Goal: Task Accomplishment & Management: Complete application form

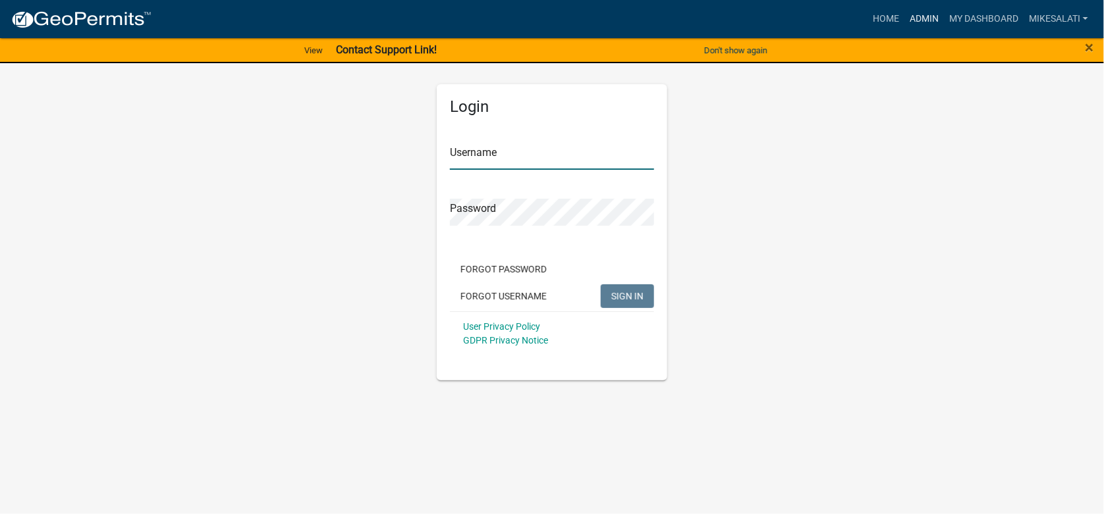
type input "MikeSalati"
click at [920, 16] on link "Admin" at bounding box center [924, 19] width 40 height 25
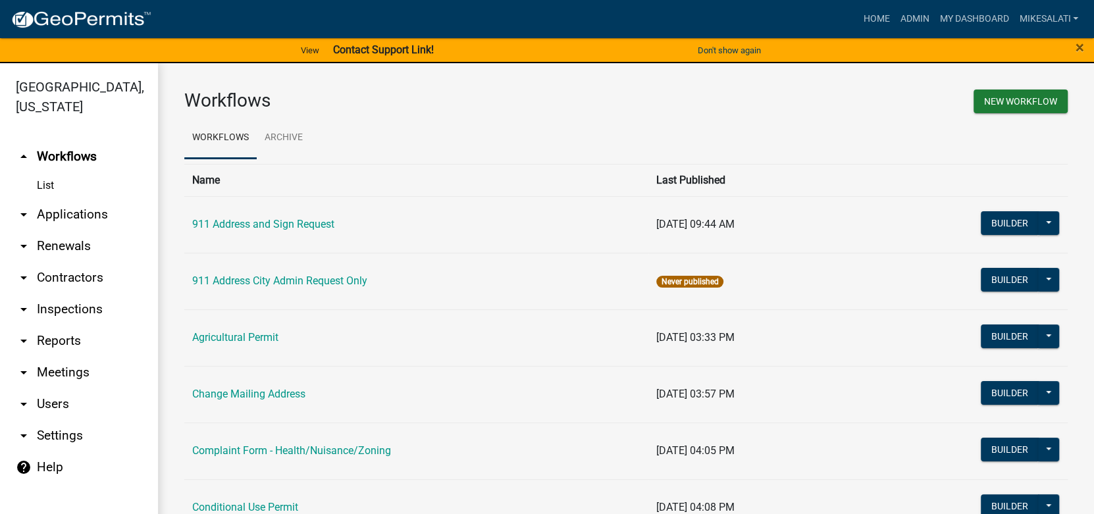
click at [89, 199] on link "arrow_drop_down Applications" at bounding box center [79, 215] width 158 height 32
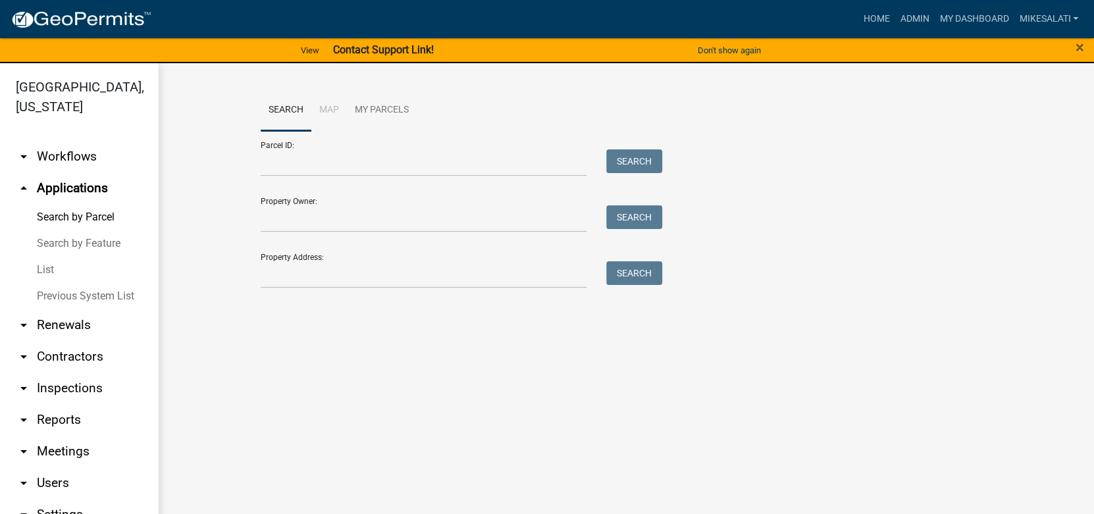
click at [49, 257] on link "List" at bounding box center [79, 270] width 158 height 26
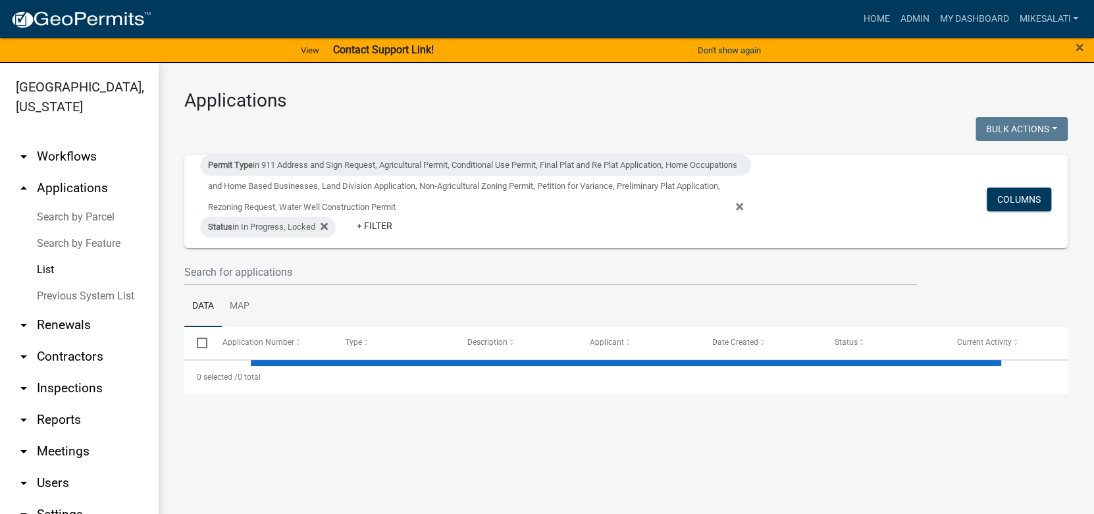
select select "1: 25"
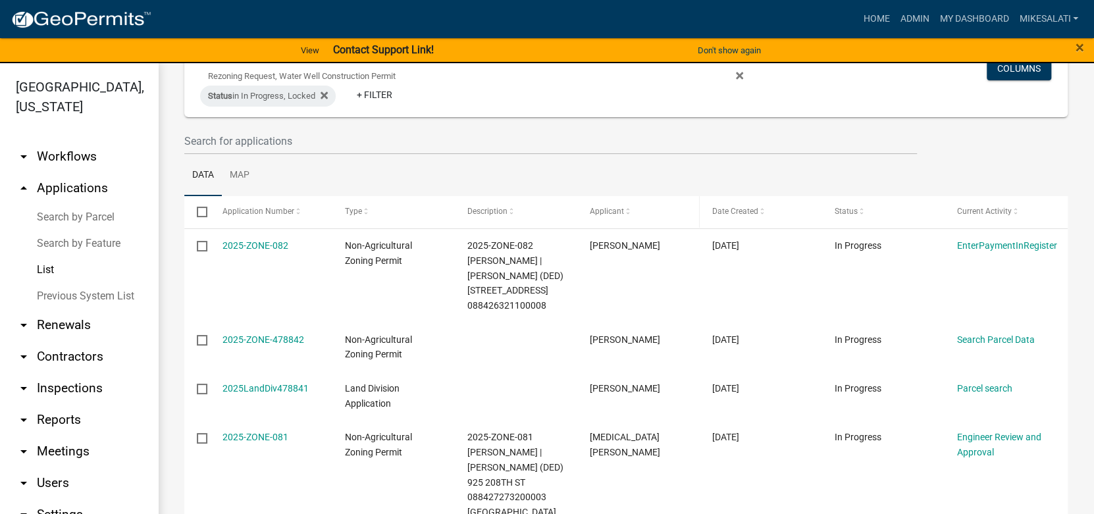
scroll to position [198, 0]
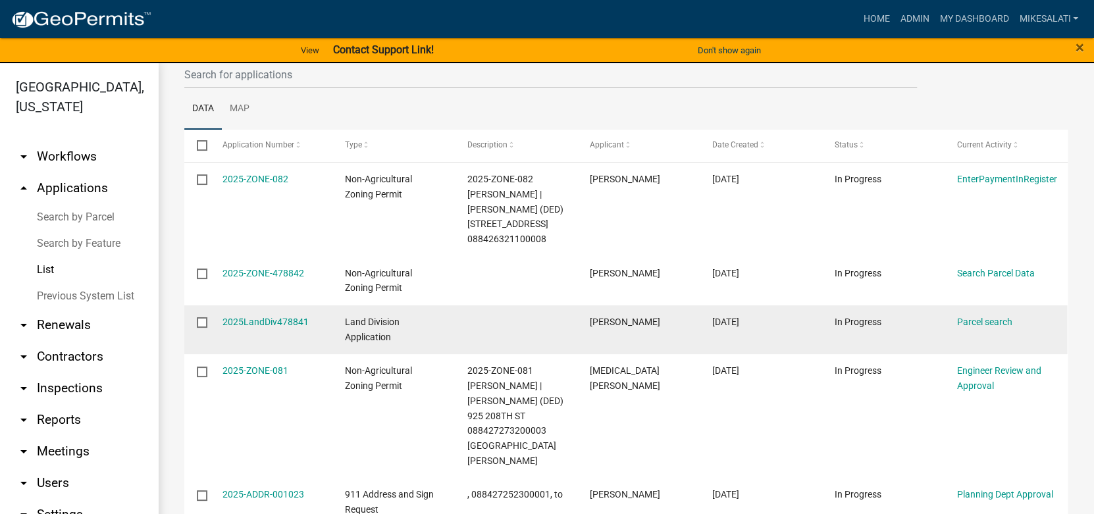
click at [201, 321] on input "checkbox" at bounding box center [201, 321] width 9 height 9
checkbox input "true"
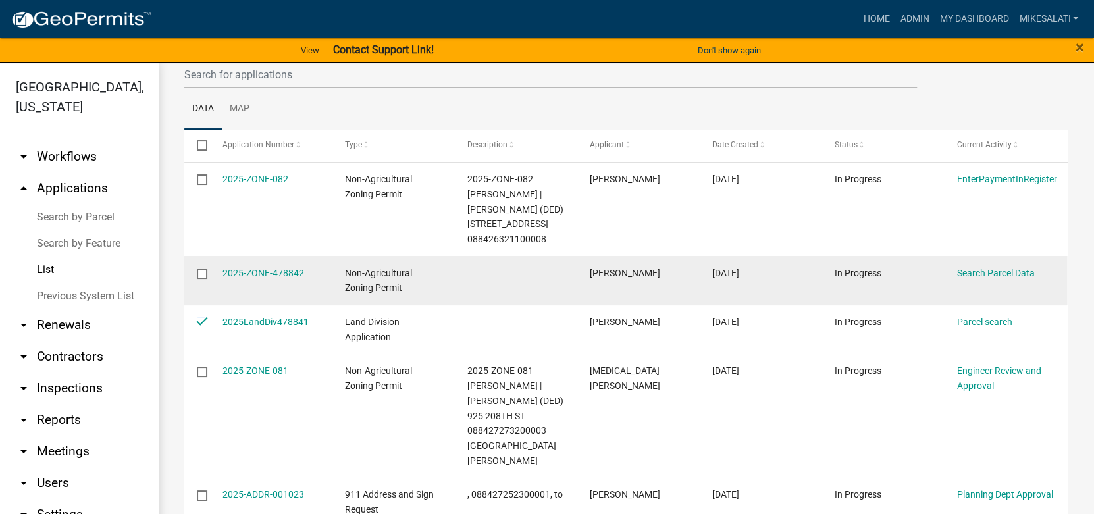
click at [201, 273] on input "checkbox" at bounding box center [201, 273] width 9 height 9
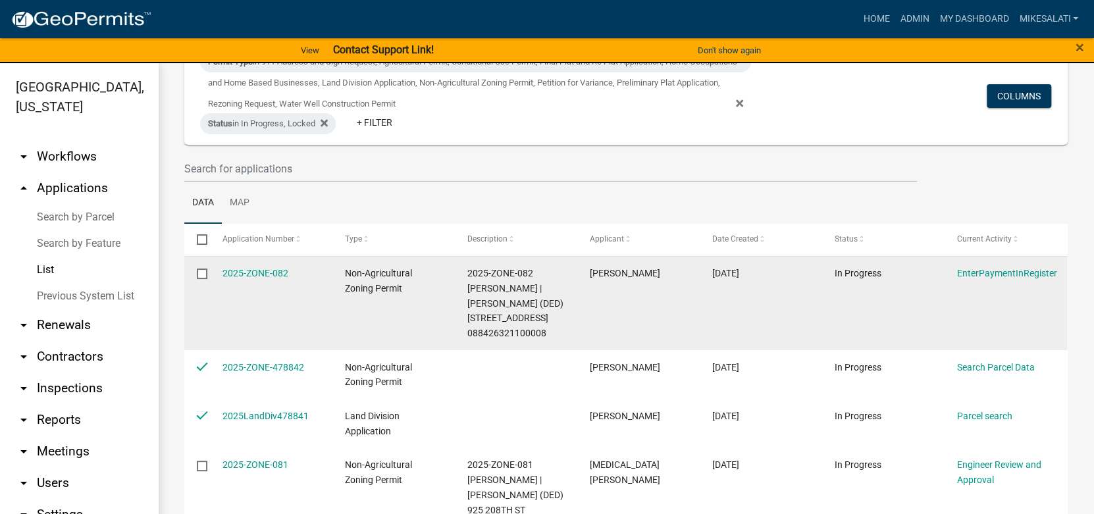
scroll to position [0, 0]
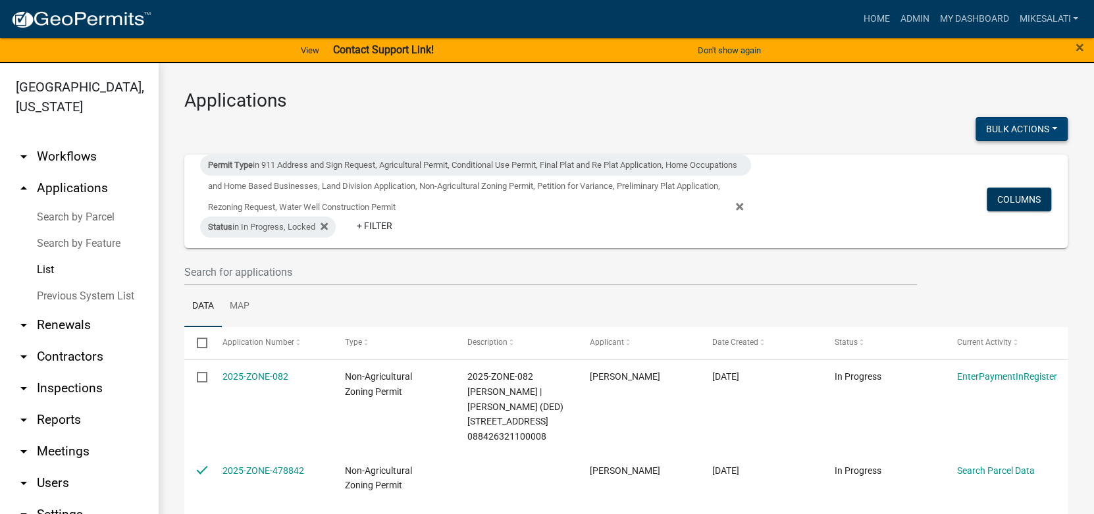
click at [1026, 129] on button "Bulk Actions" at bounding box center [1022, 129] width 92 height 24
click at [978, 159] on button "Void" at bounding box center [1015, 163] width 105 height 32
checkbox input "false"
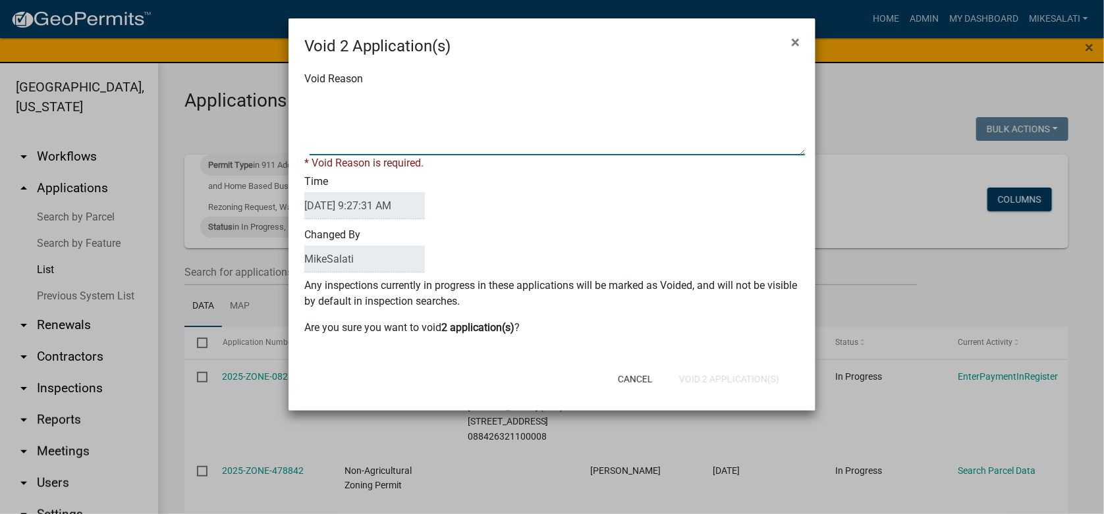
click at [325, 101] on textarea "Void Reason" at bounding box center [556, 123] width 495 height 66
type textarea "."
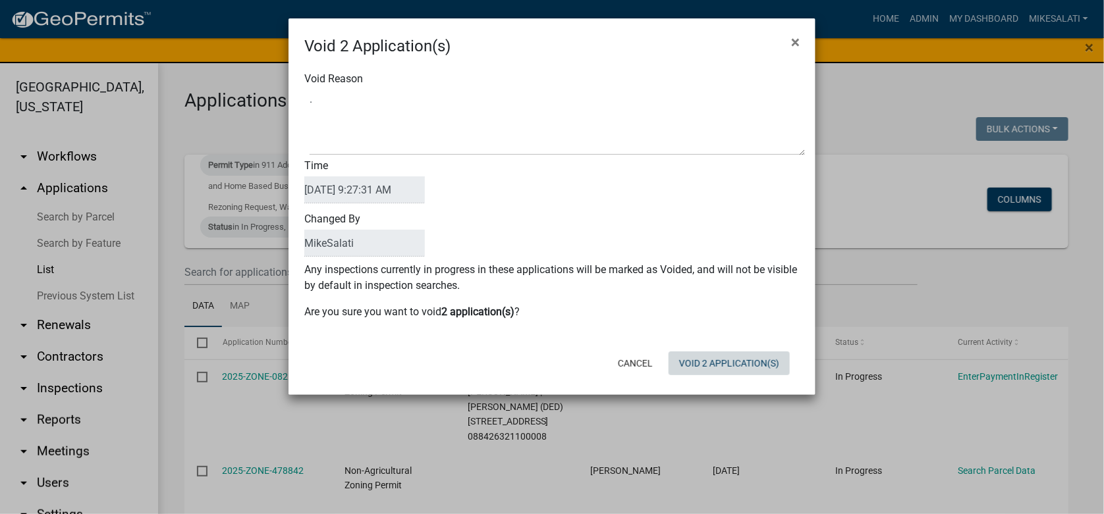
click at [700, 382] on form "Void 2 Application(s) × Void Reason Time [DATE] 9:27:31 AM Changed By [PERSON_N…" at bounding box center [551, 200] width 527 height 365
click at [732, 359] on button "Void 2 Application(s)" at bounding box center [728, 364] width 121 height 24
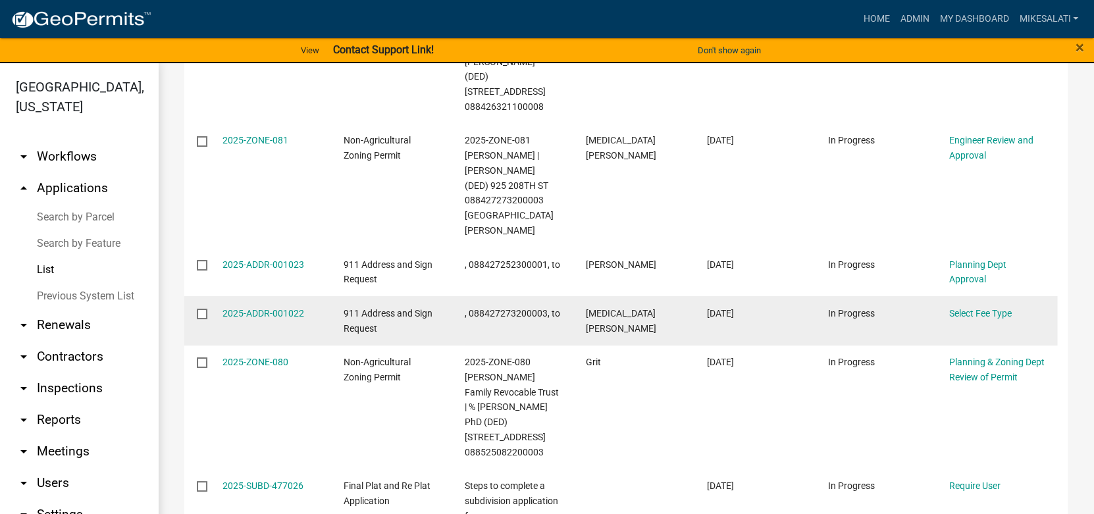
scroll to position [395, 0]
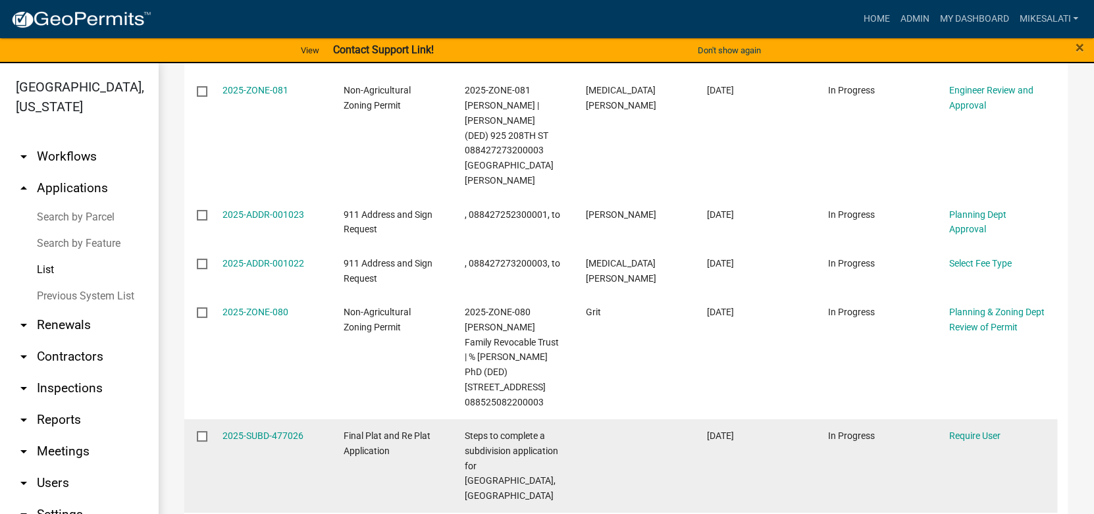
click at [199, 431] on input "checkbox" at bounding box center [201, 435] width 9 height 9
checkbox input "true"
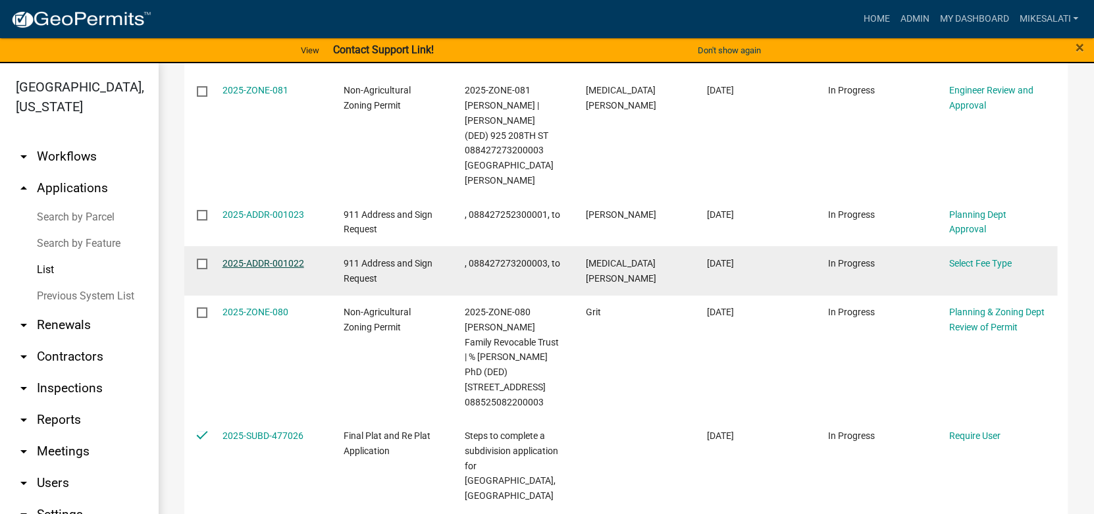
click at [259, 258] on link "2025-ADDR-001022" at bounding box center [264, 263] width 82 height 11
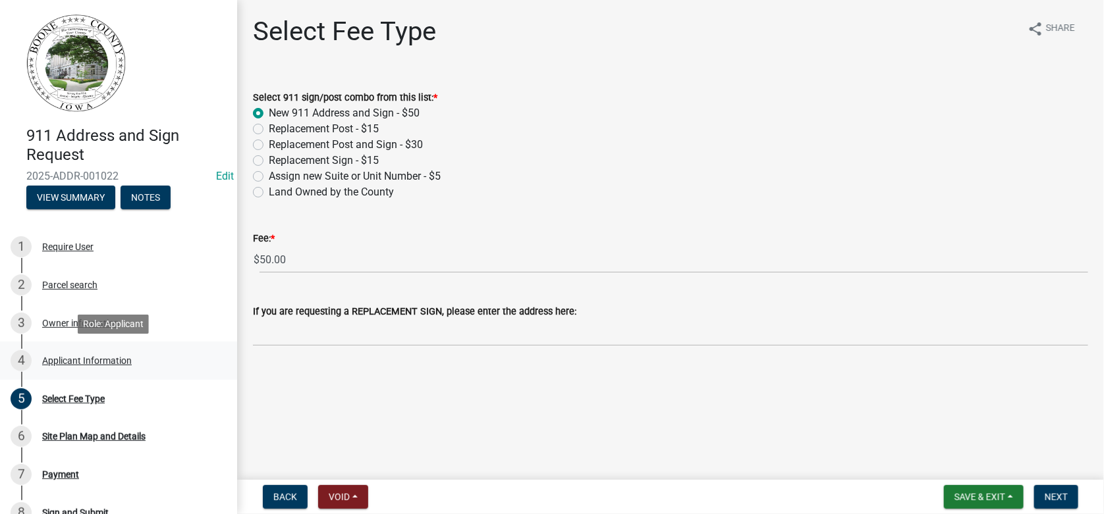
click at [93, 357] on div "Applicant Information" at bounding box center [87, 360] width 90 height 9
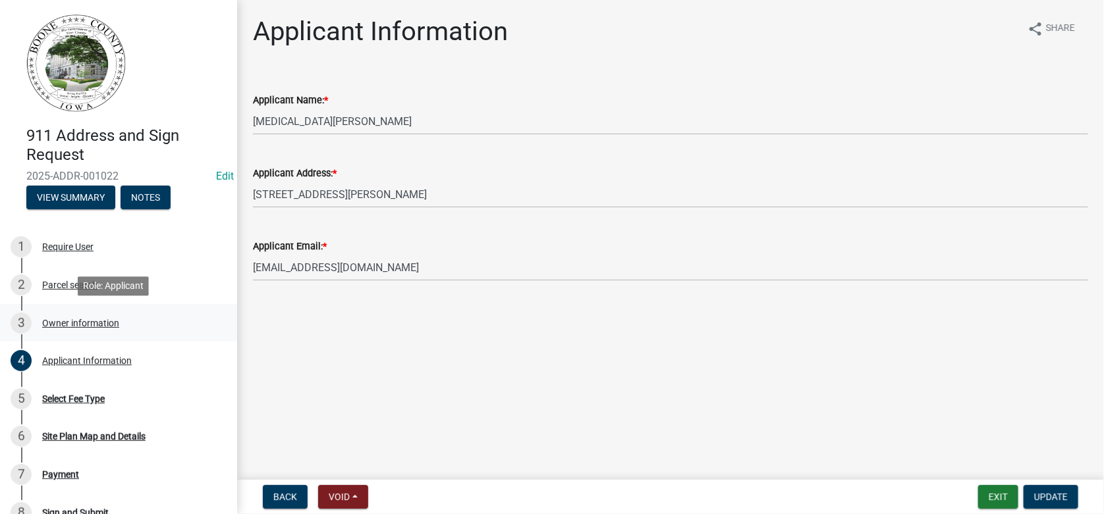
click at [70, 321] on div "Owner information" at bounding box center [80, 323] width 77 height 9
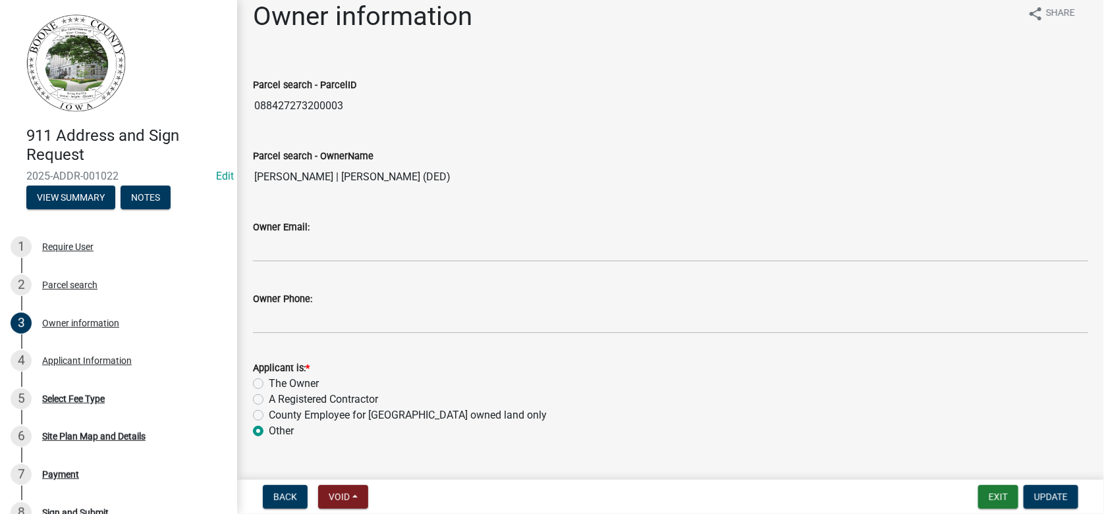
scroll to position [42, 0]
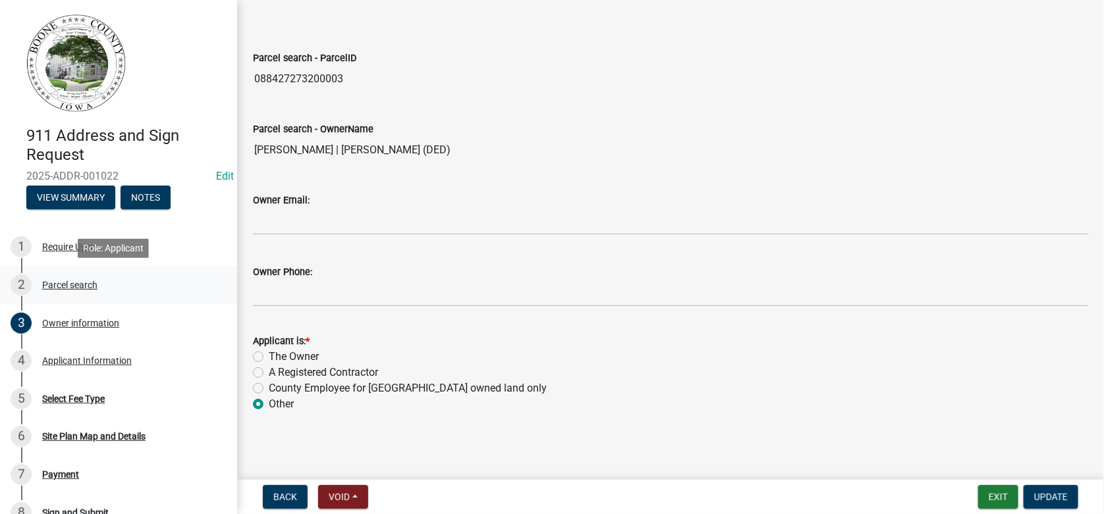
click at [64, 288] on div "Parcel search" at bounding box center [69, 284] width 55 height 9
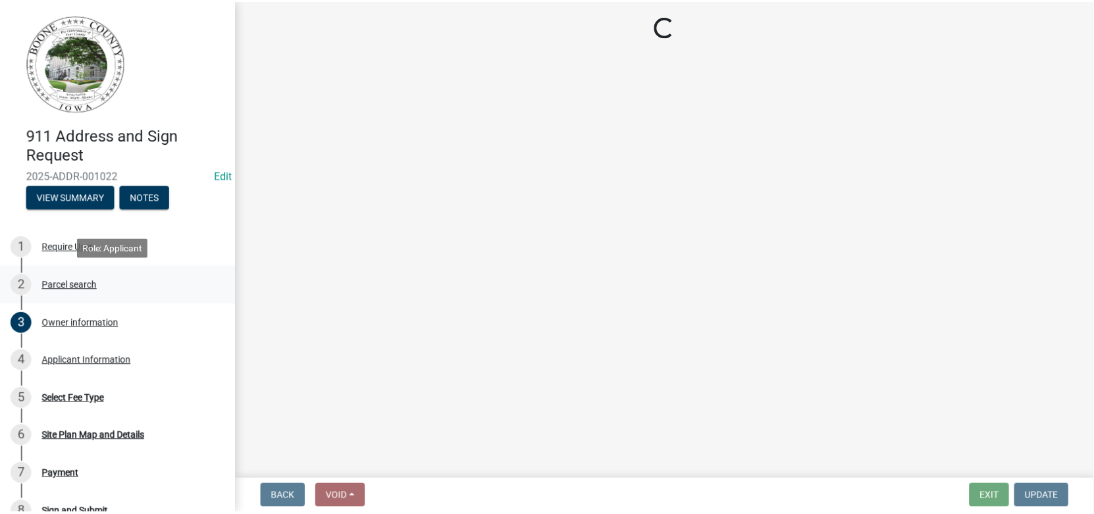
scroll to position [0, 0]
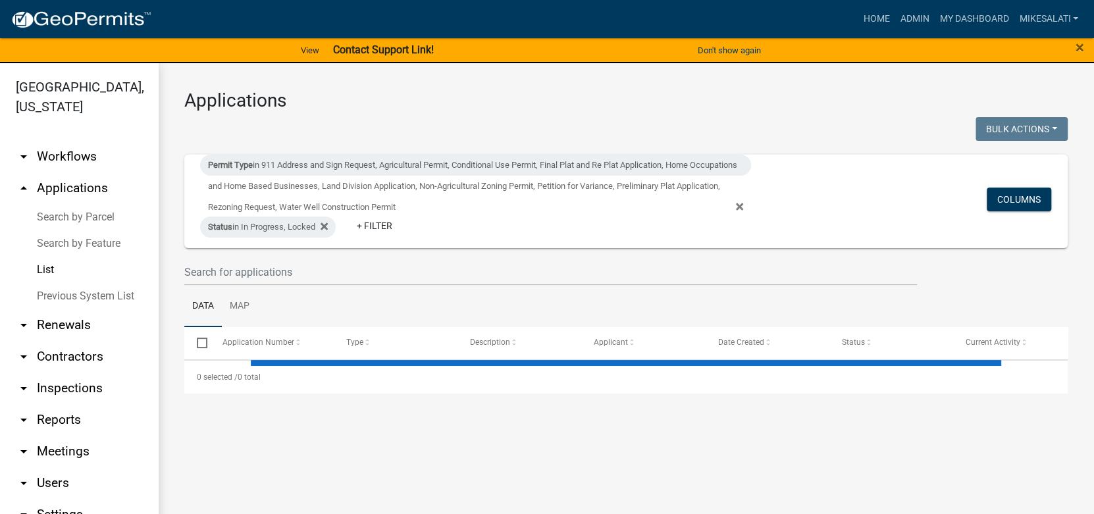
select select "1: 25"
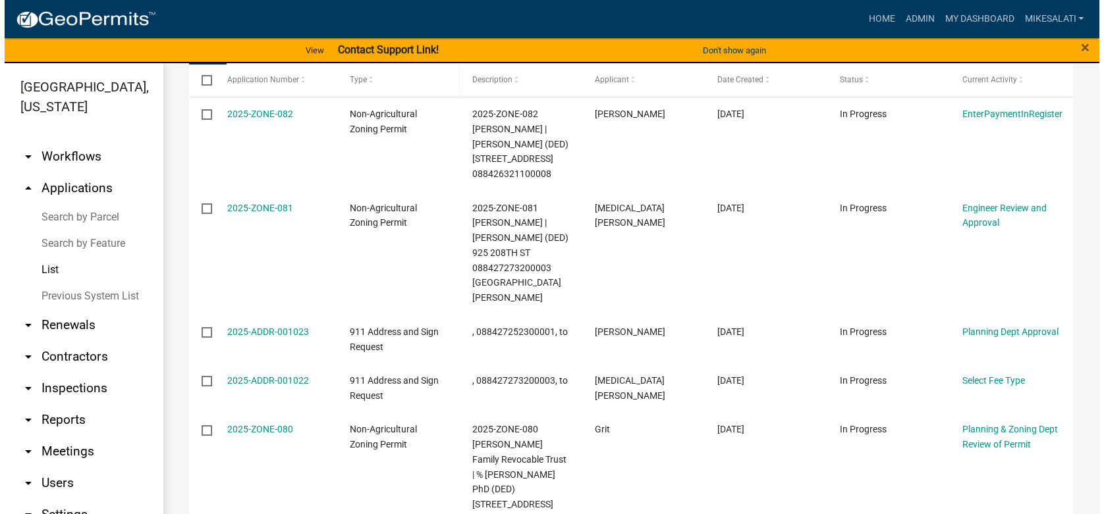
scroll to position [198, 0]
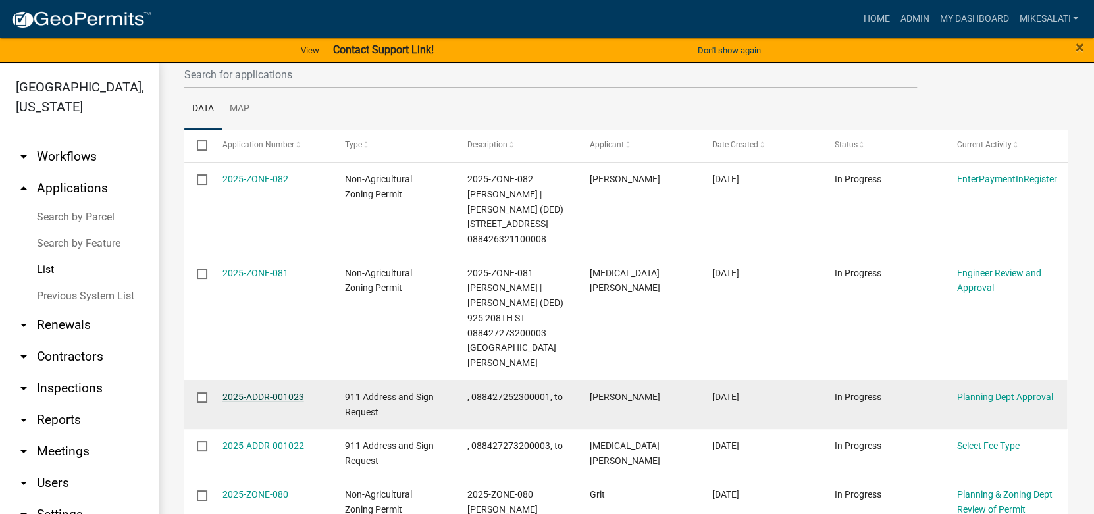
click at [261, 392] on link "2025-ADDR-001023" at bounding box center [264, 397] width 82 height 11
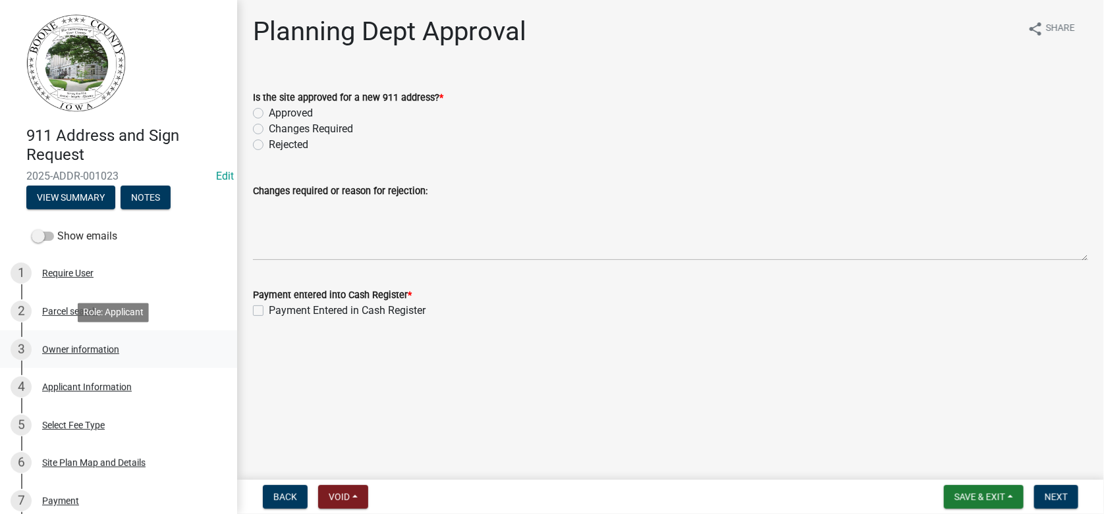
click at [65, 346] on div "Owner information" at bounding box center [80, 349] width 77 height 9
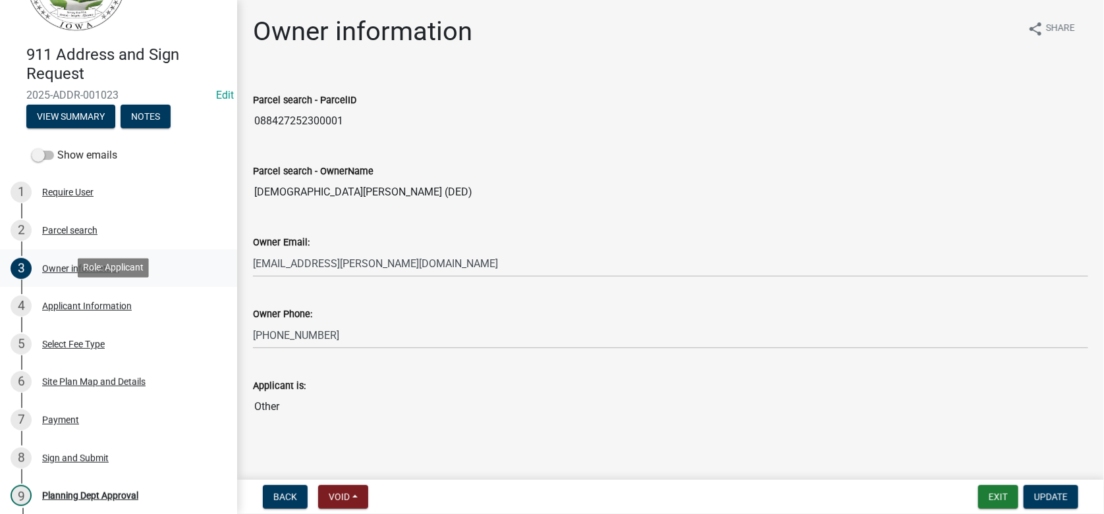
scroll to position [44, 0]
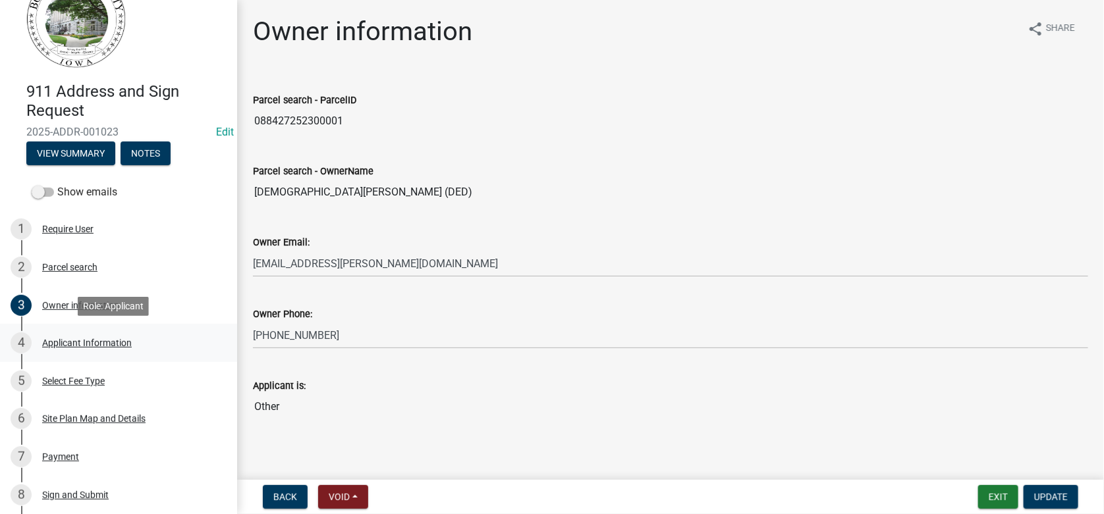
click at [83, 342] on div "Applicant Information" at bounding box center [87, 342] width 90 height 9
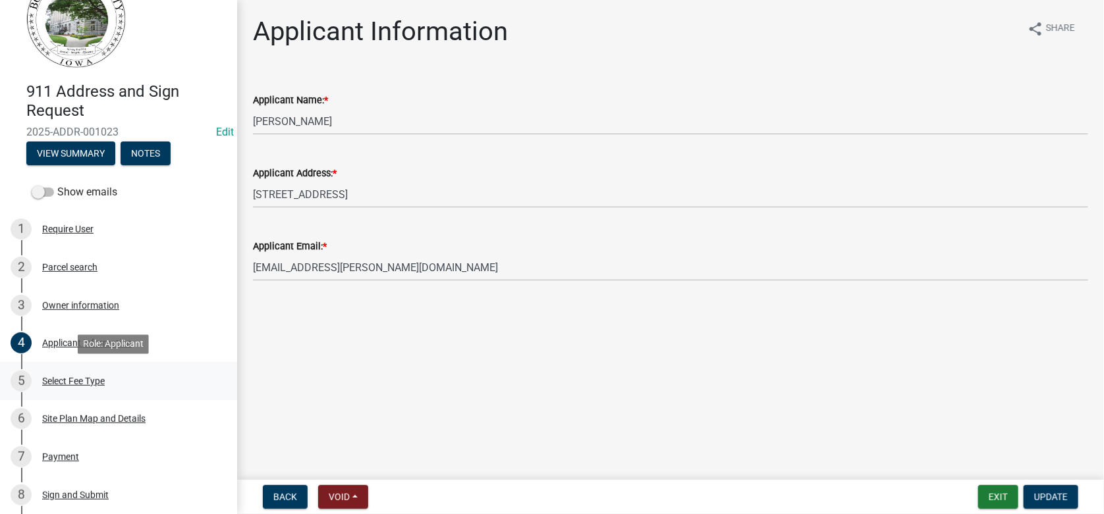
click at [63, 383] on div "Select Fee Type" at bounding box center [73, 381] width 63 height 9
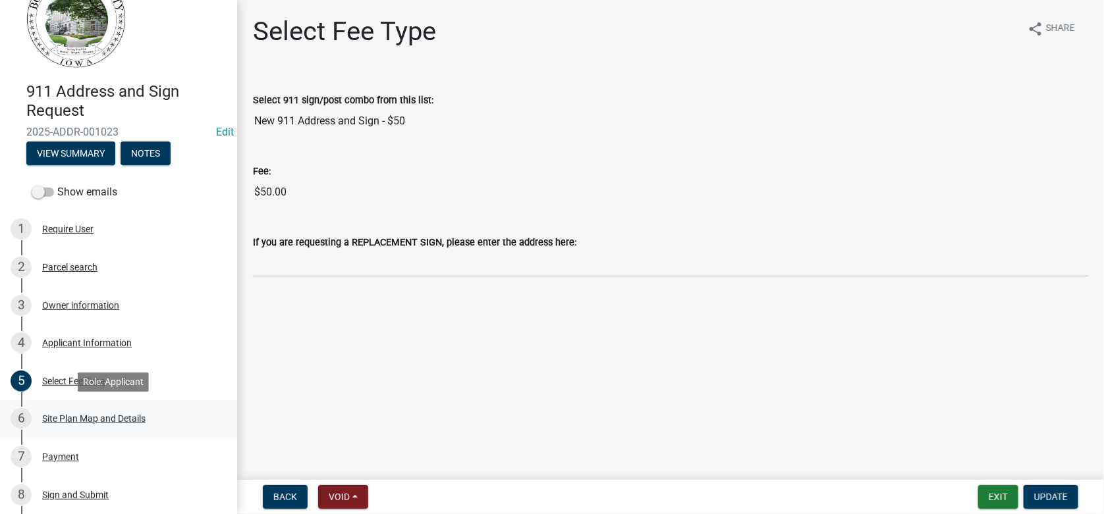
click at [99, 418] on div "Site Plan Map and Details" at bounding box center [93, 418] width 103 height 9
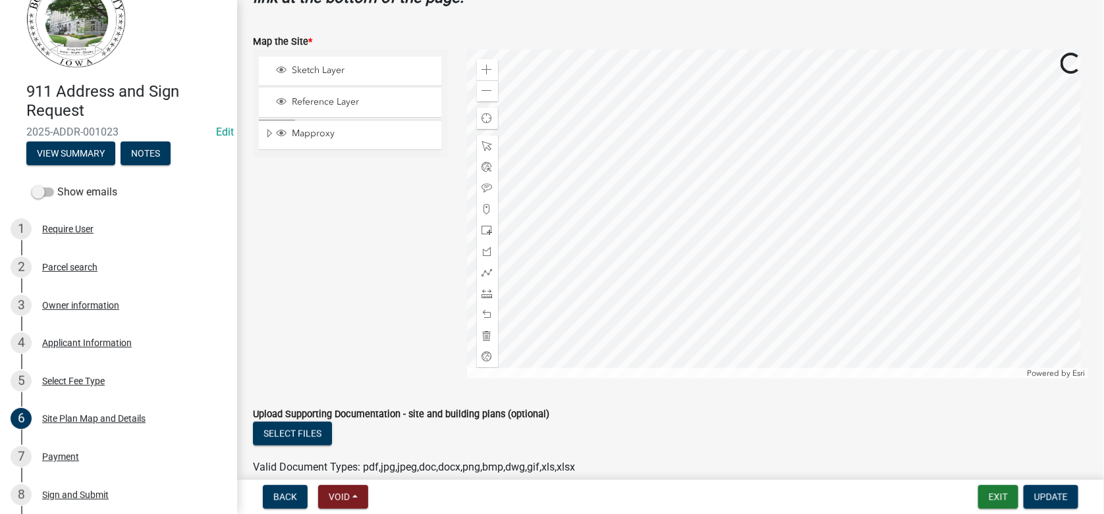
scroll to position [592, 0]
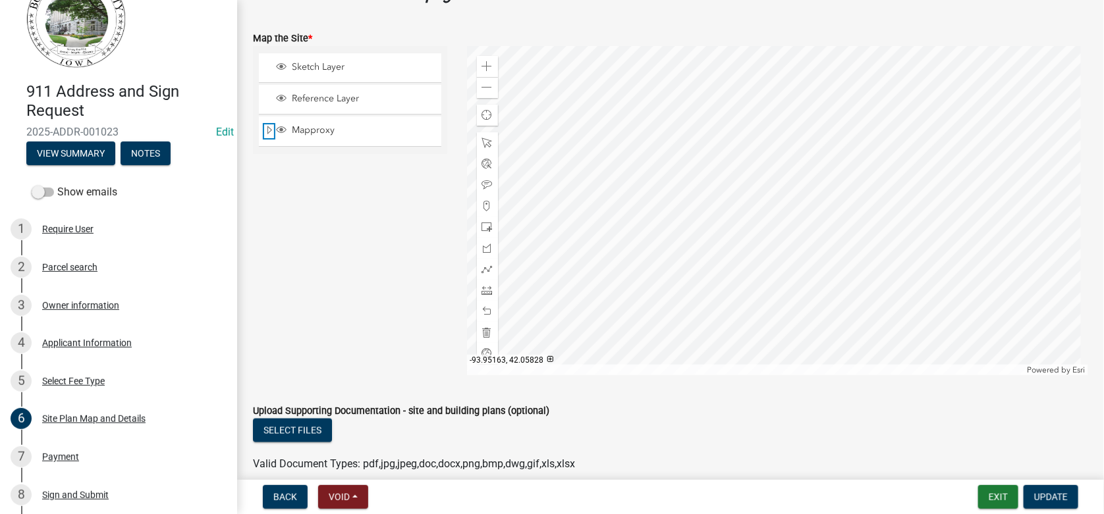
click at [267, 130] on span "Expand" at bounding box center [269, 130] width 11 height 13
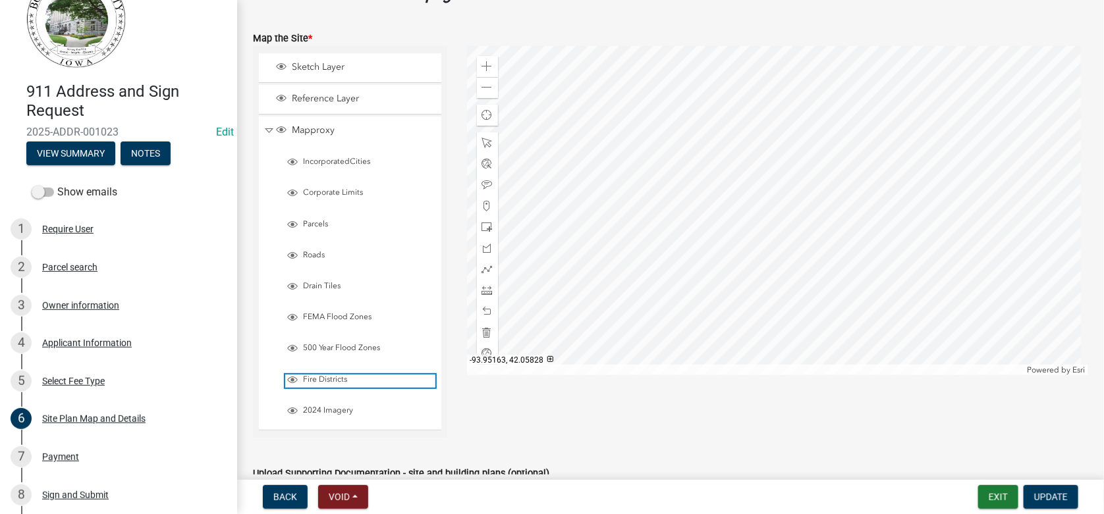
click at [302, 377] on span "Fire Districts" at bounding box center [368, 380] width 136 height 11
click at [482, 181] on div at bounding box center [487, 184] width 21 height 21
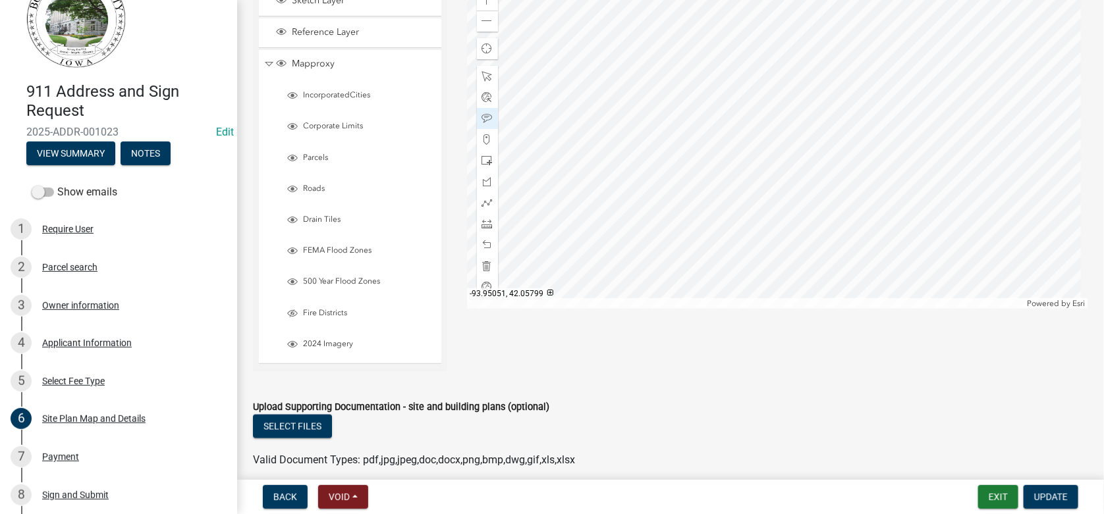
click at [759, 126] on div at bounding box center [778, 144] width 622 height 329
click at [485, 74] on span at bounding box center [487, 76] width 11 height 11
click at [756, 119] on div at bounding box center [778, 144] width 622 height 329
click at [766, 124] on div at bounding box center [778, 144] width 622 height 329
click at [857, 63] on span "Close" at bounding box center [856, 67] width 11 height 11
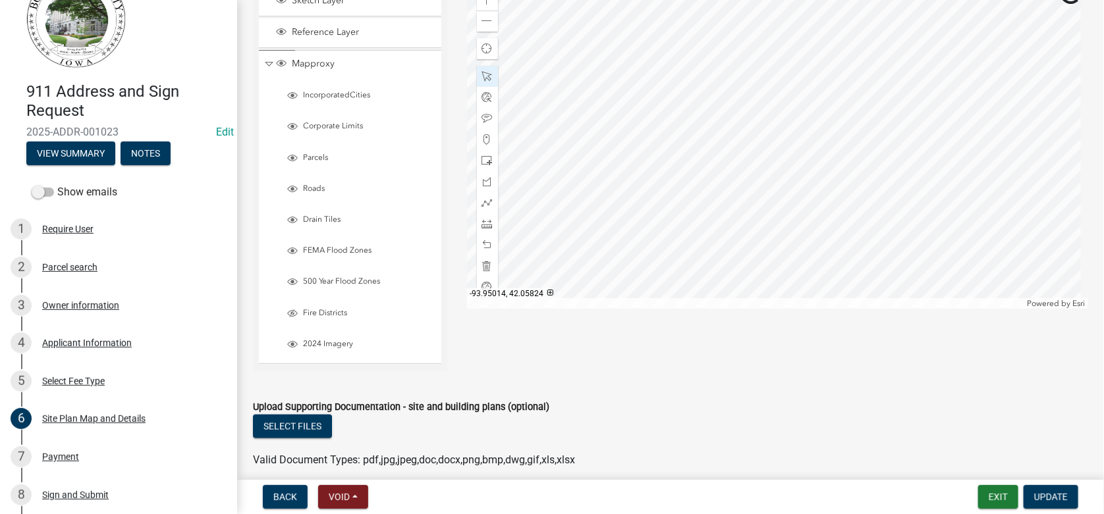
scroll to position [637, 0]
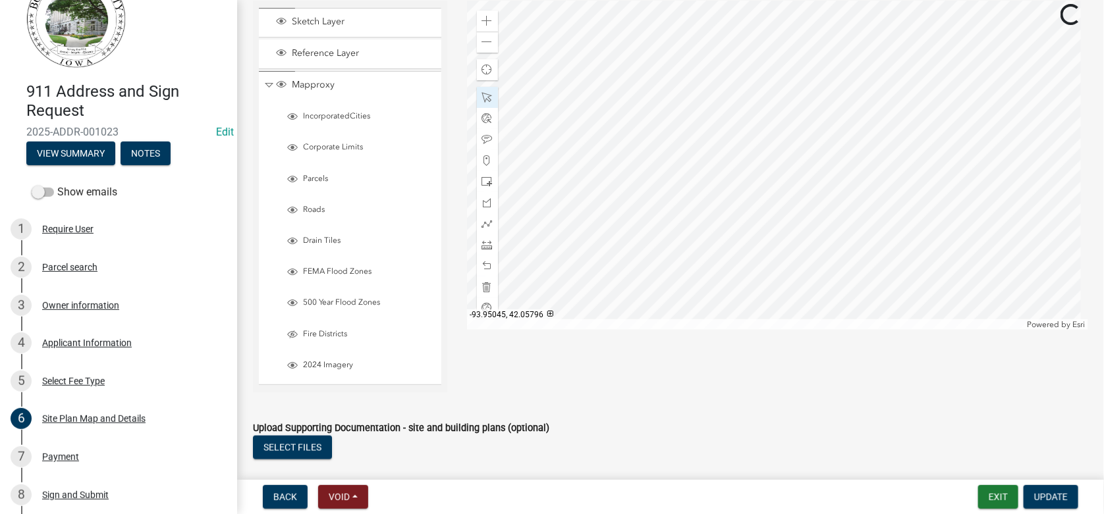
click at [774, 162] on div at bounding box center [778, 165] width 622 height 329
click at [1054, 494] on span "Update" at bounding box center [1051, 497] width 34 height 11
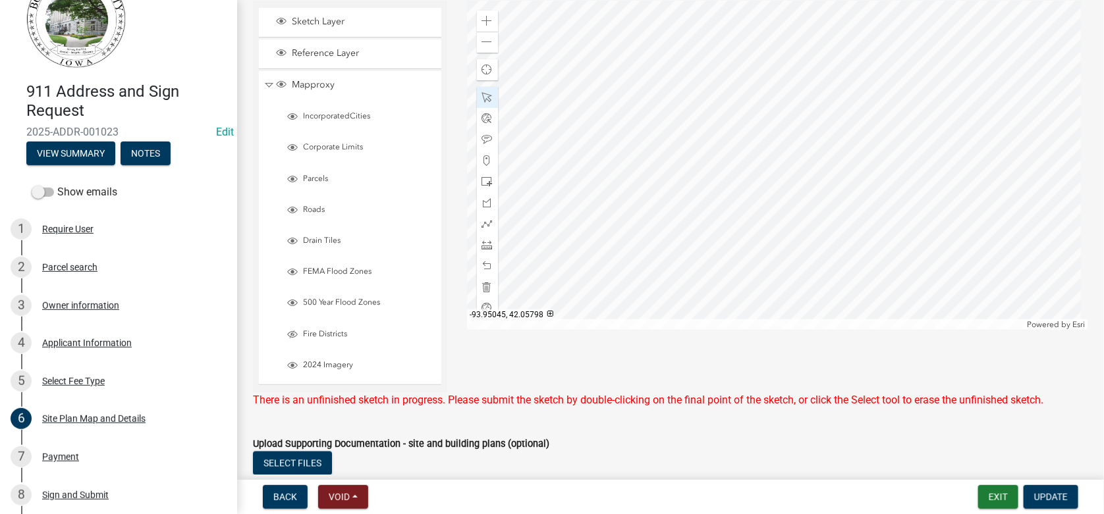
click at [773, 156] on div at bounding box center [778, 165] width 622 height 329
click at [772, 188] on div at bounding box center [778, 165] width 622 height 329
click at [773, 188] on div at bounding box center [778, 165] width 622 height 329
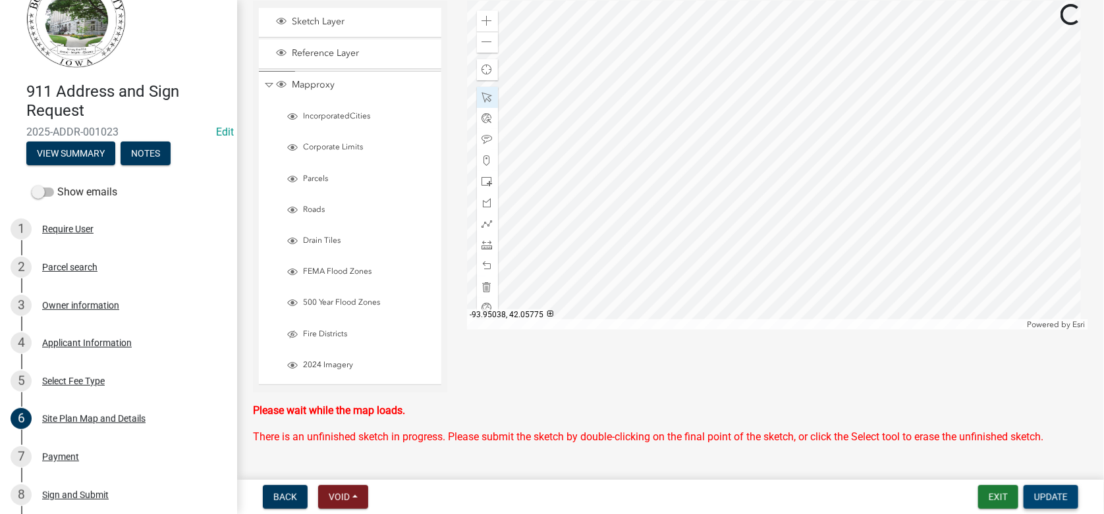
click at [1059, 494] on span "Update" at bounding box center [1051, 497] width 34 height 11
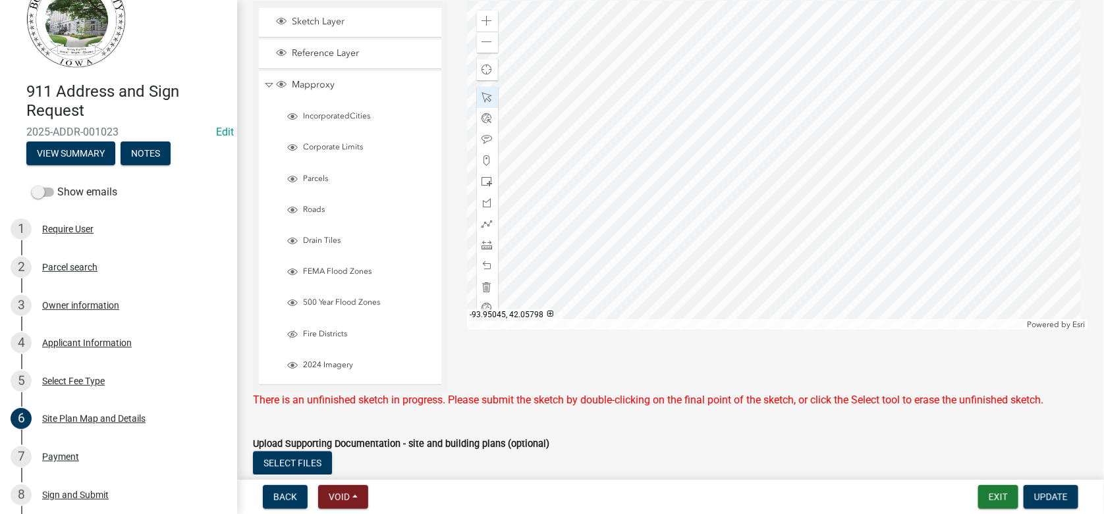
click at [778, 125] on div at bounding box center [778, 165] width 622 height 329
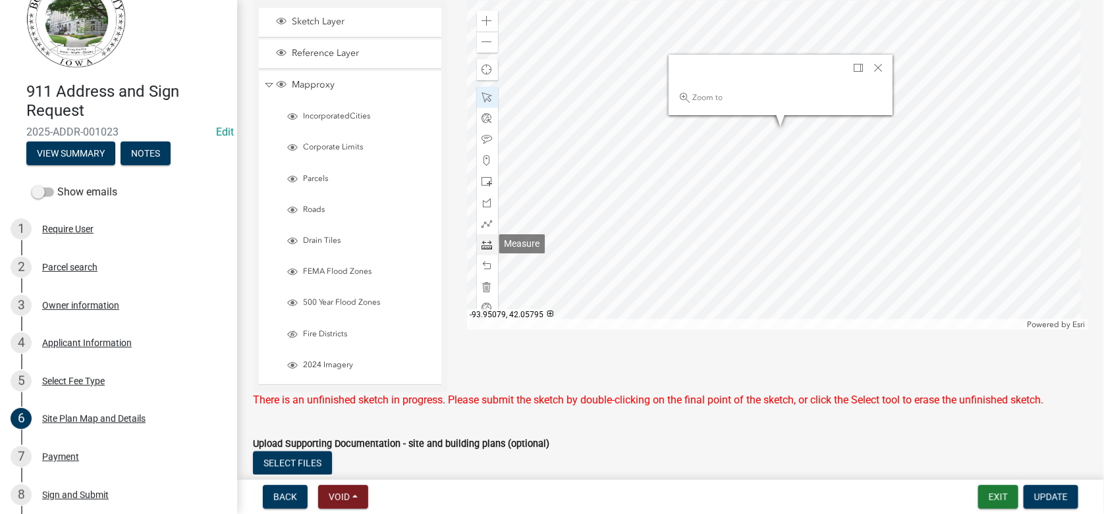
click at [483, 249] on span at bounding box center [487, 245] width 11 height 11
click at [843, 150] on div at bounding box center [778, 165] width 622 height 329
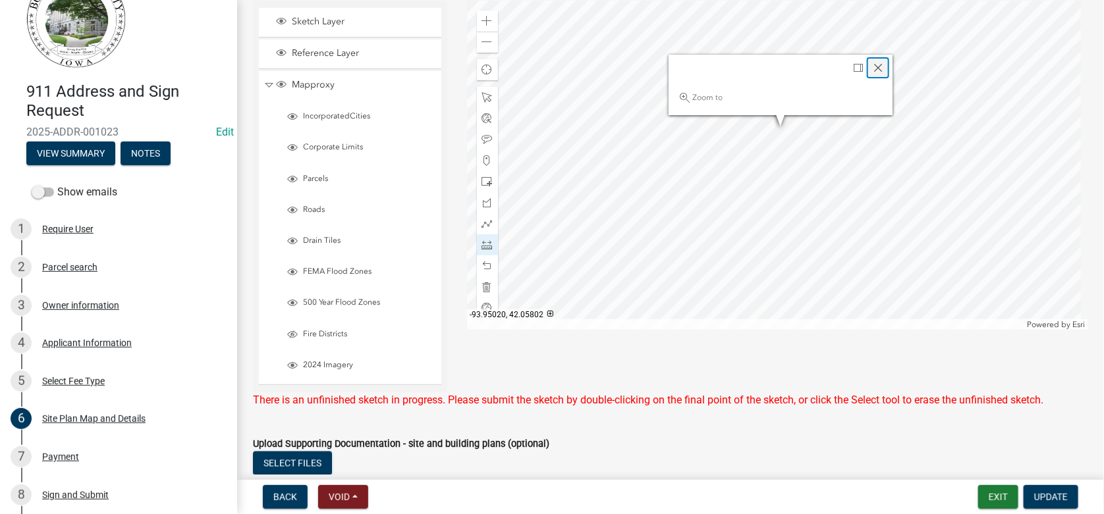
click at [876, 61] on div "Close" at bounding box center [878, 68] width 20 height 18
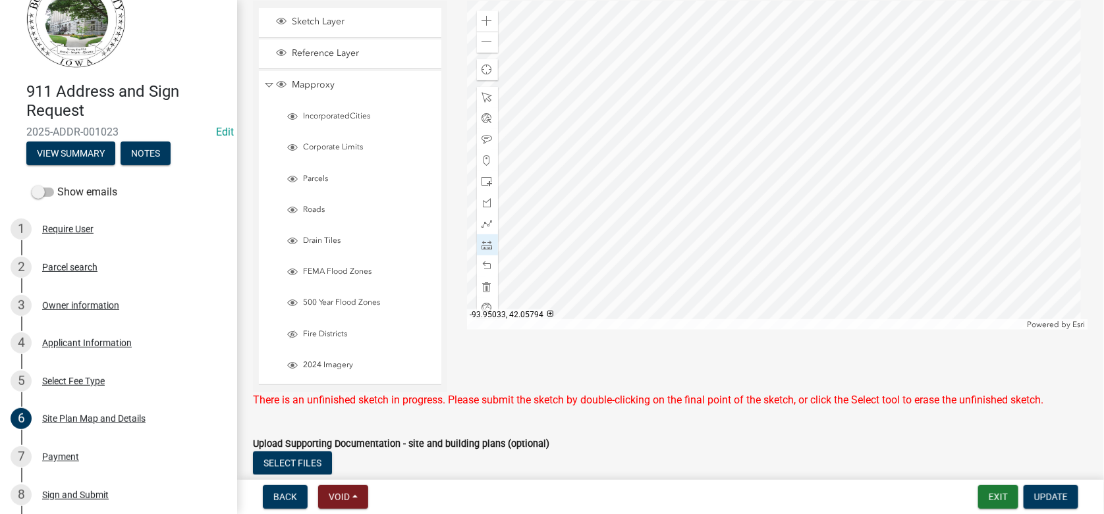
click at [841, 150] on div at bounding box center [778, 165] width 622 height 329
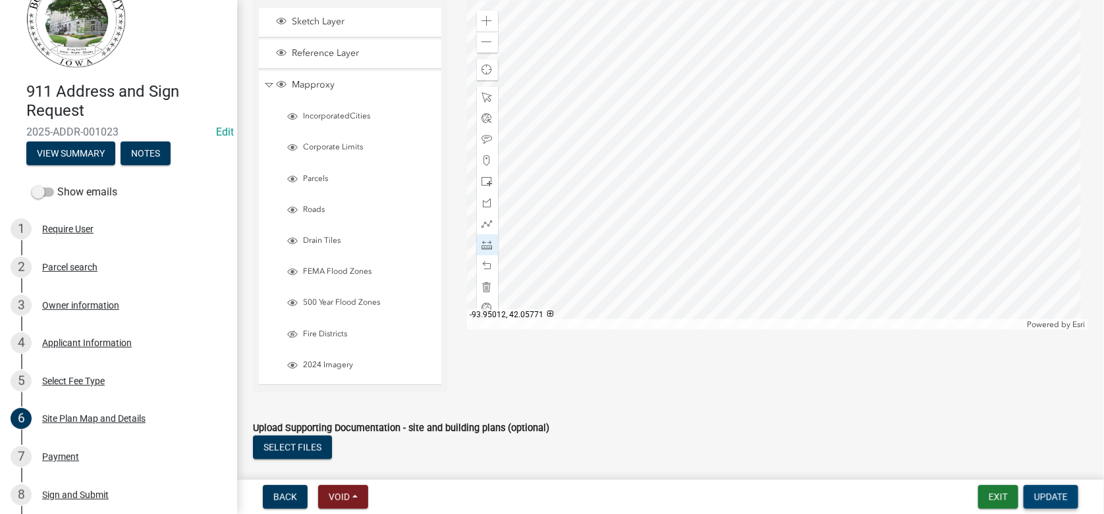
click at [1054, 500] on span "Update" at bounding box center [1051, 497] width 34 height 11
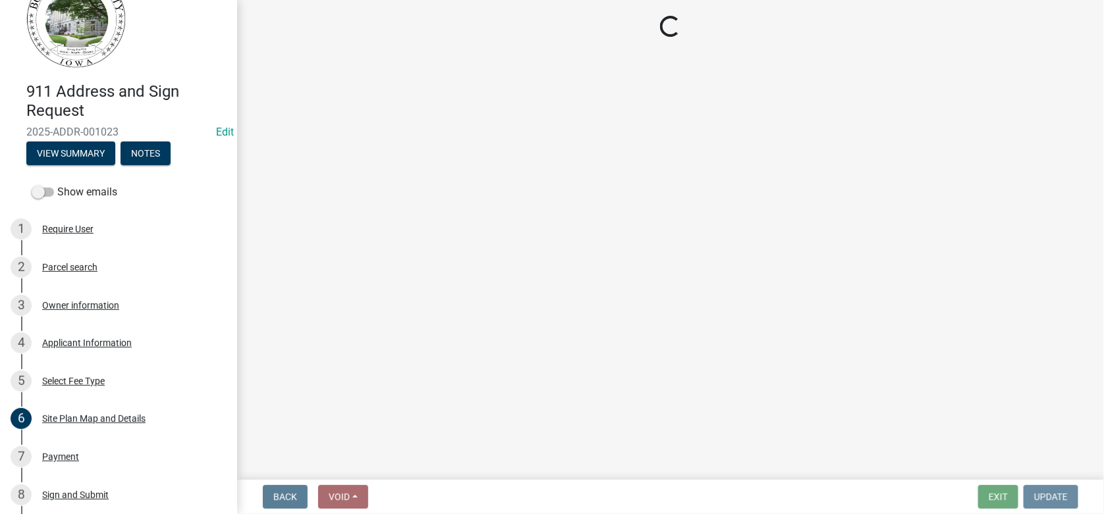
scroll to position [0, 0]
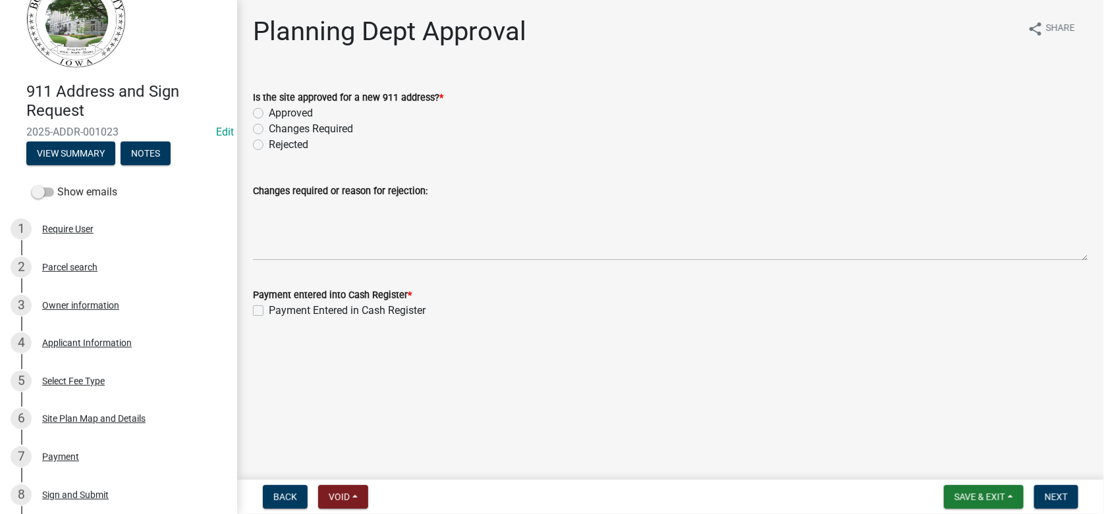
click at [269, 112] on label "Approved" at bounding box center [291, 113] width 44 height 16
click at [269, 112] on input "Approved" at bounding box center [273, 109] width 9 height 9
radio input "true"
click at [269, 311] on label "Payment Entered in Cash Register" at bounding box center [347, 311] width 157 height 16
click at [269, 311] on input "Payment Entered in Cash Register" at bounding box center [273, 307] width 9 height 9
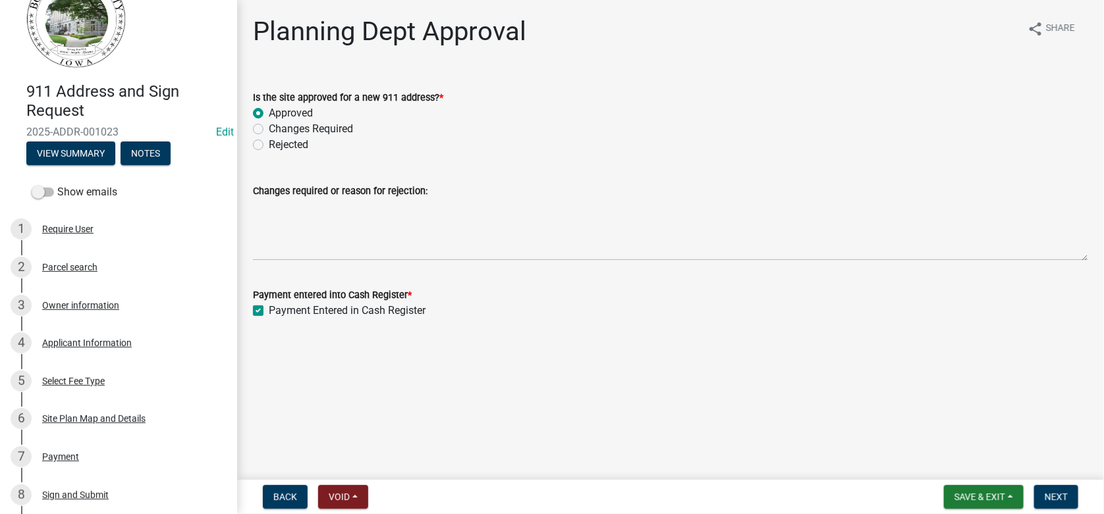
checkbox input "true"
click at [1059, 498] on span "Next" at bounding box center [1055, 497] width 23 height 11
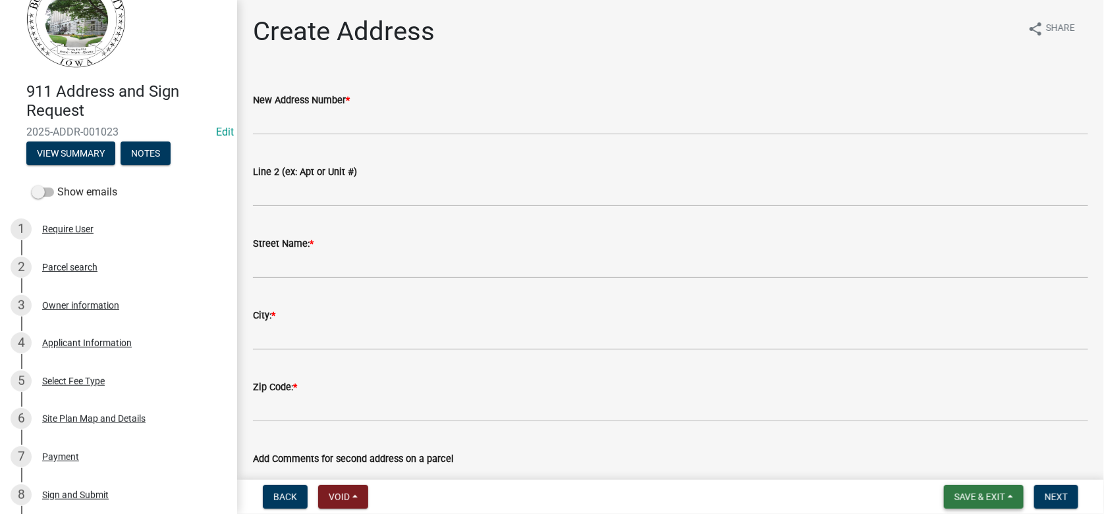
click at [971, 493] on span "Save & Exit" at bounding box center [979, 497] width 51 height 11
click at [960, 466] on button "Save & Exit" at bounding box center [970, 463] width 105 height 32
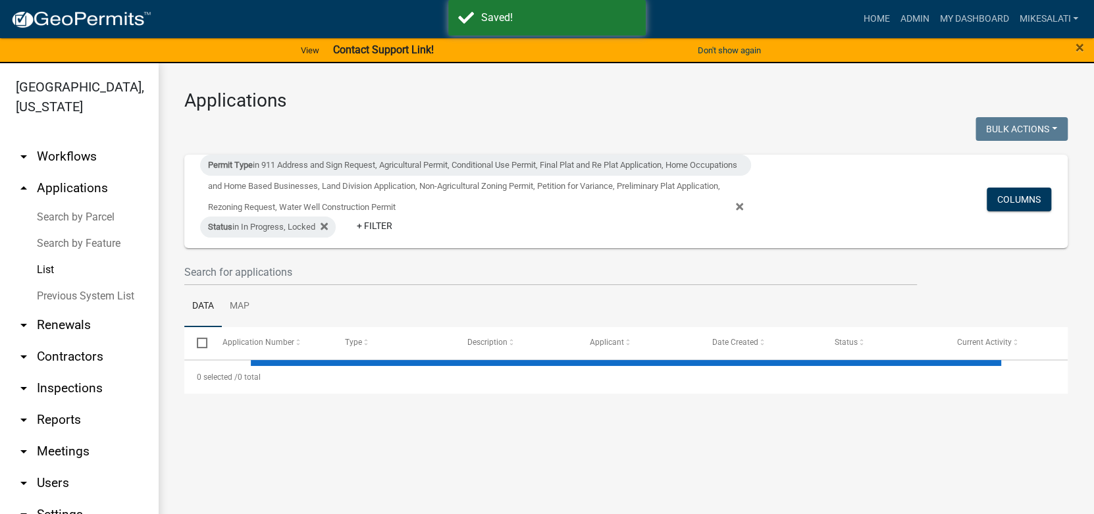
select select "1: 25"
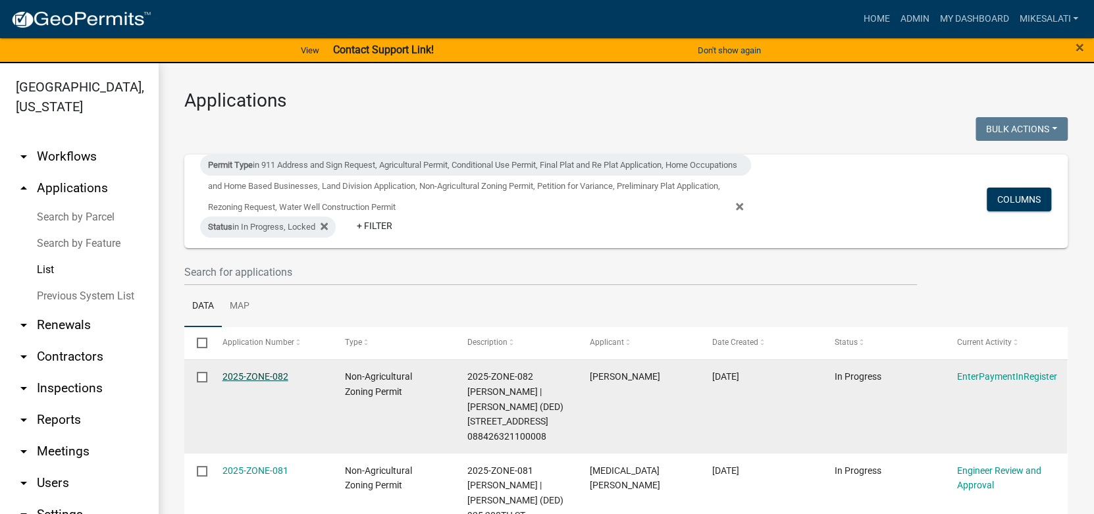
click at [244, 376] on link "2025-ZONE-082" at bounding box center [256, 376] width 66 height 11
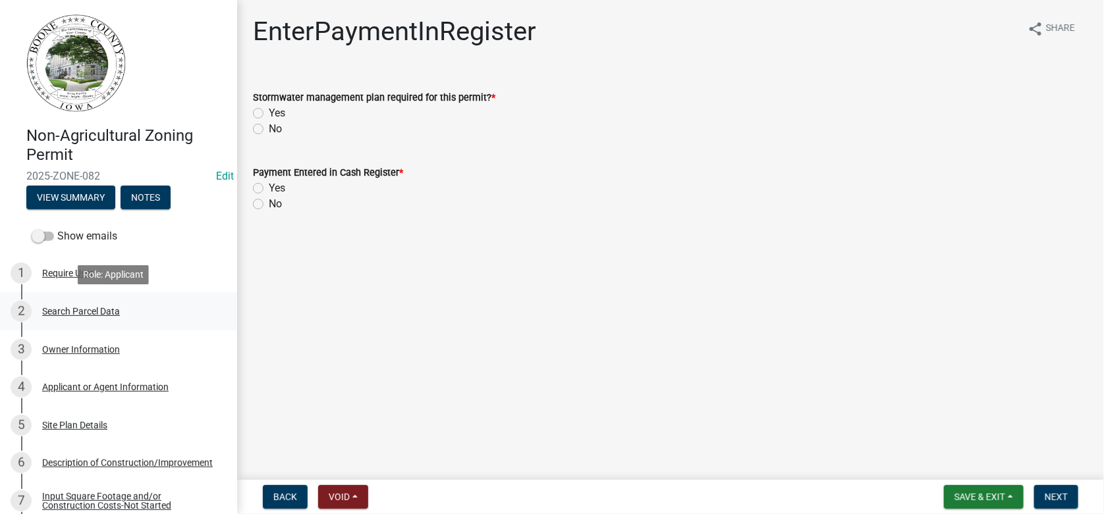
click at [57, 307] on div "Search Parcel Data" at bounding box center [81, 311] width 78 height 9
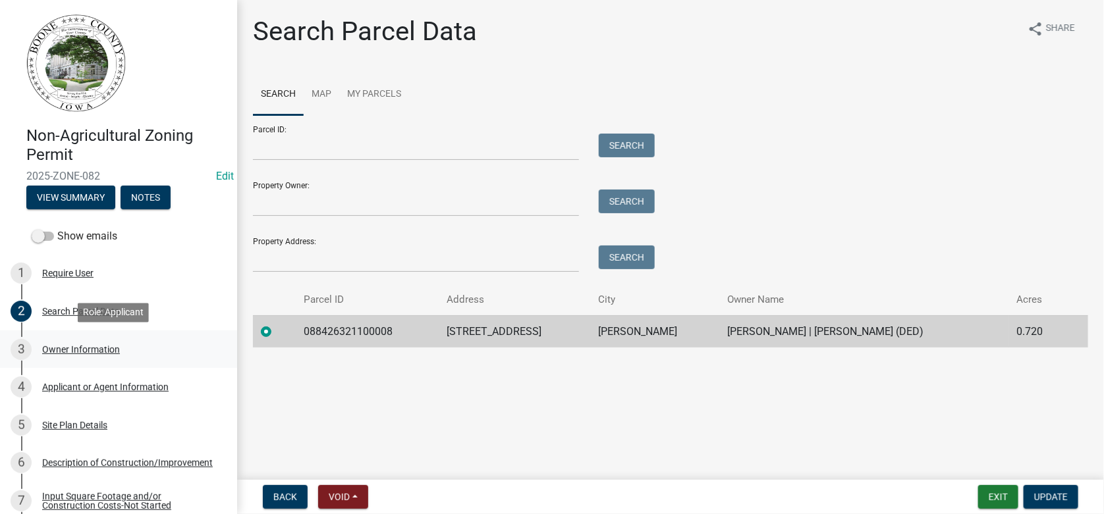
click at [70, 348] on div "Owner Information" at bounding box center [81, 349] width 78 height 9
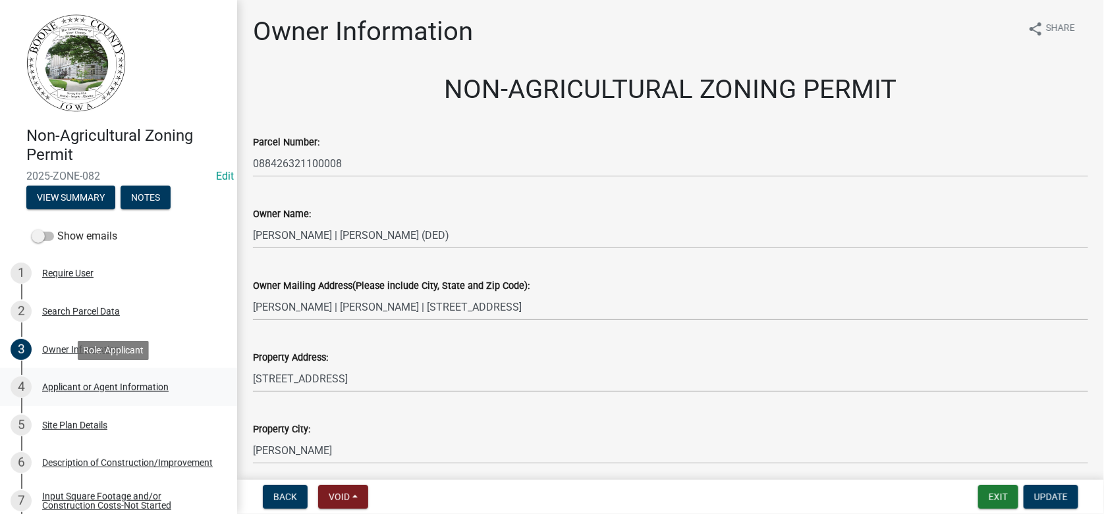
click at [92, 389] on div "Applicant or Agent Information" at bounding box center [105, 387] width 126 height 9
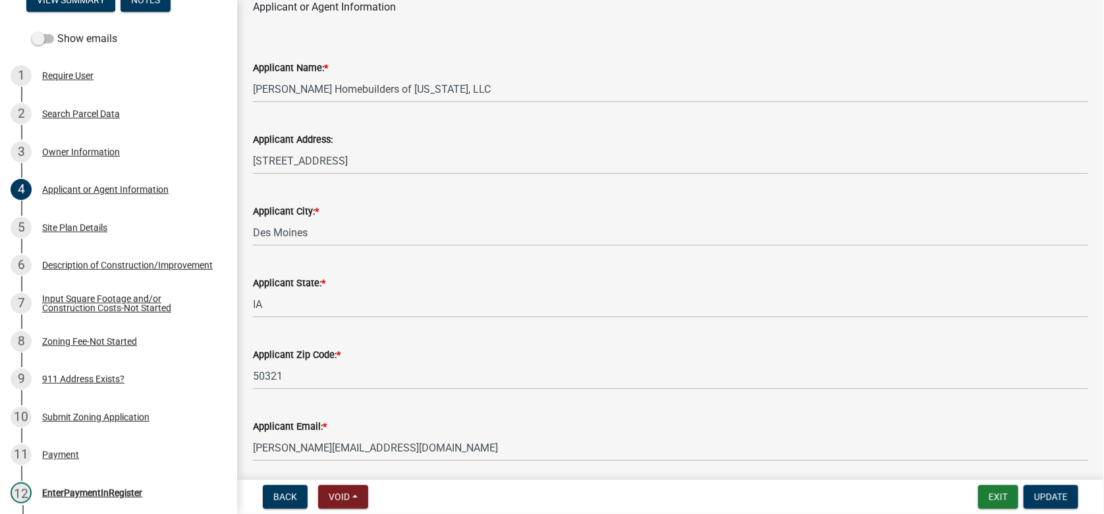
scroll to position [173, 0]
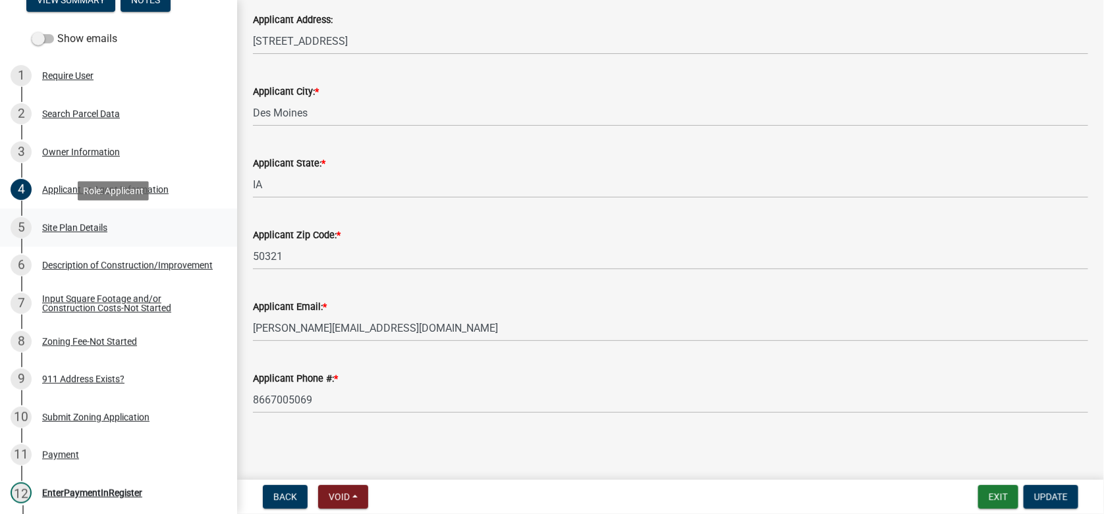
click at [81, 229] on div "Site Plan Details" at bounding box center [74, 227] width 65 height 9
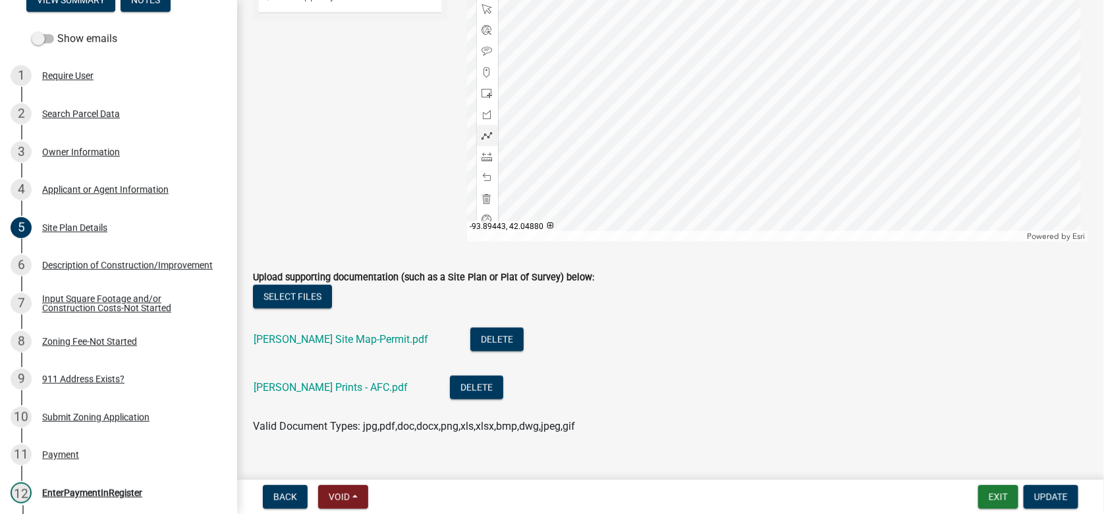
scroll to position [722, 0]
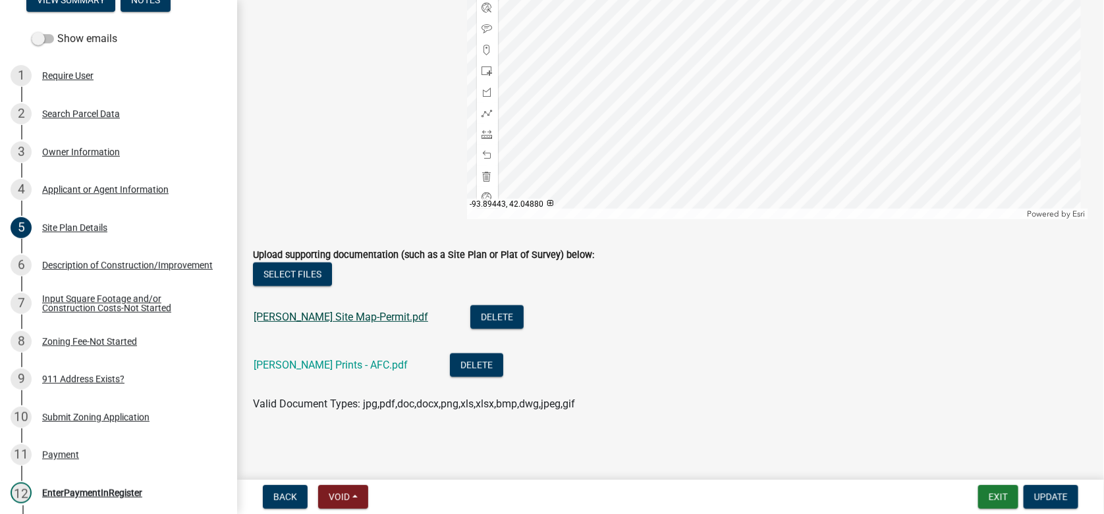
click at [309, 317] on link "[PERSON_NAME] Site Map-Permit.pdf" at bounding box center [340, 317] width 174 height 13
click at [59, 123] on div "2 Search Parcel Data" at bounding box center [113, 113] width 205 height 21
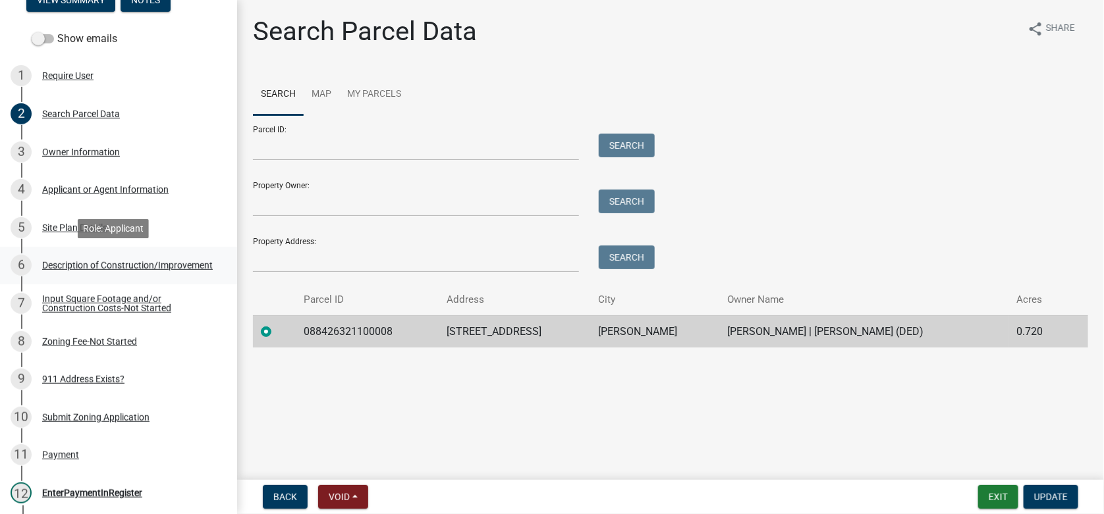
click at [66, 270] on div "Description of Construction/Improvement" at bounding box center [127, 265] width 171 height 9
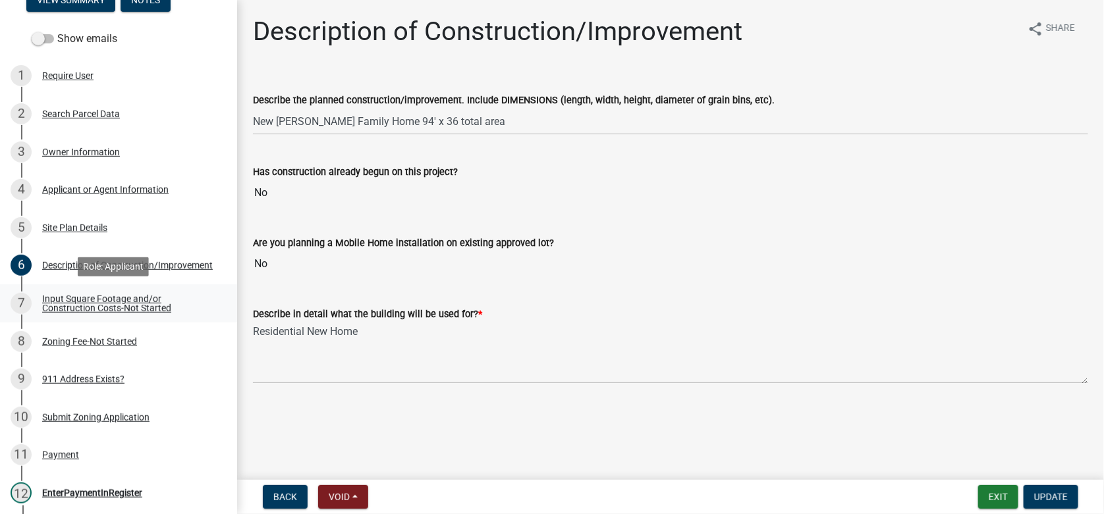
click at [77, 307] on div "Input Square Footage and/or Construction Costs-Not Started" at bounding box center [129, 303] width 174 height 18
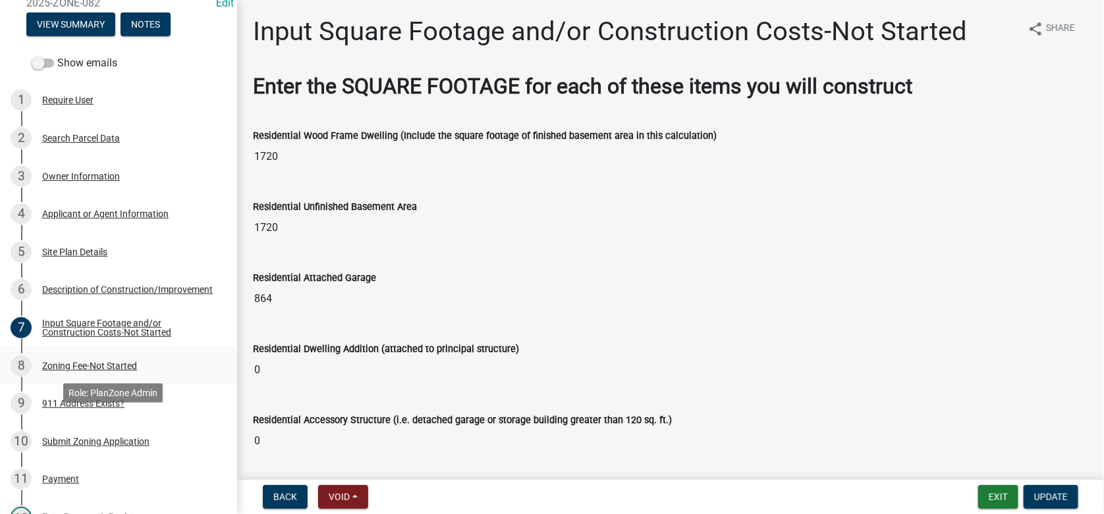
scroll to position [263, 0]
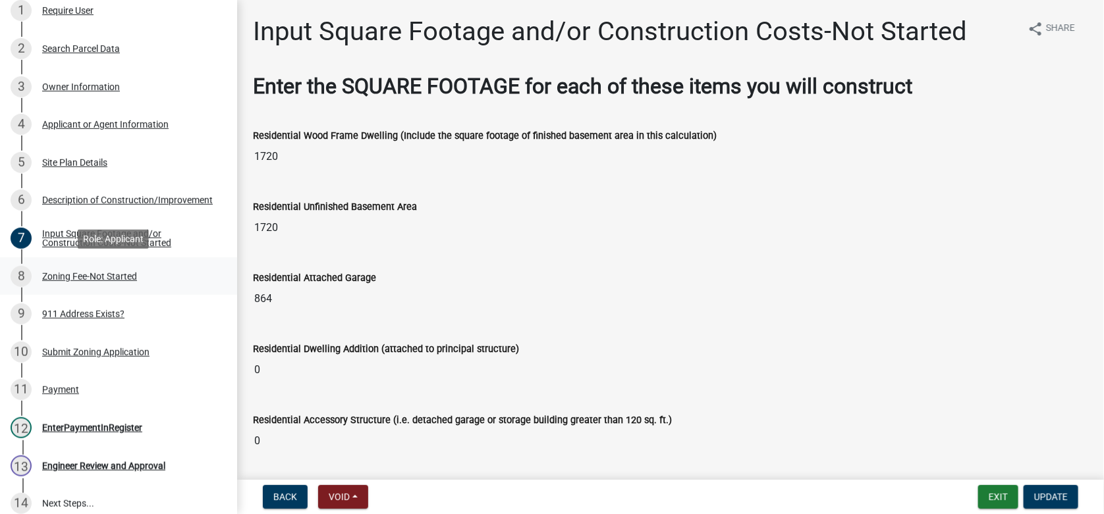
click at [88, 268] on div "8 Zoning Fee-Not Started" at bounding box center [113, 276] width 205 height 21
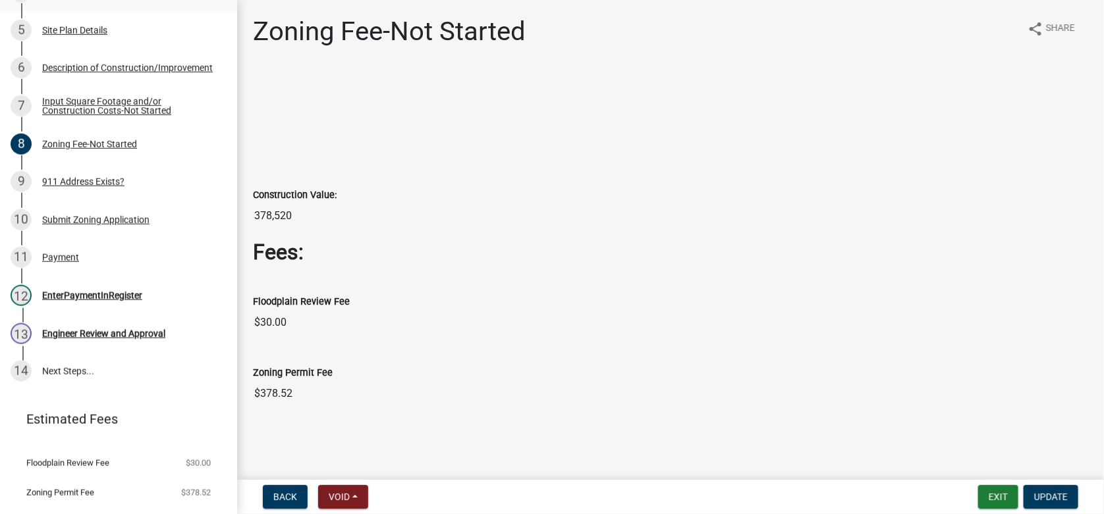
scroll to position [423, 0]
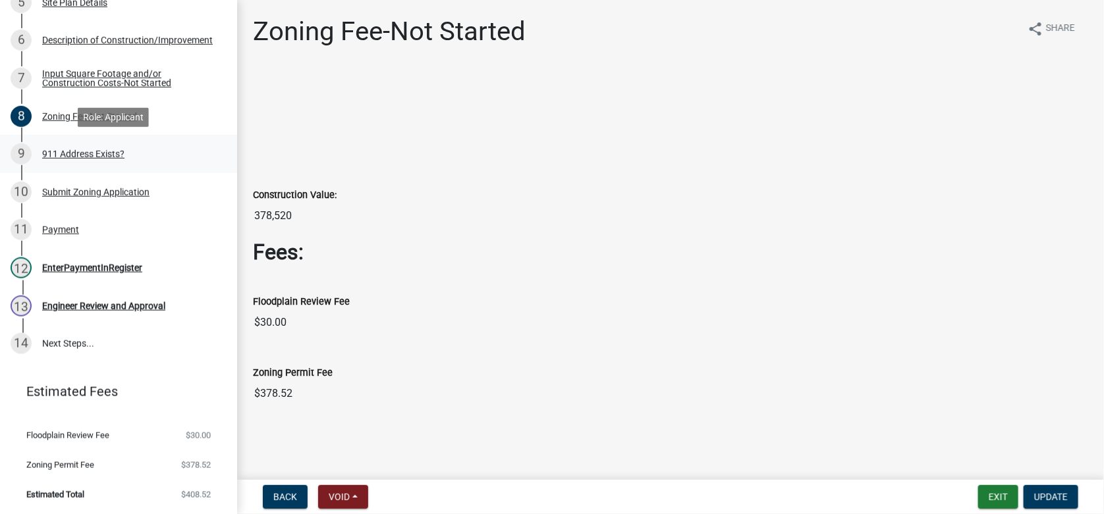
click at [85, 150] on div "911 Address Exists?" at bounding box center [83, 153] width 82 height 9
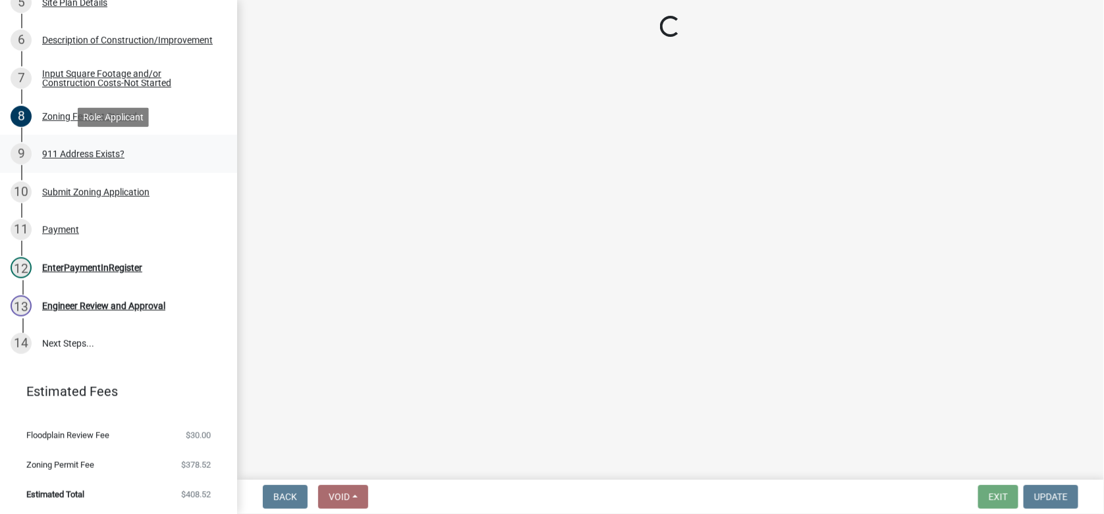
select select "f1813c40-ff51-4f8e-a09d-ea2142ee239a"
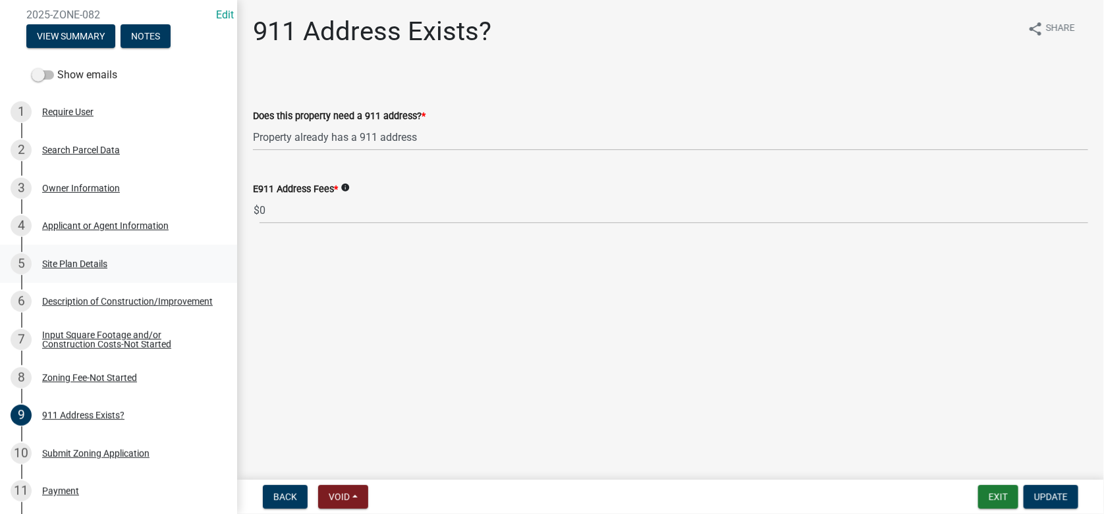
scroll to position [66, 0]
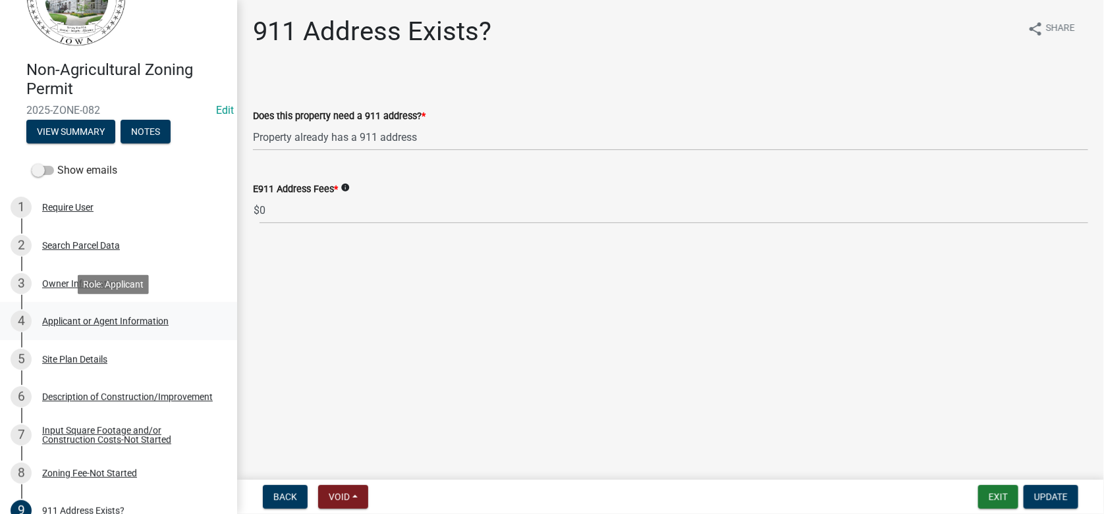
click at [72, 327] on div "4 Applicant or Agent Information" at bounding box center [113, 321] width 205 height 21
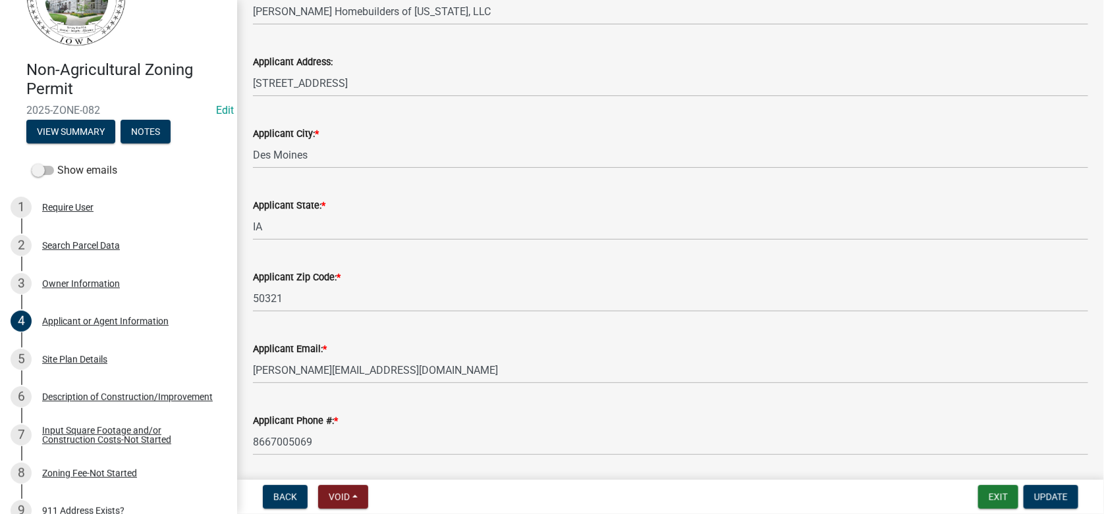
scroll to position [173, 0]
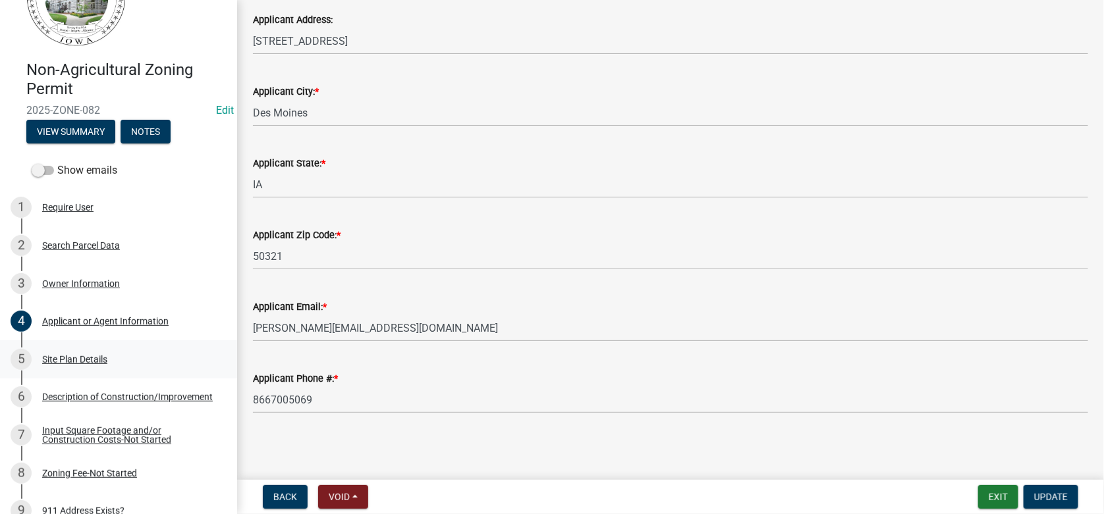
click at [67, 361] on div "Site Plan Details" at bounding box center [74, 359] width 65 height 9
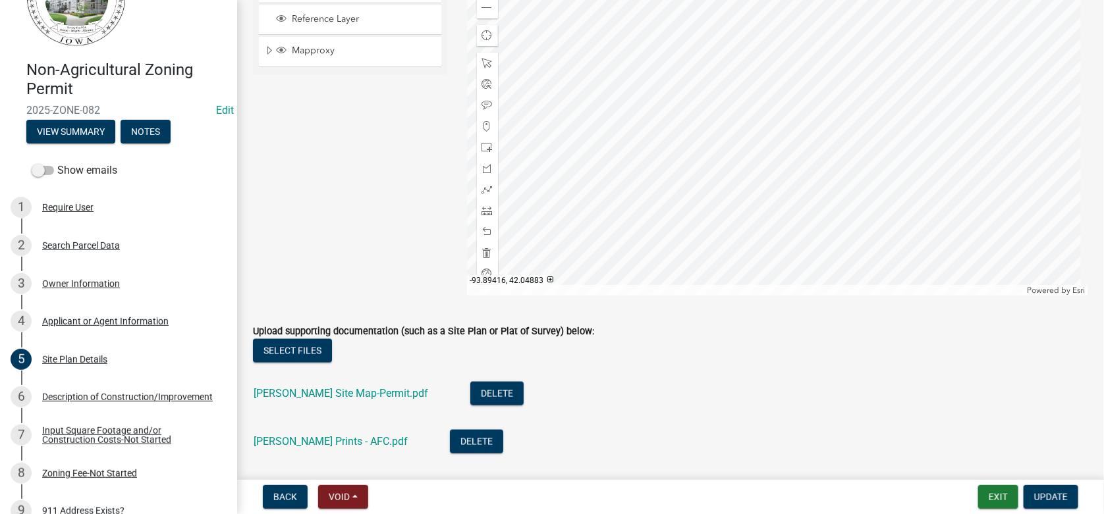
scroll to position [658, 0]
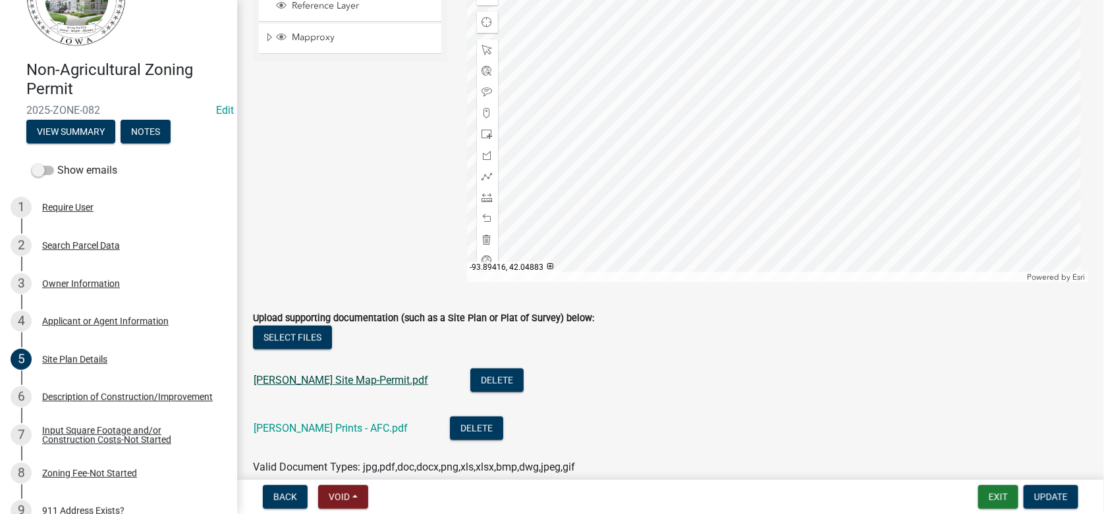
click at [343, 379] on link "[PERSON_NAME] Site Map-Permit.pdf" at bounding box center [340, 380] width 174 height 13
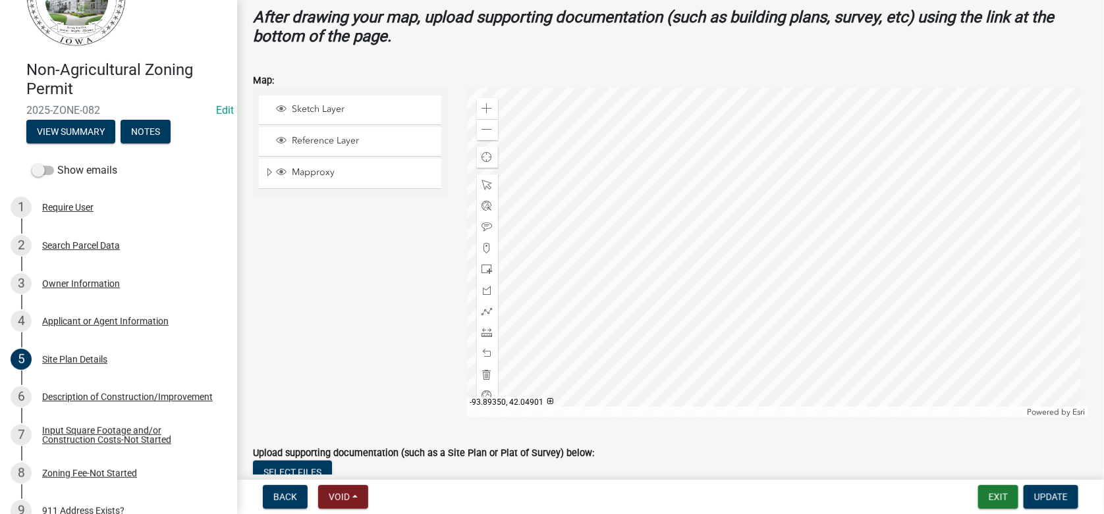
scroll to position [722, 0]
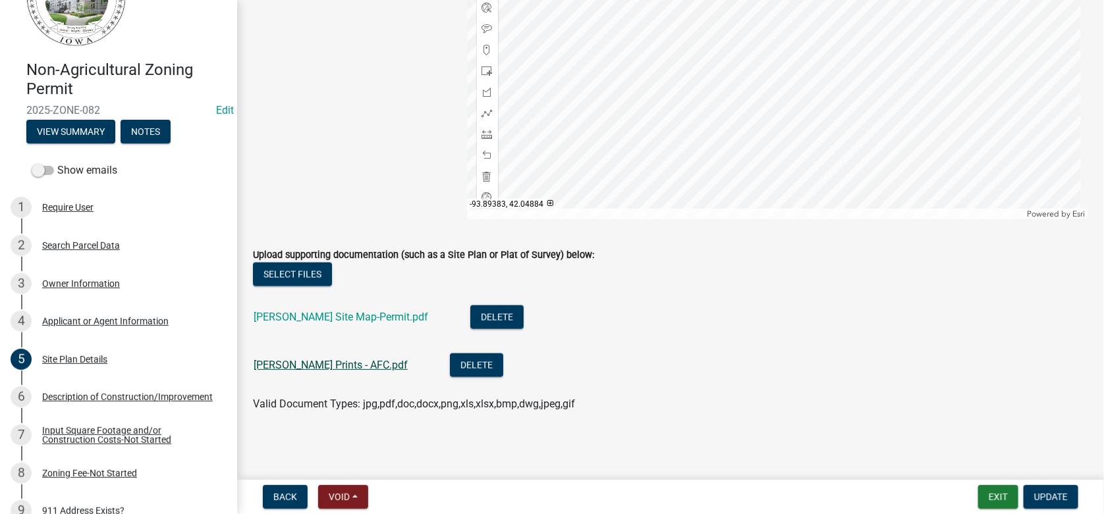
click at [284, 367] on link "[PERSON_NAME] Prints - AFC.pdf" at bounding box center [330, 365] width 154 height 13
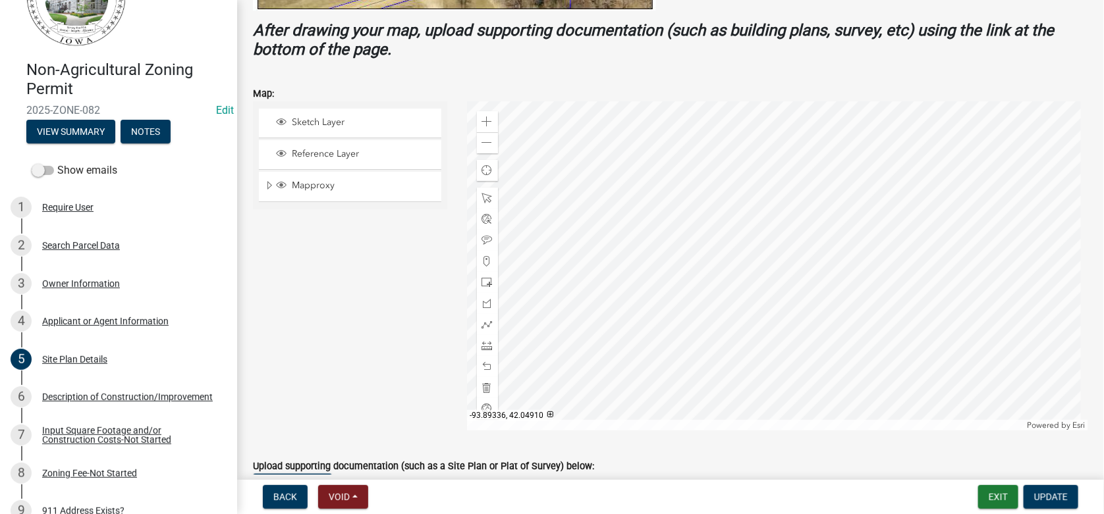
scroll to position [523, 0]
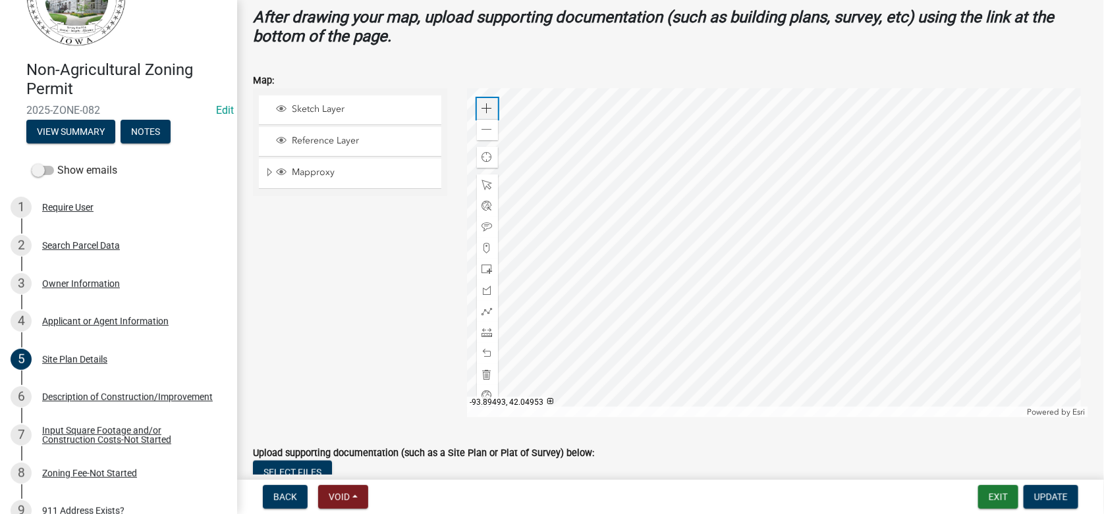
click at [483, 103] on span at bounding box center [487, 108] width 11 height 11
click at [820, 227] on div at bounding box center [778, 252] width 622 height 329
click at [482, 333] on span at bounding box center [487, 332] width 11 height 11
click at [764, 137] on div at bounding box center [778, 252] width 622 height 329
click at [771, 243] on div at bounding box center [778, 252] width 622 height 329
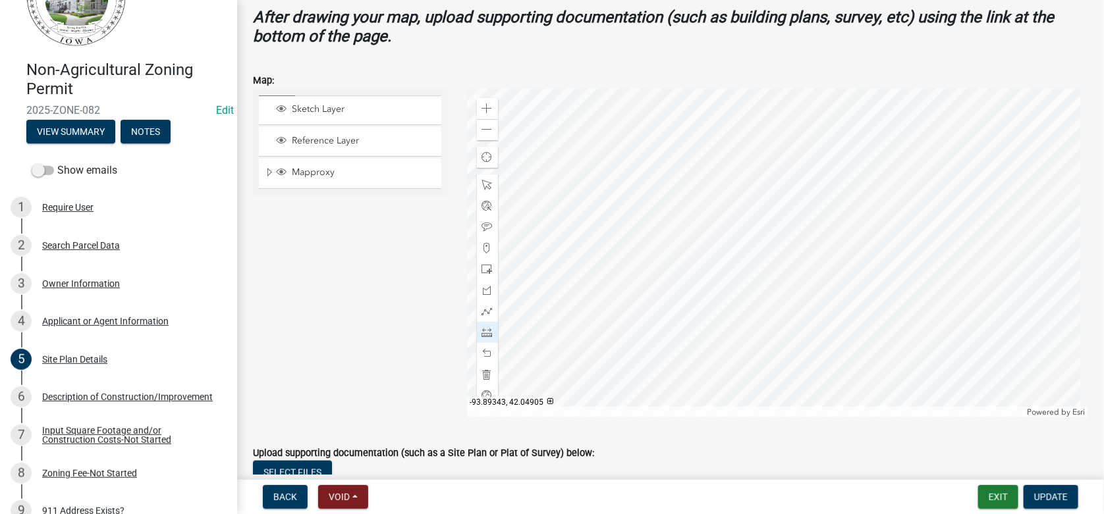
click at [771, 243] on div at bounding box center [778, 252] width 622 height 329
click at [487, 353] on span at bounding box center [487, 353] width 11 height 11
click at [807, 243] on div at bounding box center [778, 252] width 622 height 329
click at [761, 243] on div at bounding box center [778, 252] width 622 height 329
click at [764, 328] on div at bounding box center [778, 252] width 622 height 329
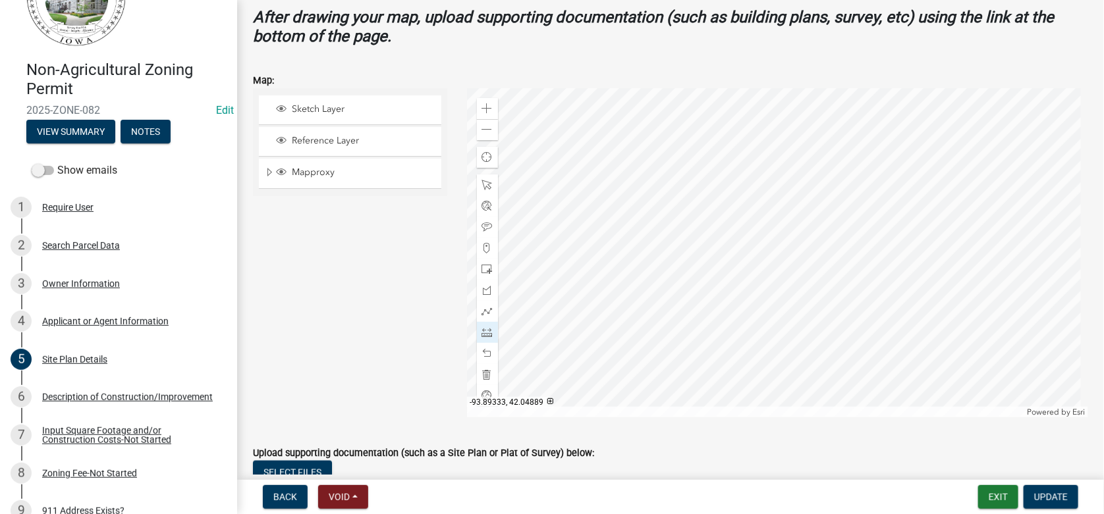
click at [809, 329] on div at bounding box center [778, 252] width 622 height 329
click at [809, 244] on div at bounding box center [778, 252] width 622 height 329
click at [485, 352] on span at bounding box center [487, 353] width 11 height 11
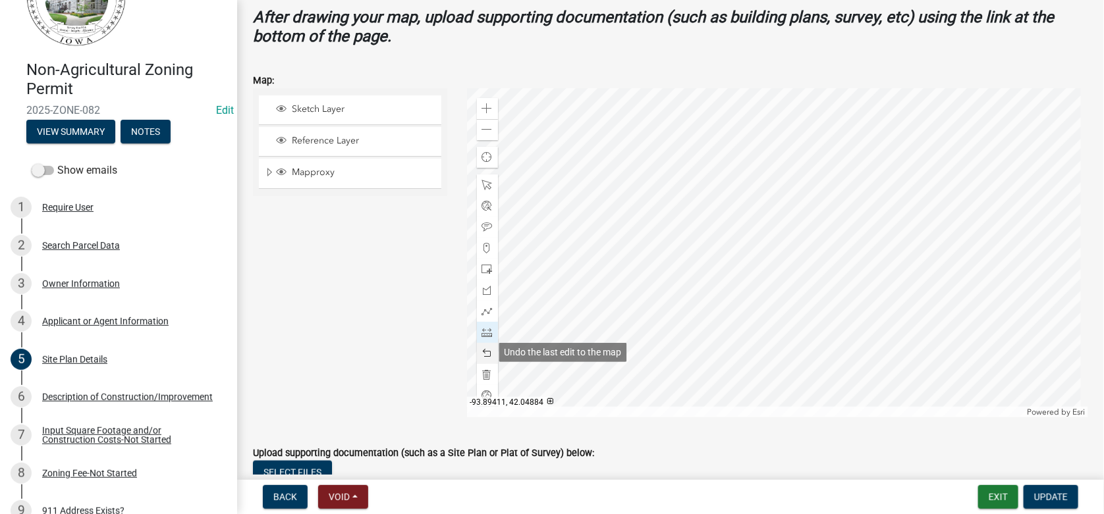
click at [485, 352] on span at bounding box center [487, 353] width 11 height 11
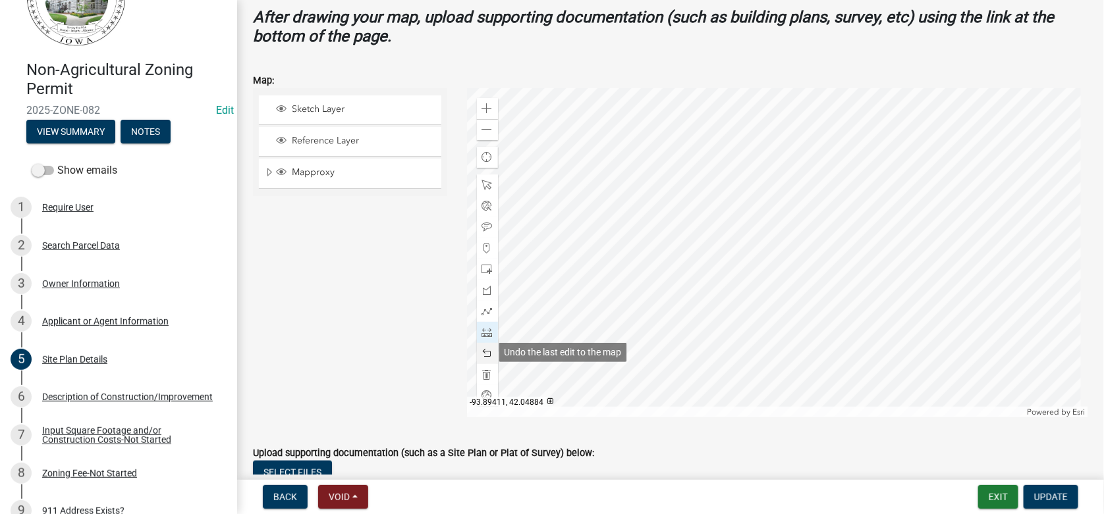
click at [485, 352] on span at bounding box center [487, 353] width 11 height 11
click at [763, 329] on div at bounding box center [778, 252] width 622 height 329
click at [766, 384] on div at bounding box center [778, 252] width 622 height 329
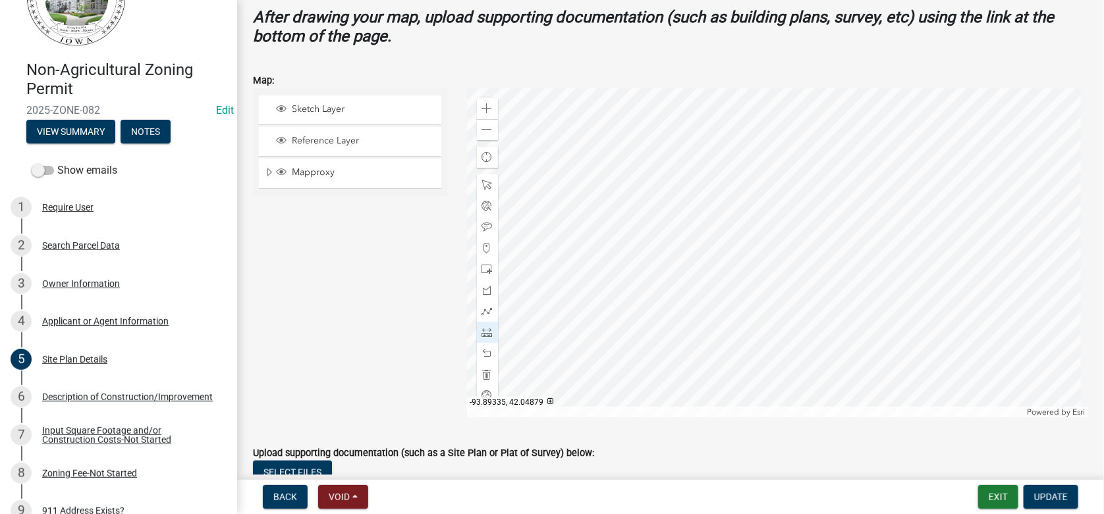
click at [801, 384] on div at bounding box center [778, 252] width 622 height 329
click at [801, 329] on div at bounding box center [778, 252] width 622 height 329
click at [484, 349] on span at bounding box center [487, 353] width 11 height 11
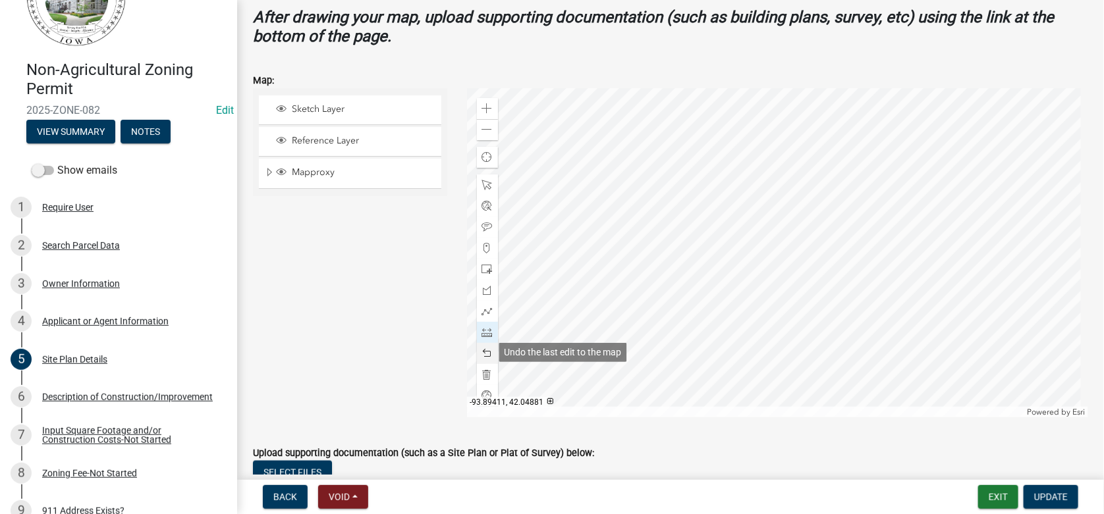
click at [484, 349] on span at bounding box center [487, 353] width 11 height 11
click at [487, 223] on span at bounding box center [487, 227] width 11 height 11
click at [789, 280] on div at bounding box center [778, 252] width 622 height 329
click at [778, 359] on div at bounding box center [778, 252] width 622 height 329
click at [1042, 493] on span "Update" at bounding box center [1051, 497] width 34 height 11
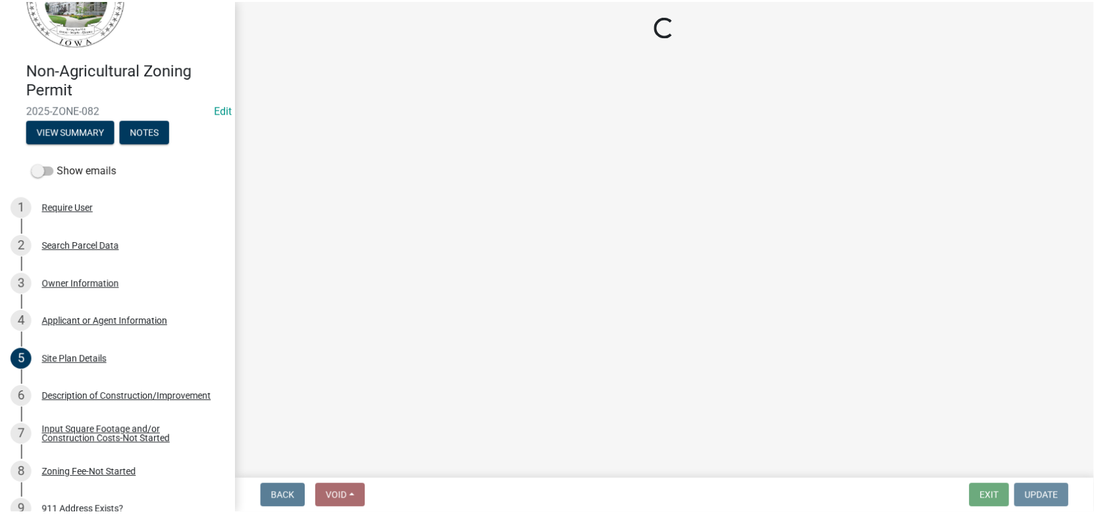
scroll to position [0, 0]
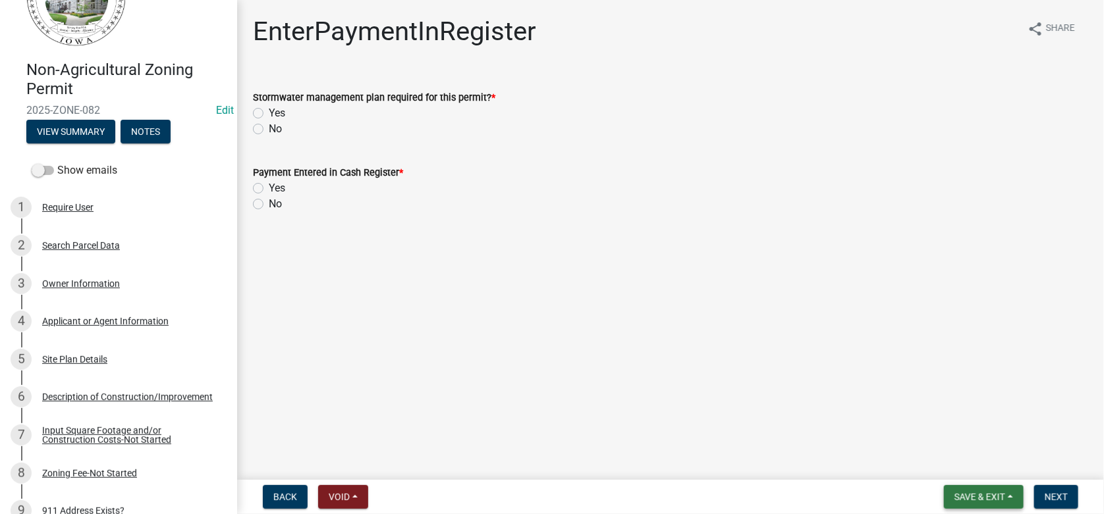
click at [992, 499] on span "Save & Exit" at bounding box center [979, 497] width 51 height 11
click at [930, 466] on button "Save & Exit" at bounding box center [970, 463] width 105 height 32
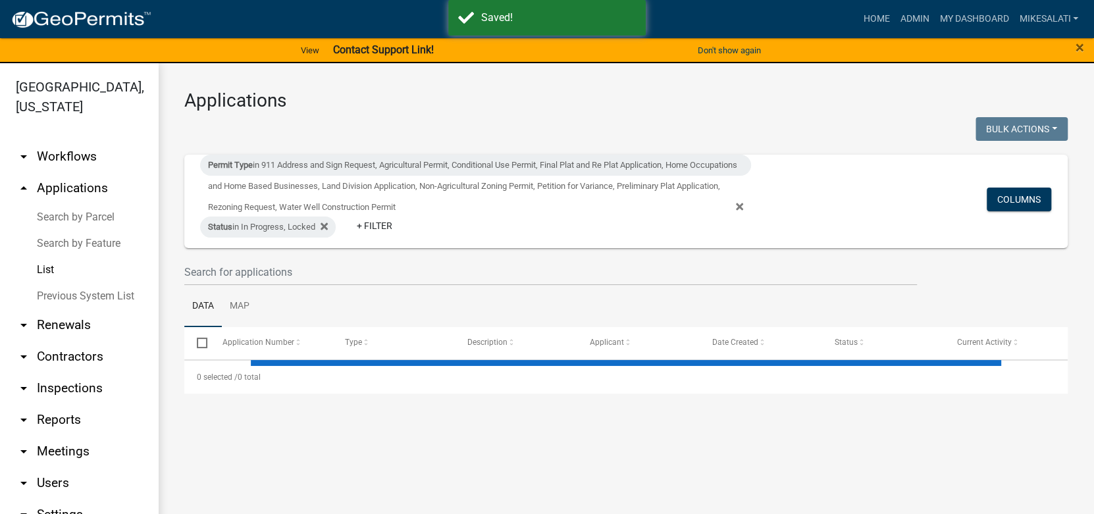
select select "1: 25"
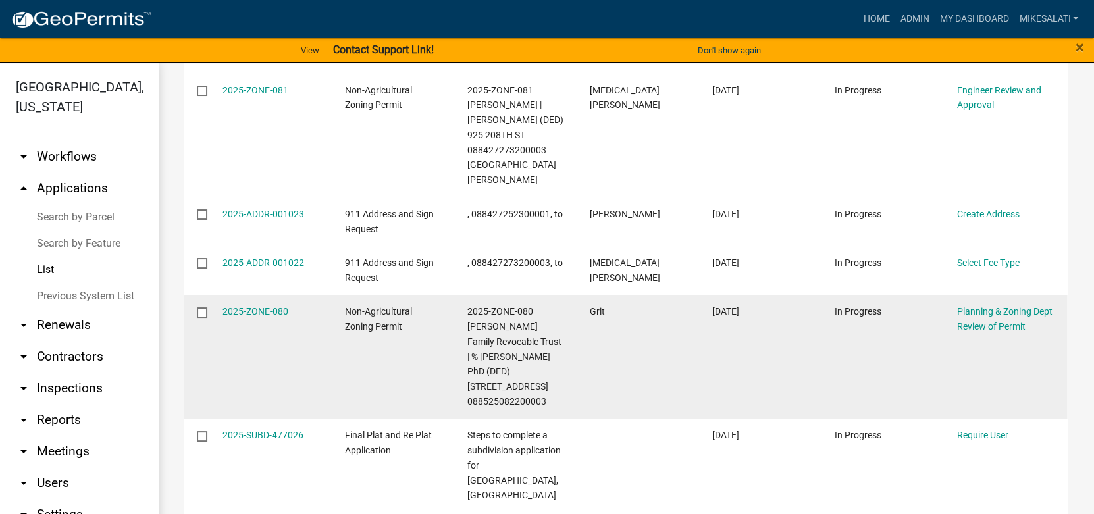
scroll to position [460, 0]
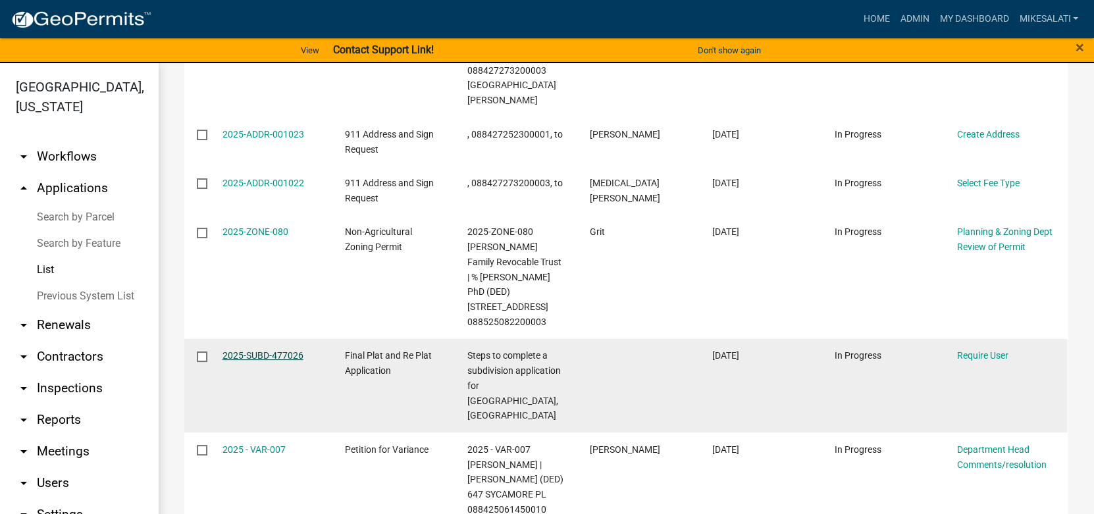
click at [253, 350] on link "2025-SUBD-477026" at bounding box center [263, 355] width 81 height 11
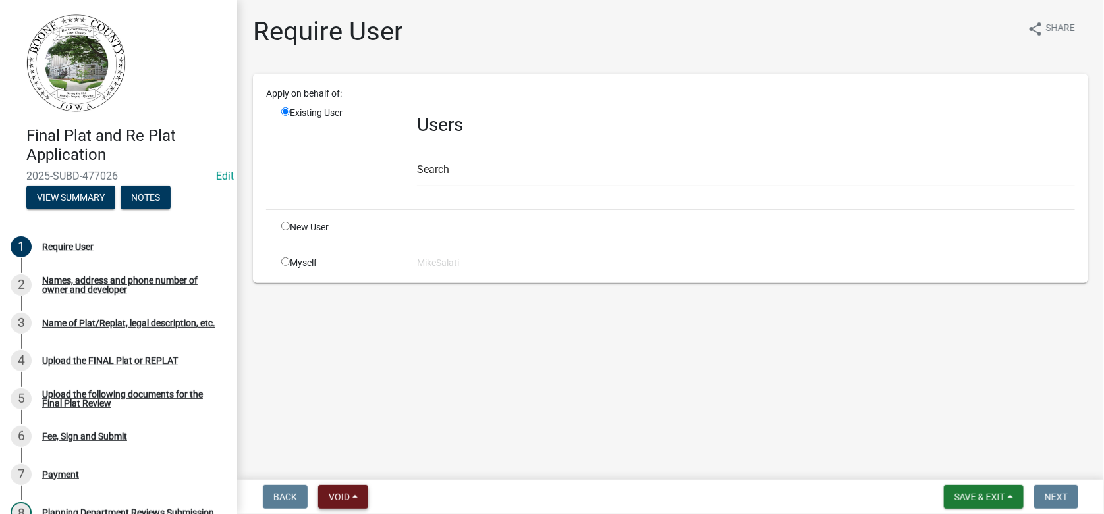
click at [352, 491] on button "Void" at bounding box center [343, 497] width 50 height 24
click at [344, 463] on button "Void" at bounding box center [370, 463] width 105 height 32
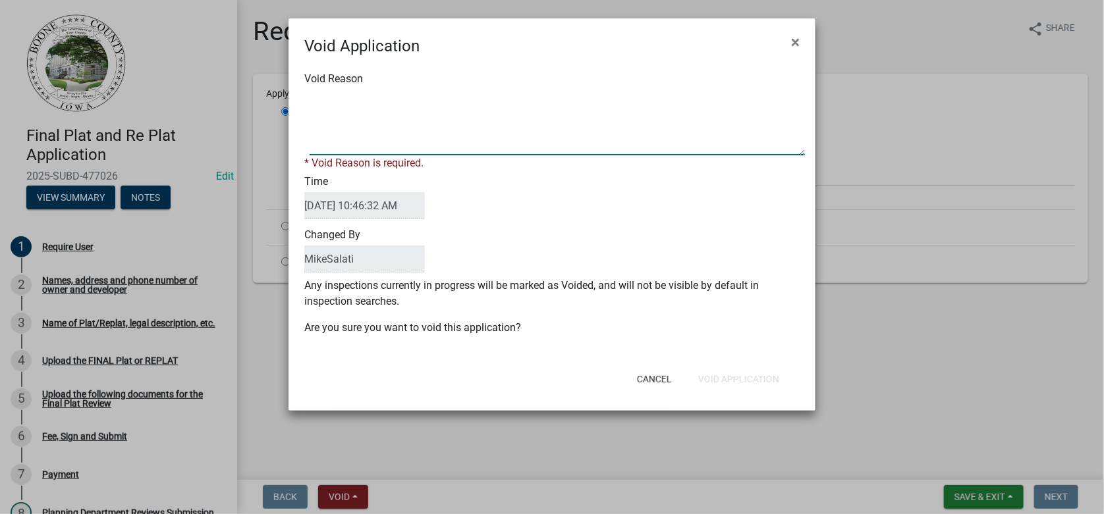
click at [308, 105] on span at bounding box center [551, 123] width 495 height 66
type textarea "."
click at [730, 377] on div "Cancel Void Application" at bounding box center [637, 379] width 325 height 34
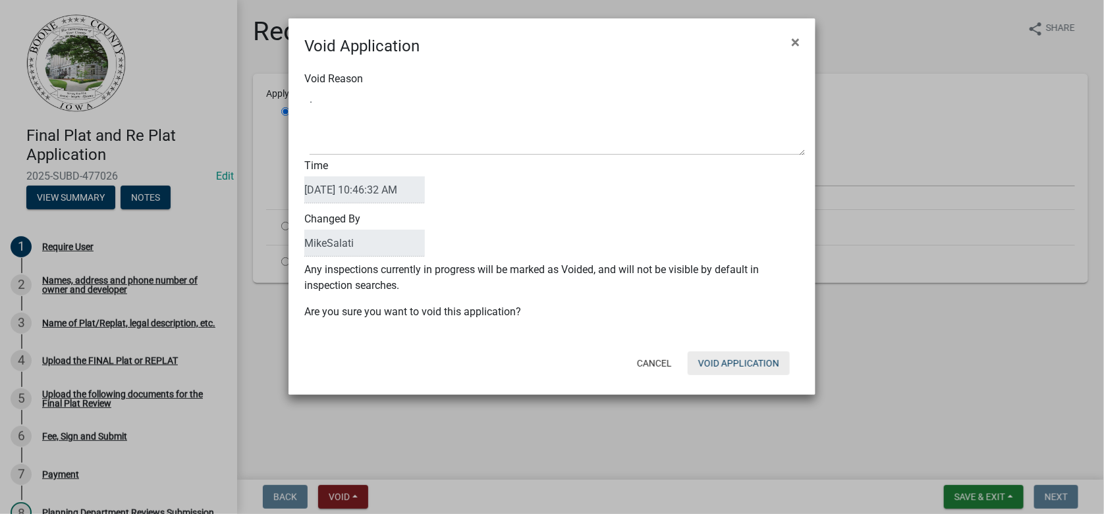
click at [735, 361] on button "Void Application" at bounding box center [738, 364] width 102 height 24
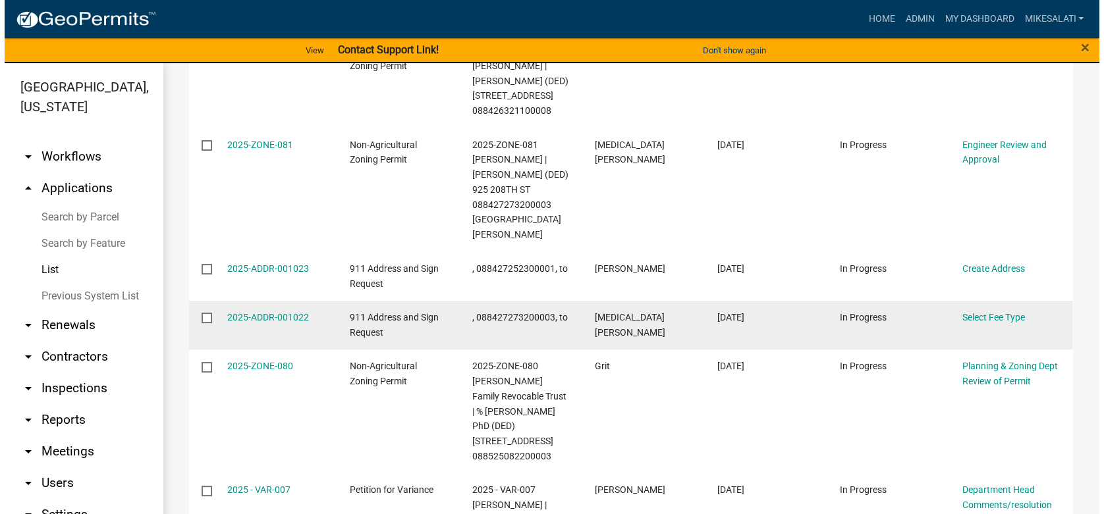
scroll to position [198, 0]
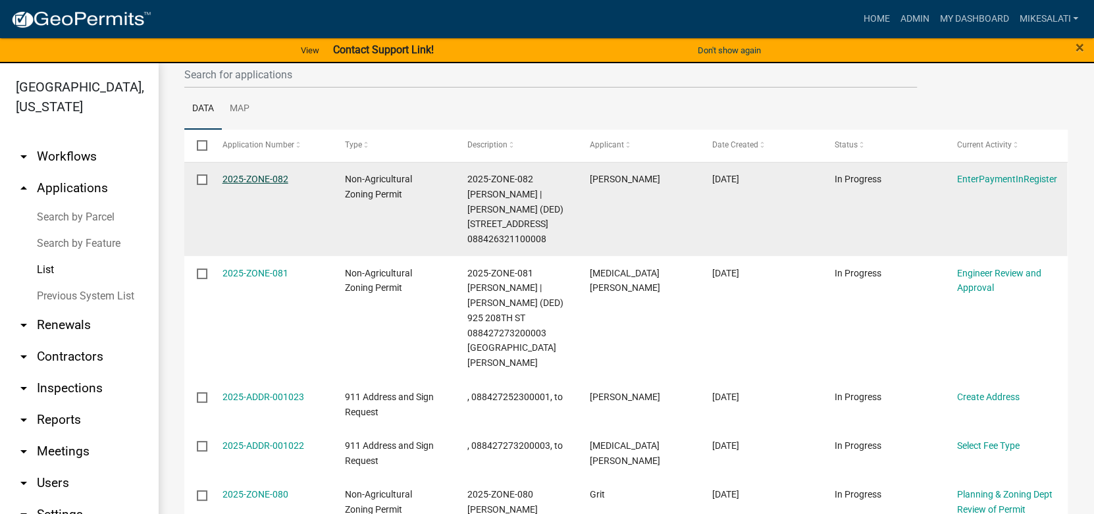
click at [263, 181] on link "2025-ZONE-082" at bounding box center [256, 179] width 66 height 11
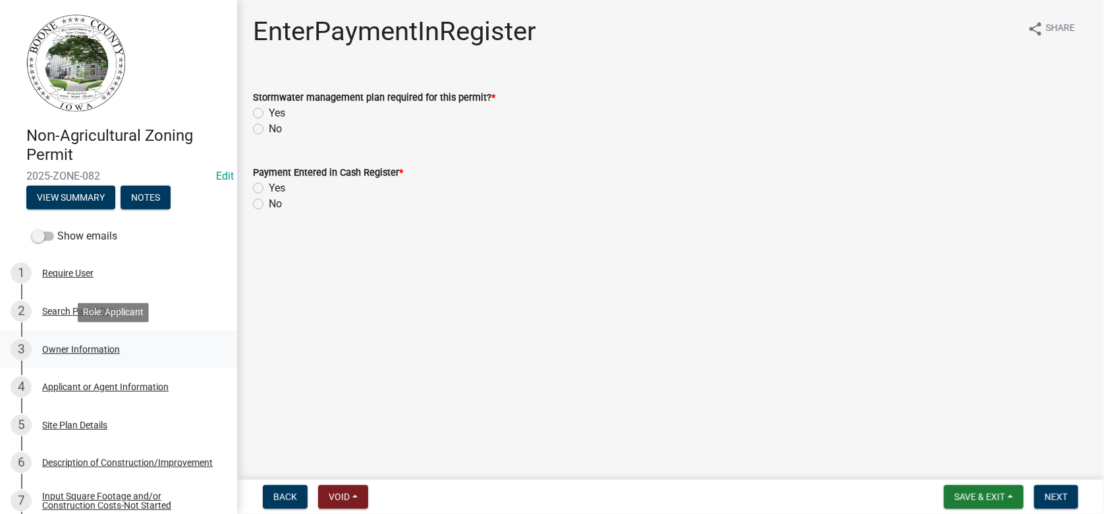
click at [86, 342] on div "3 Owner Information" at bounding box center [113, 349] width 205 height 21
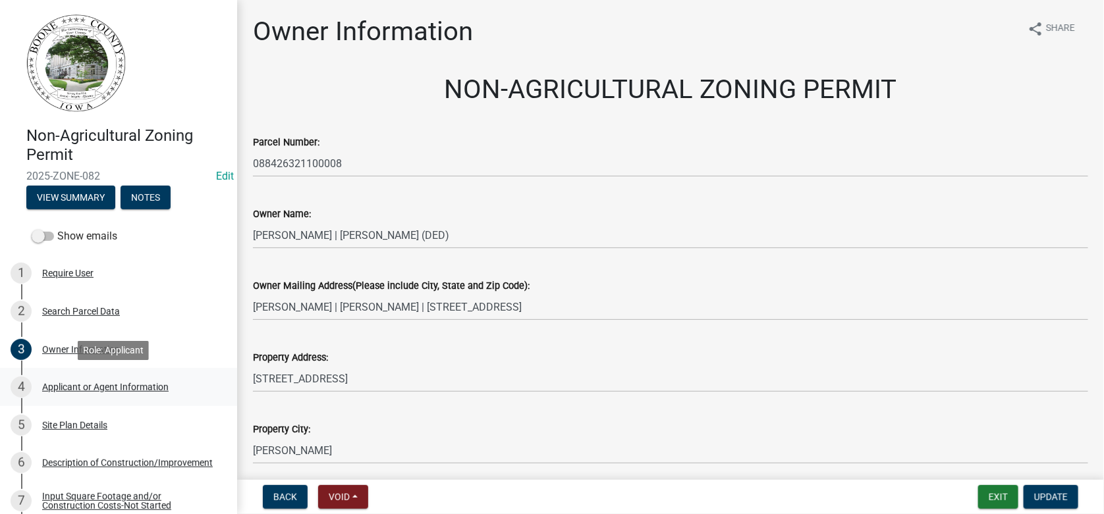
click at [76, 388] on div "Applicant or Agent Information" at bounding box center [105, 387] width 126 height 9
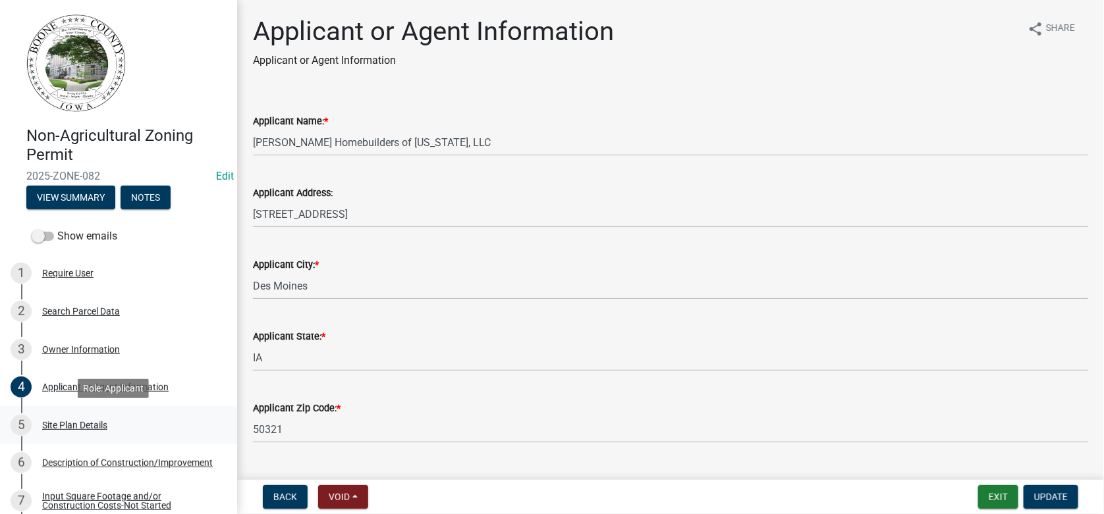
click at [79, 421] on div "Site Plan Details" at bounding box center [74, 425] width 65 height 9
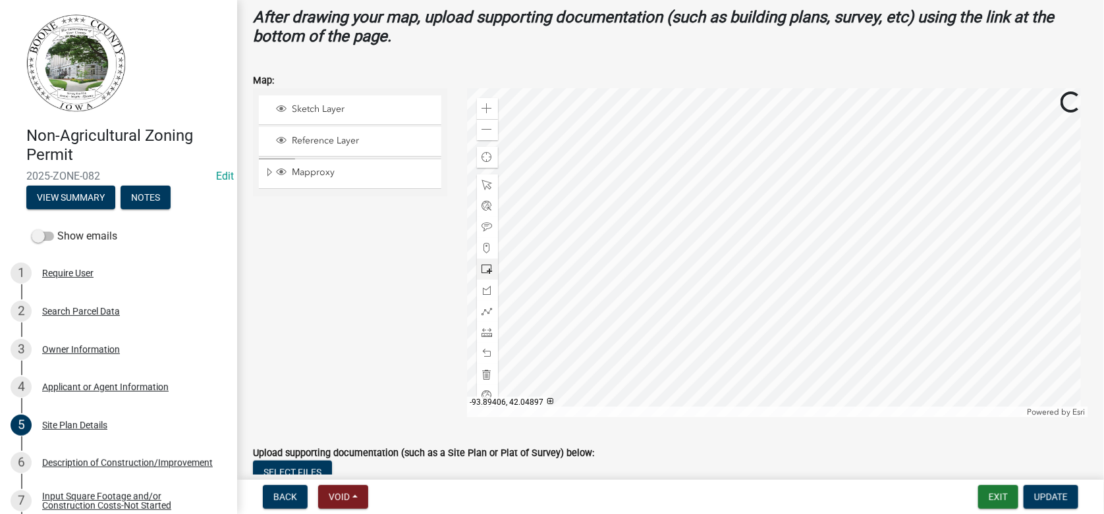
scroll to position [527, 0]
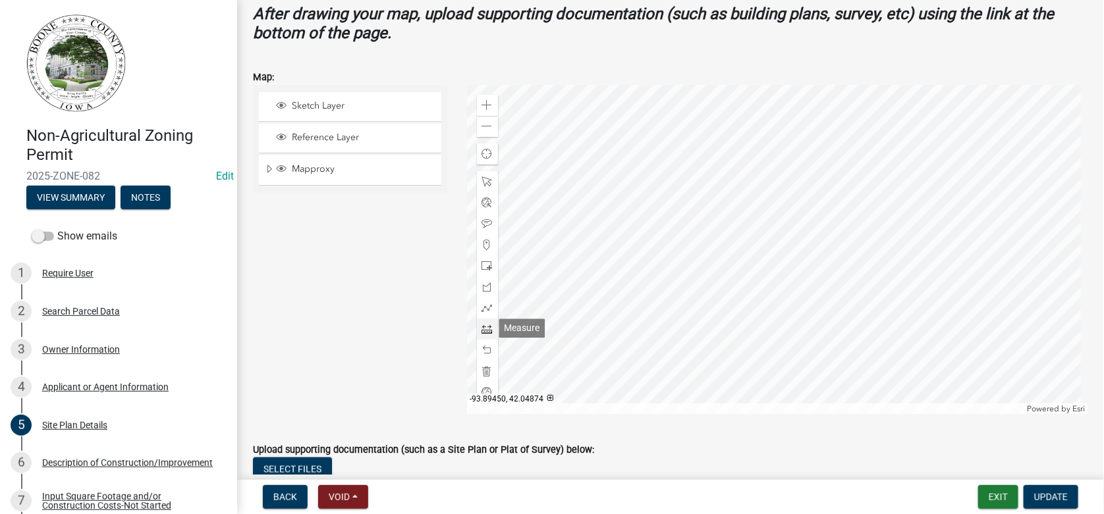
click at [487, 334] on div at bounding box center [487, 329] width 21 height 21
click at [858, 282] on div at bounding box center [778, 249] width 622 height 329
click at [859, 286] on div at bounding box center [778, 249] width 622 height 329
click at [794, 286] on div at bounding box center [778, 249] width 622 height 329
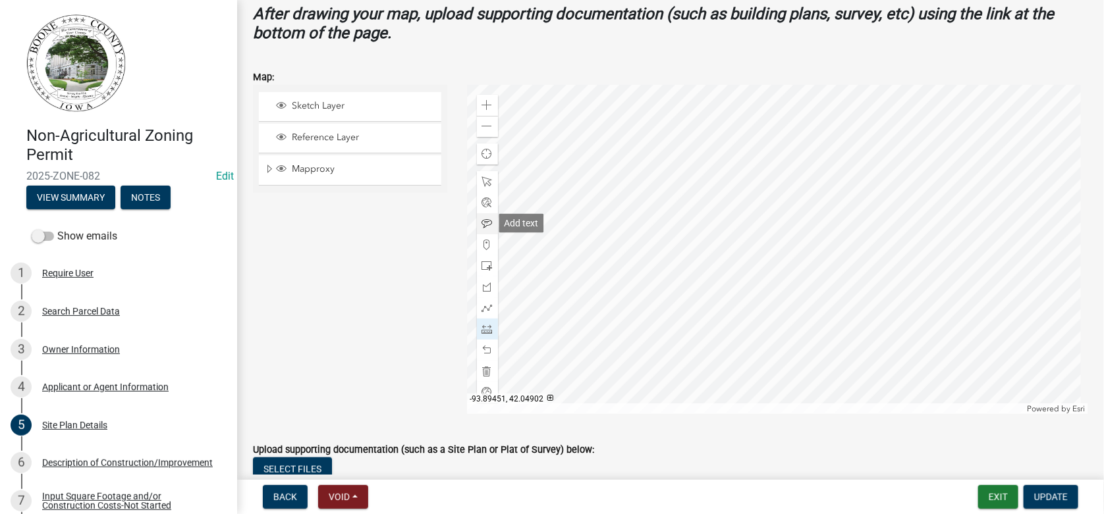
click at [482, 219] on span at bounding box center [487, 224] width 11 height 11
click at [766, 205] on div at bounding box center [778, 249] width 622 height 329
click at [914, 277] on div at bounding box center [778, 249] width 622 height 329
click at [485, 332] on span at bounding box center [487, 329] width 11 height 11
click at [916, 277] on div at bounding box center [778, 249] width 622 height 329
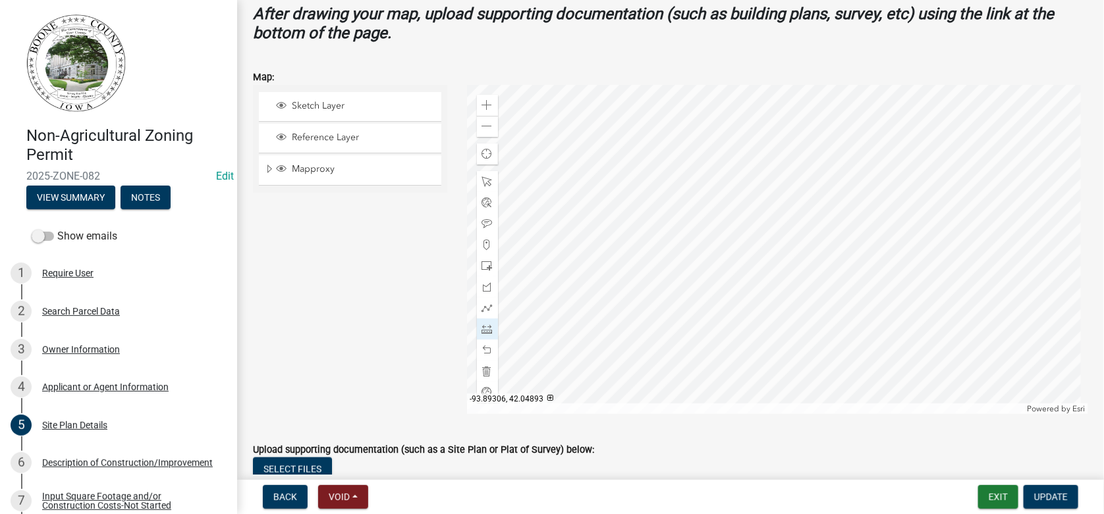
click at [859, 278] on div at bounding box center [778, 249] width 622 height 329
click at [1061, 494] on span "Update" at bounding box center [1051, 497] width 34 height 11
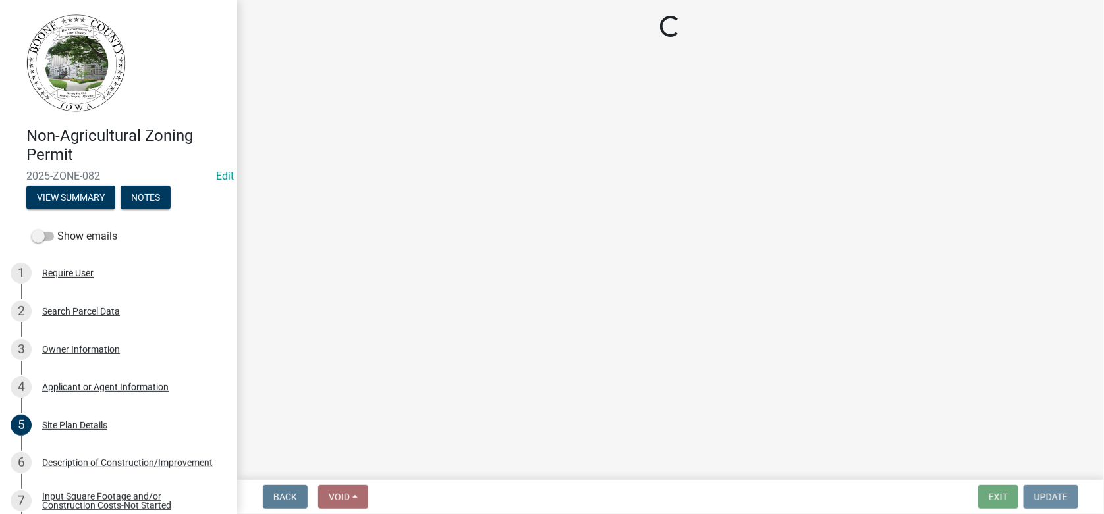
scroll to position [0, 0]
click at [88, 466] on div "Description of Construction/Improvement" at bounding box center [127, 462] width 171 height 9
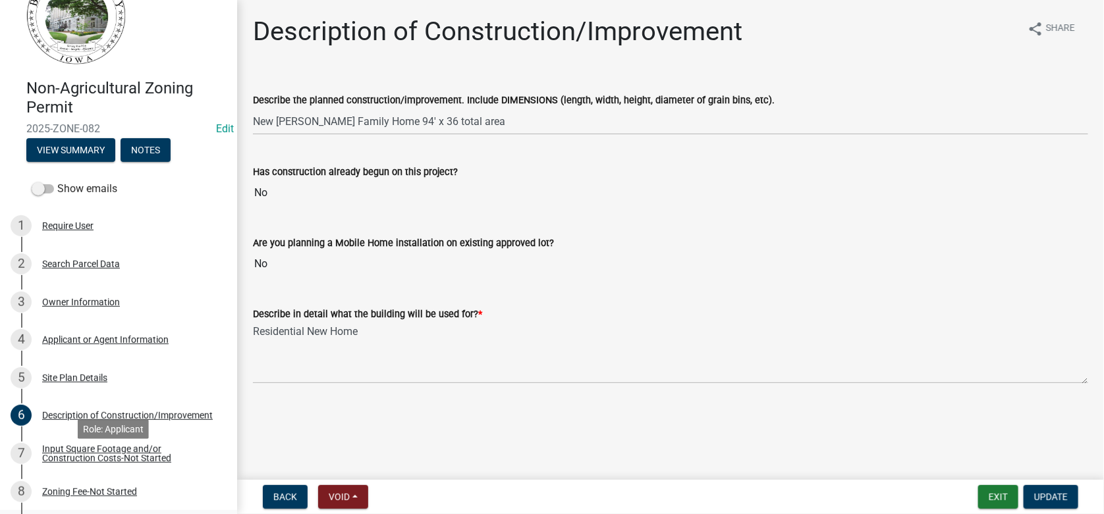
scroll to position [131, 0]
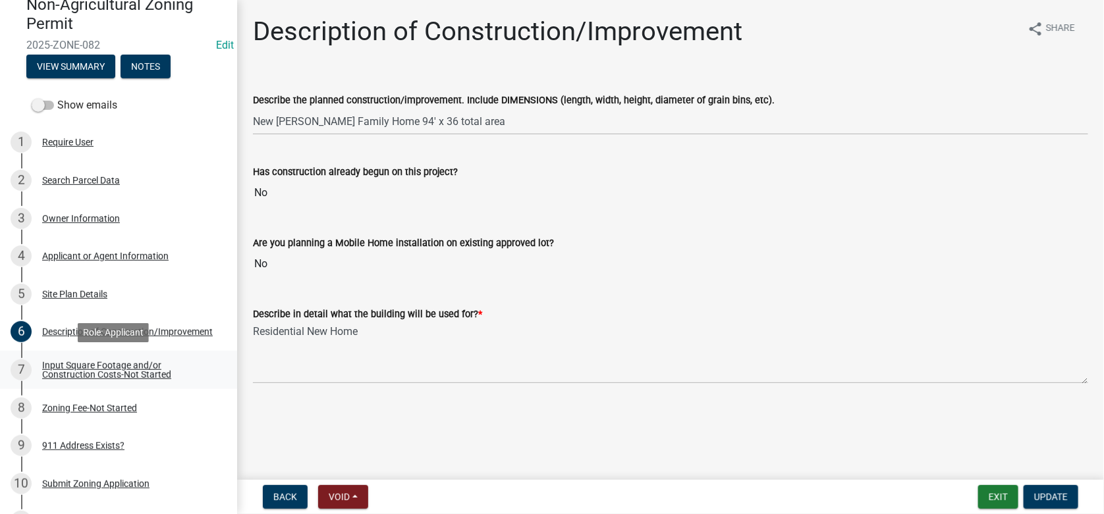
drag, startPoint x: 93, startPoint y: 356, endPoint x: 94, endPoint y: 362, distance: 6.6
click at [93, 358] on link "7 Input Square Footage and/or Construction Costs-Not Started" at bounding box center [118, 370] width 237 height 38
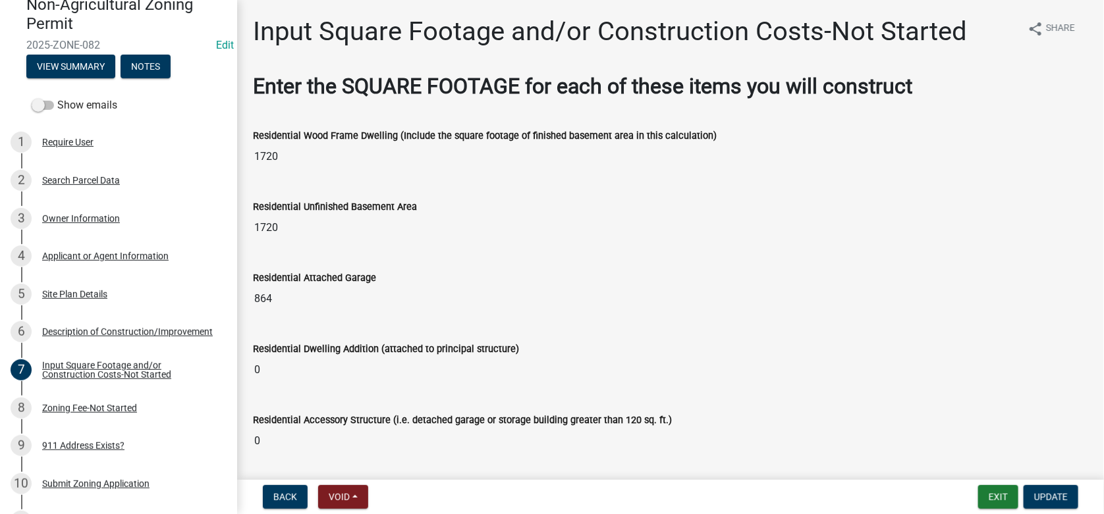
click at [280, 157] on input "1720" at bounding box center [670, 157] width 835 height 26
click at [280, 155] on input "1720" at bounding box center [670, 157] width 835 height 26
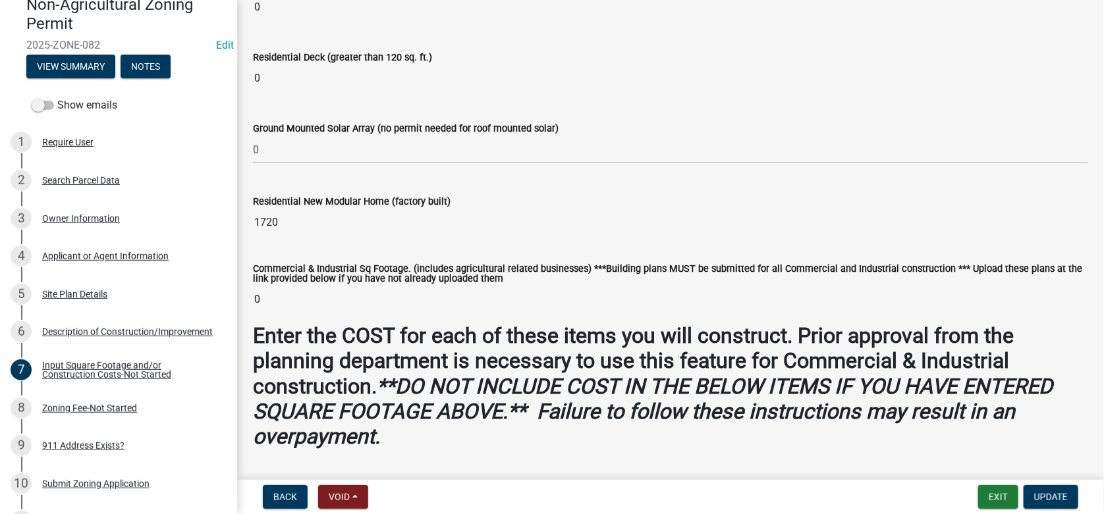
scroll to position [527, 0]
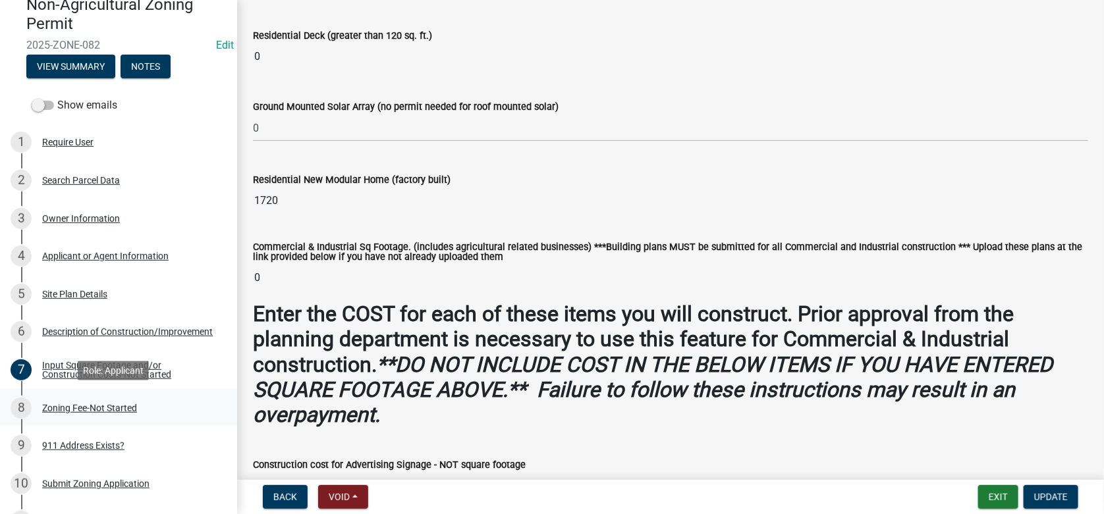
click at [130, 410] on div "Zoning Fee-Not Started" at bounding box center [89, 408] width 95 height 9
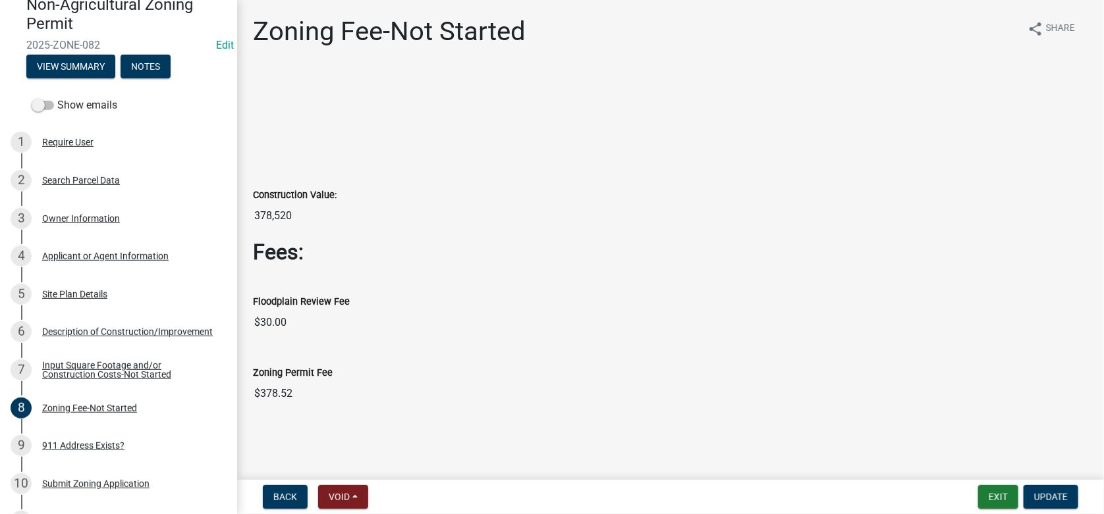
click at [288, 225] on input "378,520" at bounding box center [670, 216] width 835 height 26
click at [294, 217] on input "378,520" at bounding box center [670, 216] width 835 height 26
click at [300, 213] on input "378,520" at bounding box center [670, 216] width 835 height 26
click at [294, 390] on input "$378.52" at bounding box center [670, 394] width 835 height 26
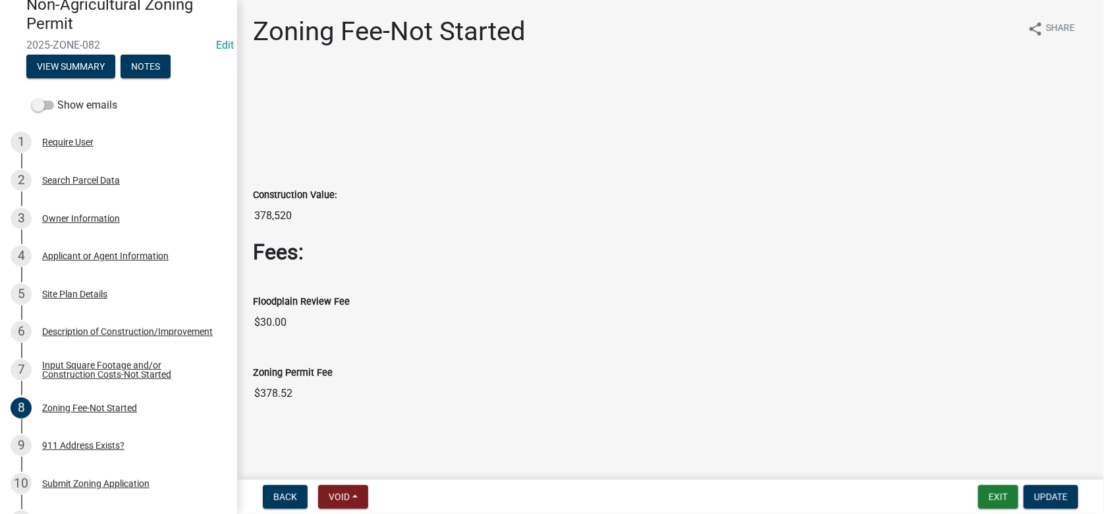
click at [294, 390] on input "$378.52" at bounding box center [670, 394] width 835 height 26
click at [90, 450] on div "9 911 Address Exists?" at bounding box center [113, 445] width 205 height 21
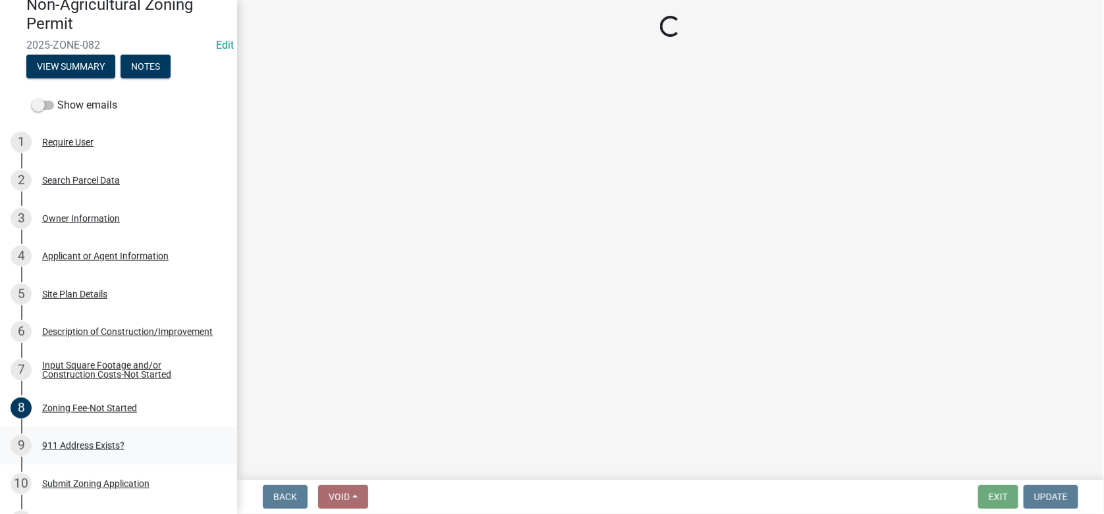
select select "f1813c40-ff51-4f8e-a09d-ea2142ee239a"
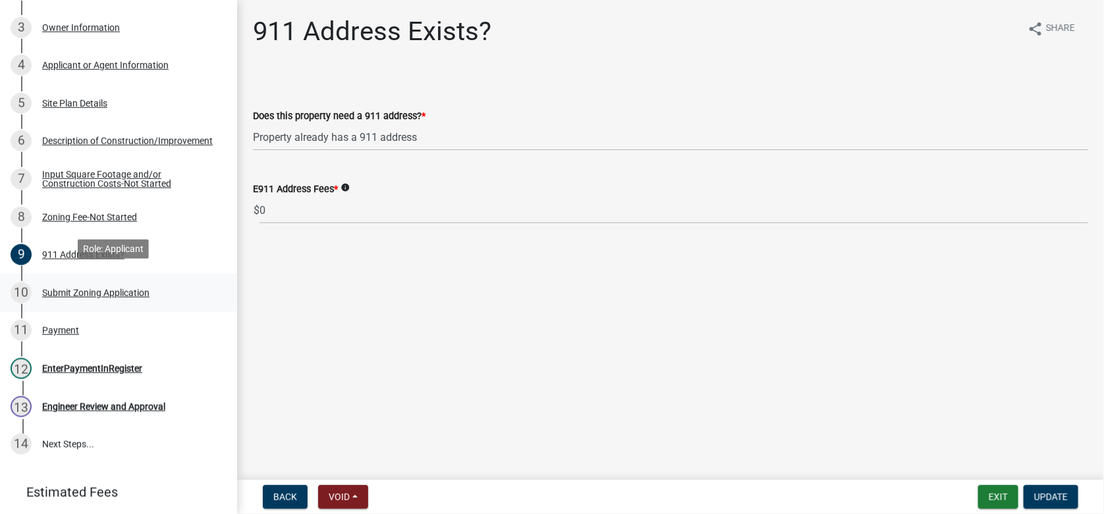
scroll to position [329, 0]
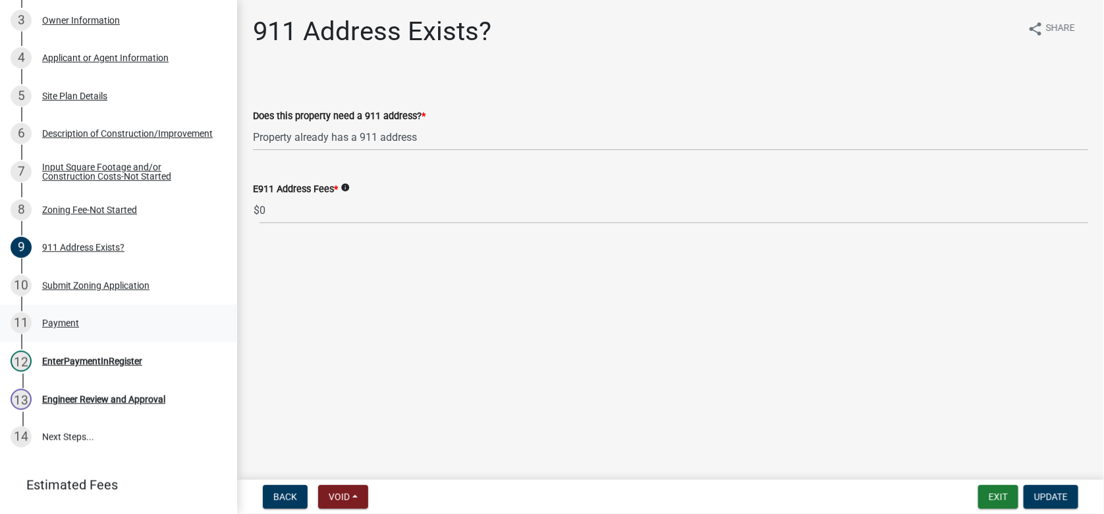
click at [72, 319] on div "Payment" at bounding box center [60, 323] width 37 height 9
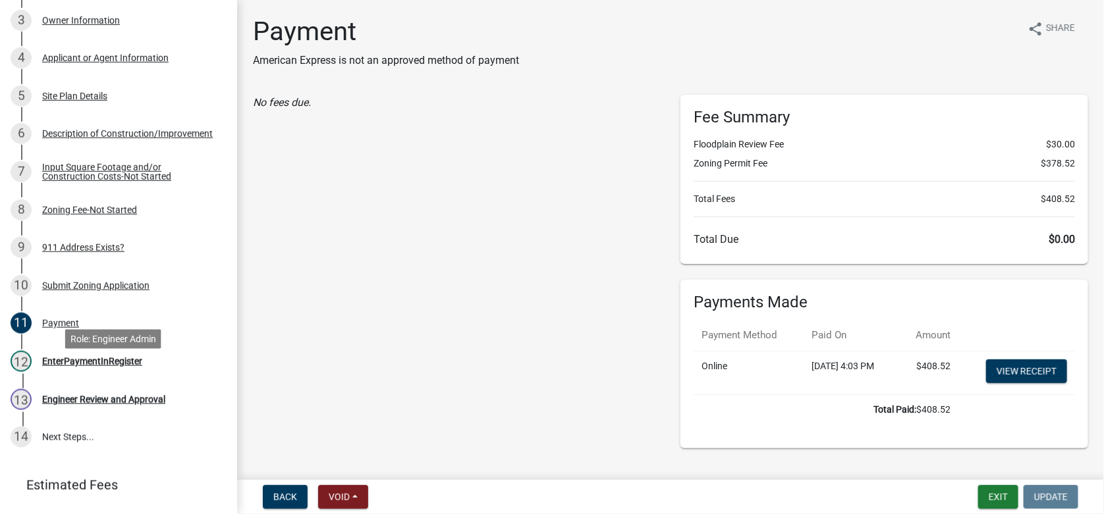
scroll to position [395, 0]
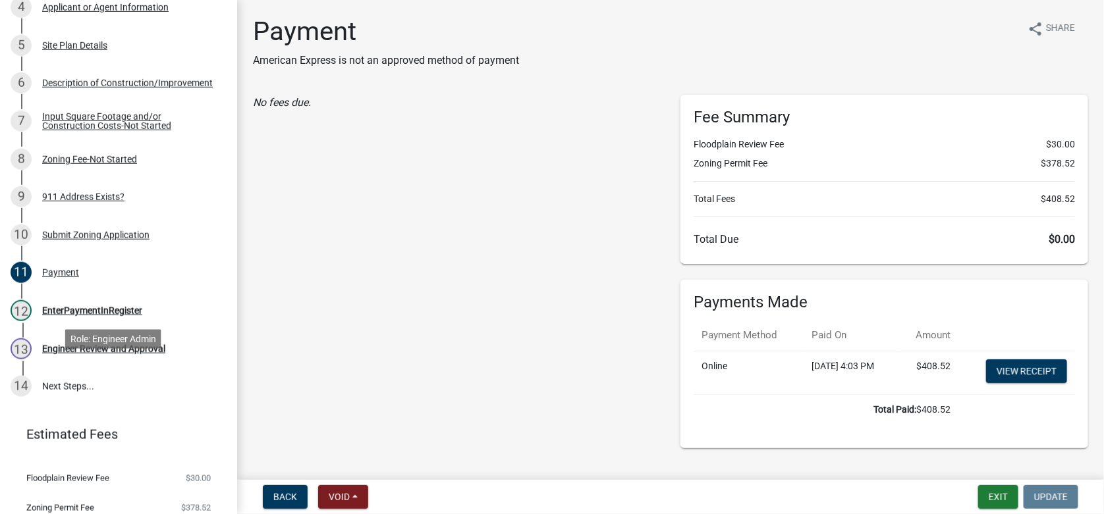
click at [86, 365] on ul "1 Require User 2 Search Parcel Data 3 Owner Information 4 Applicant or Agent In…" at bounding box center [118, 140] width 237 height 541
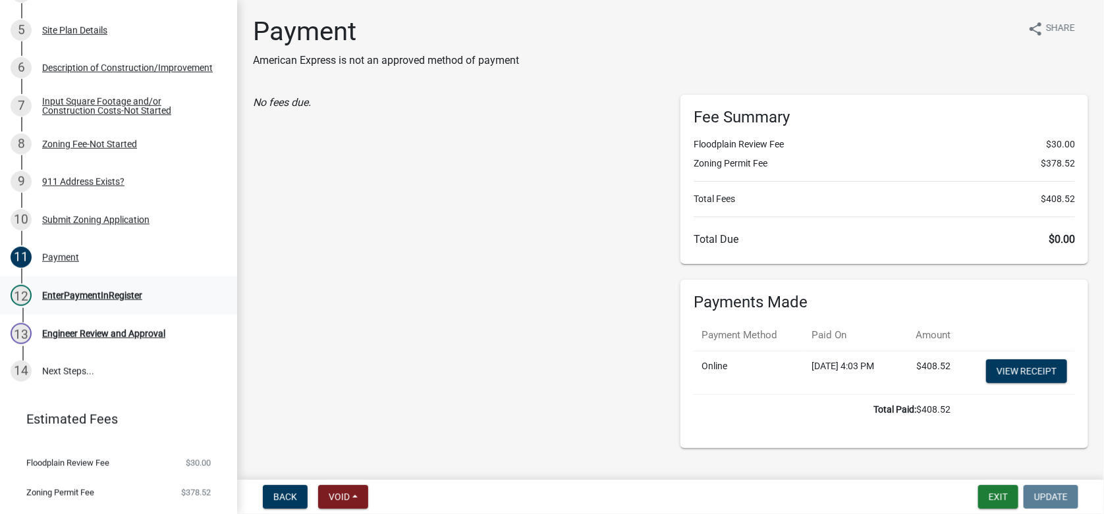
click at [97, 304] on div "12 EnterPaymentInRegister" at bounding box center [113, 295] width 205 height 21
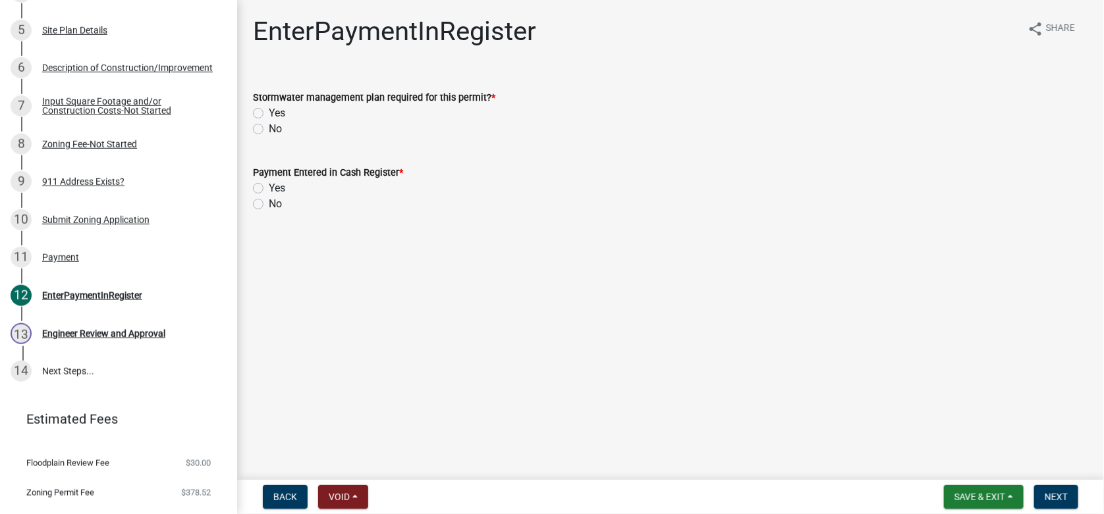
click at [269, 128] on label "No" at bounding box center [275, 129] width 13 height 16
click at [269, 128] on input "No" at bounding box center [273, 125] width 9 height 9
radio input "true"
click at [269, 187] on label "Yes" at bounding box center [277, 188] width 16 height 16
click at [269, 187] on input "Yes" at bounding box center [273, 184] width 9 height 9
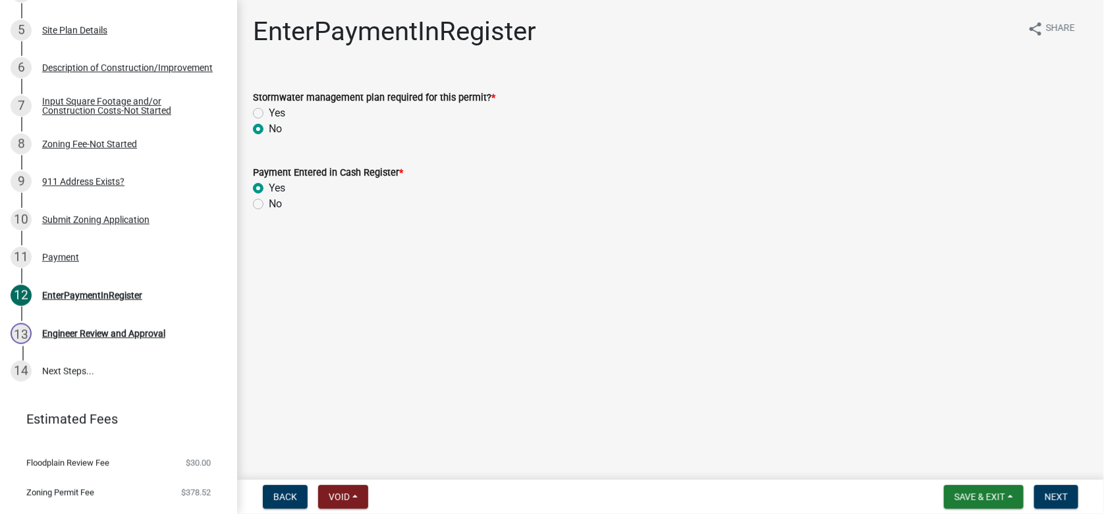
radio input "true"
click at [1059, 494] on span "Next" at bounding box center [1055, 497] width 23 height 11
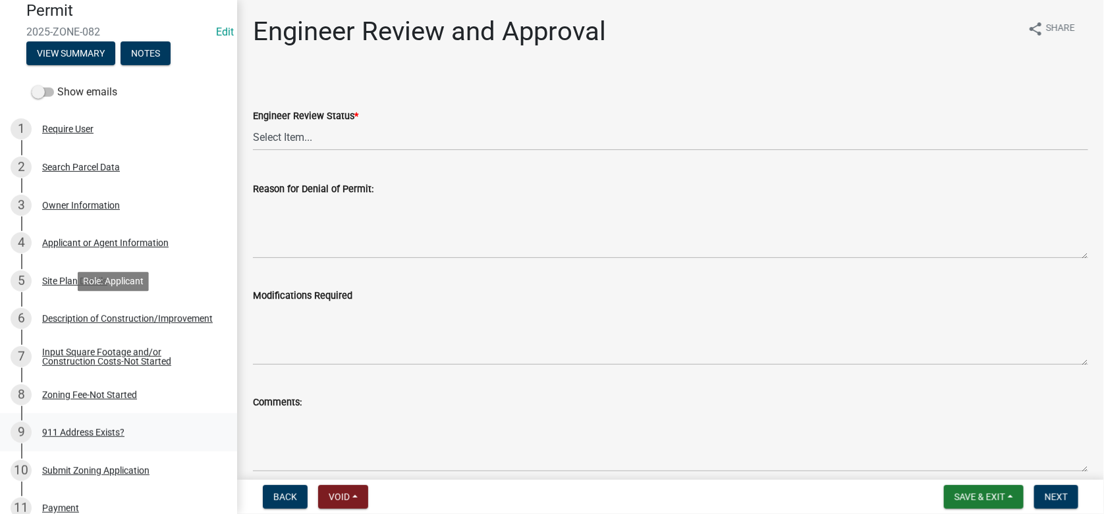
scroll to position [93, 0]
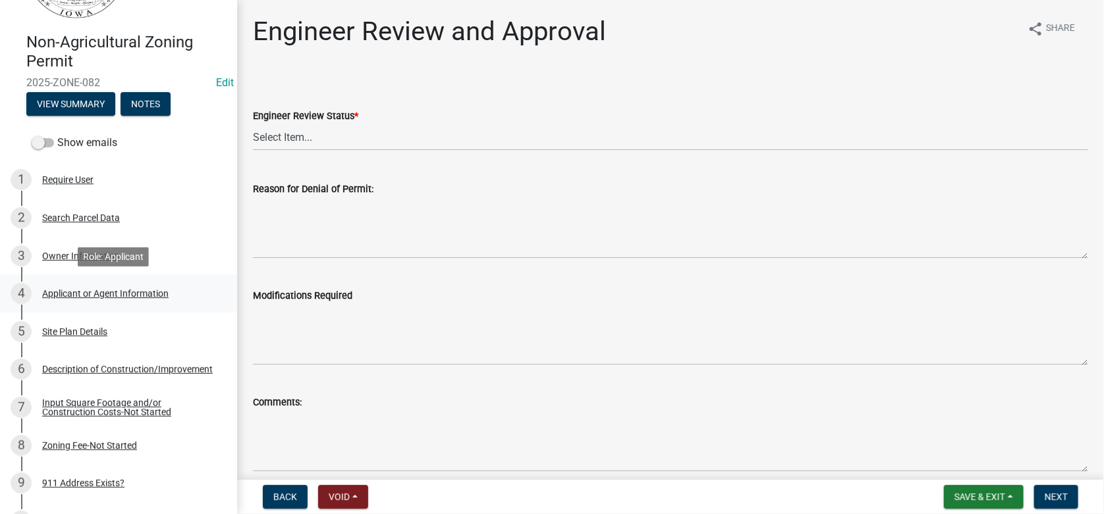
click at [72, 290] on div "Applicant or Agent Information" at bounding box center [105, 293] width 126 height 9
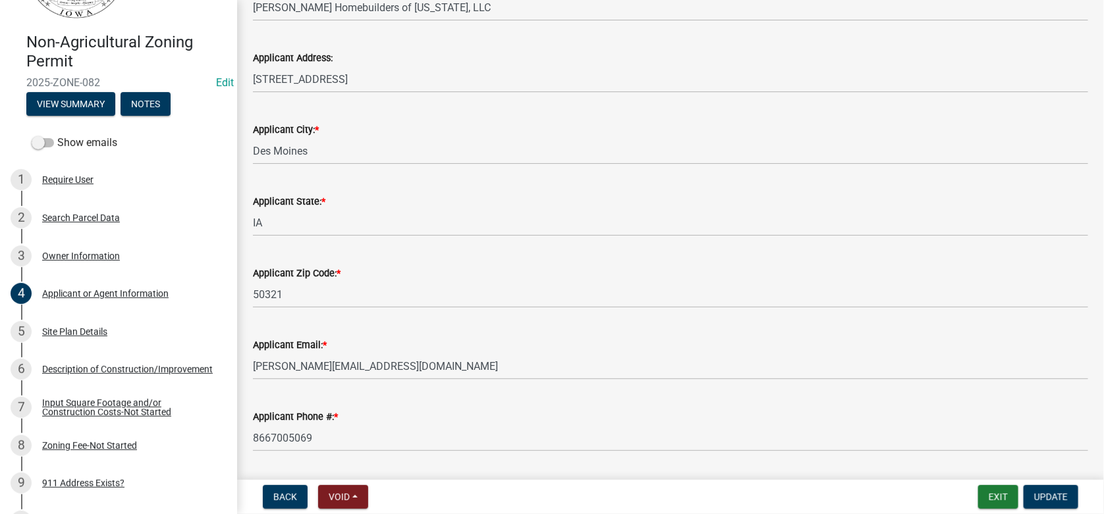
scroll to position [173, 0]
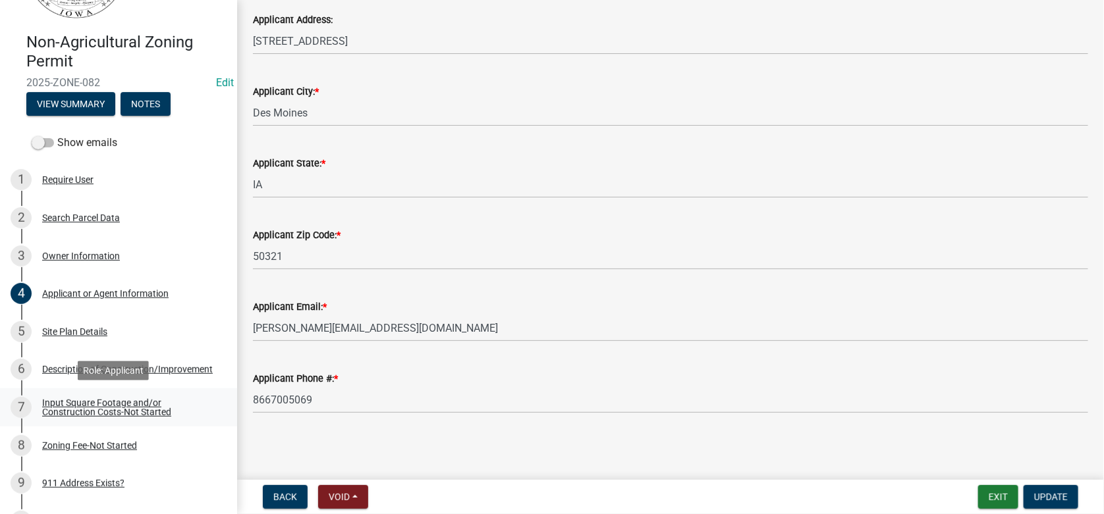
click at [45, 409] on div "Input Square Footage and/or Construction Costs-Not Started" at bounding box center [129, 407] width 174 height 18
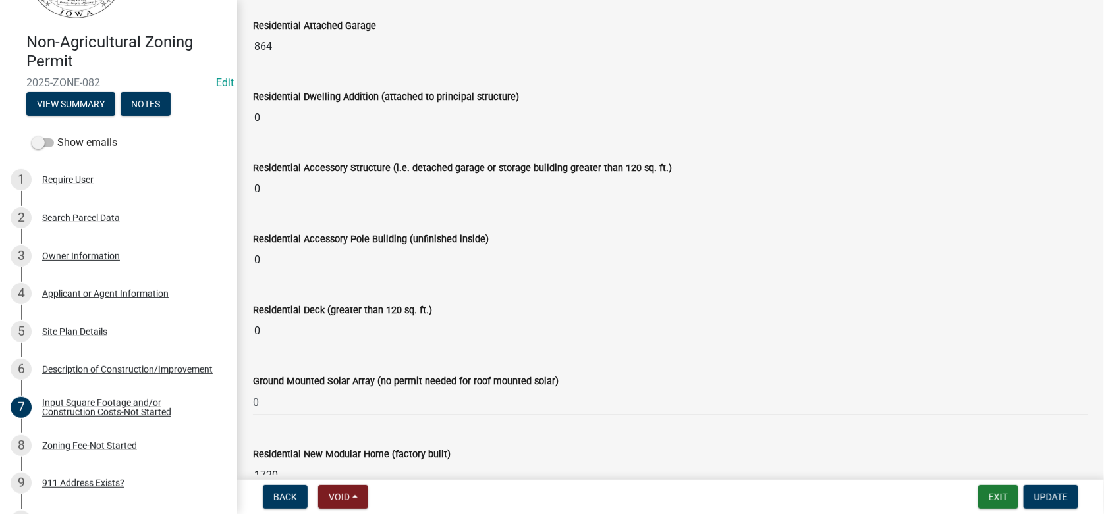
scroll to position [198, 0]
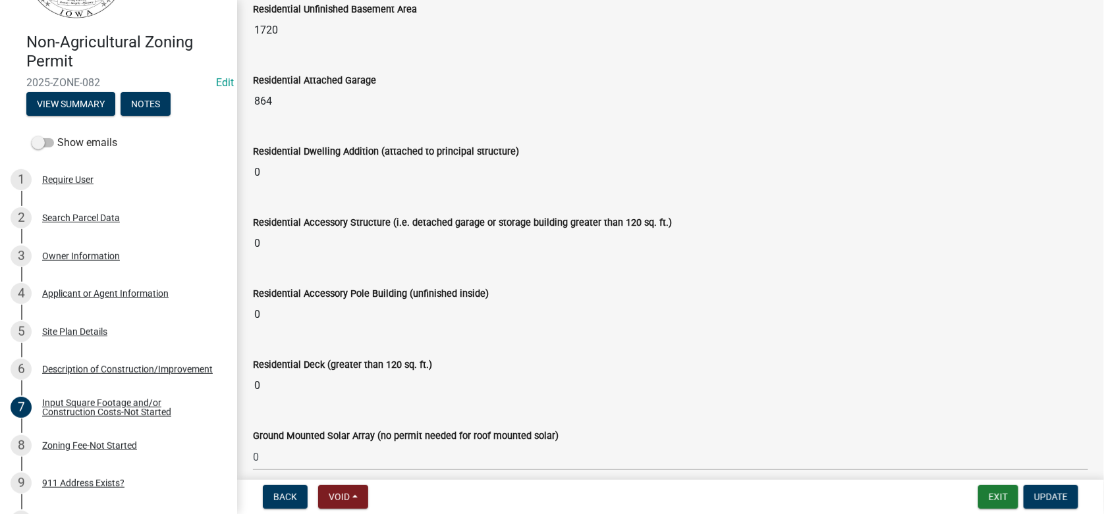
drag, startPoint x: 307, startPoint y: 204, endPoint x: 626, endPoint y: 143, distance: 323.9
click at [626, 144] on div "Residential Dwelling Addition (attached to principal structure)" at bounding box center [670, 152] width 835 height 16
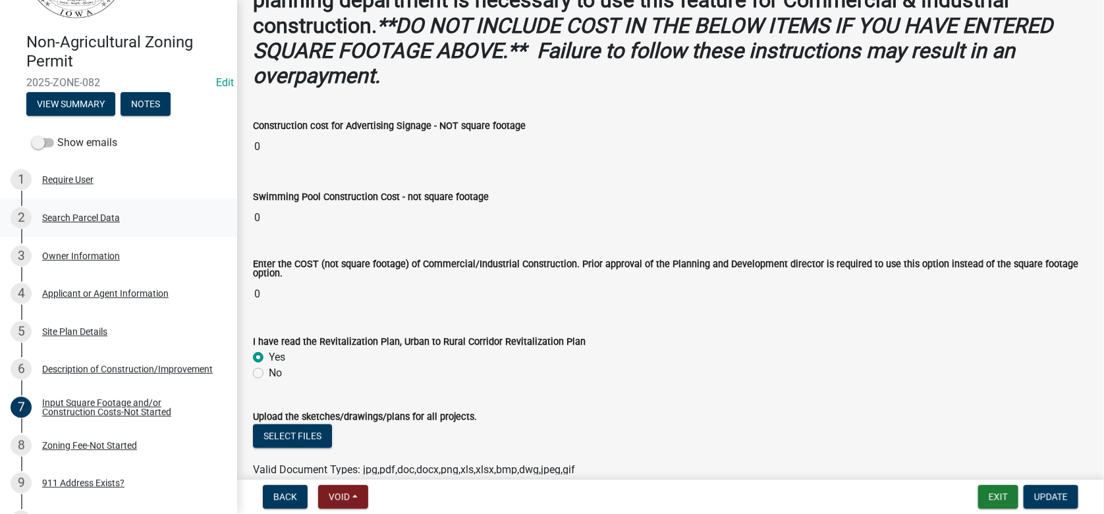
scroll to position [800, 0]
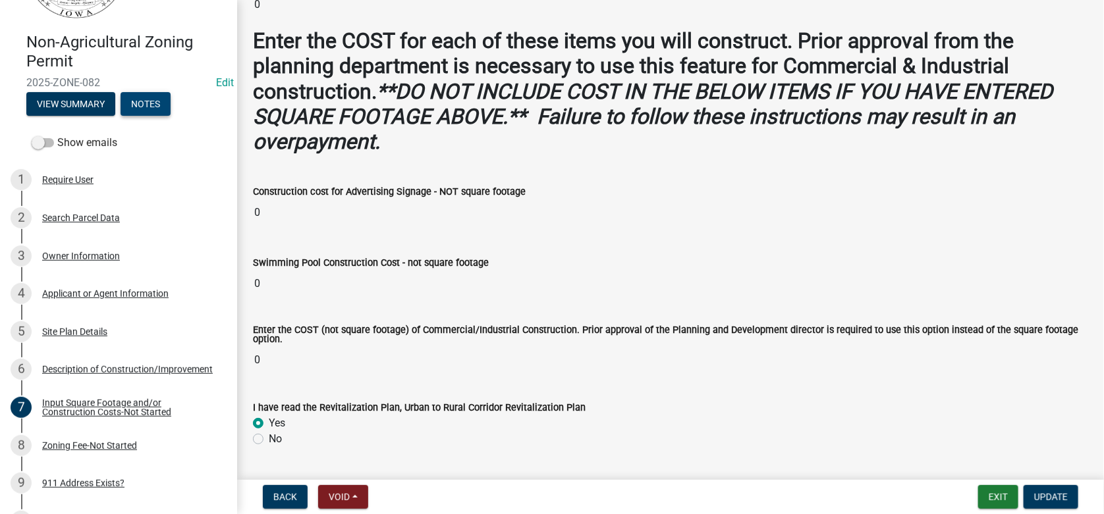
click at [144, 101] on button "Notes" at bounding box center [145, 104] width 50 height 24
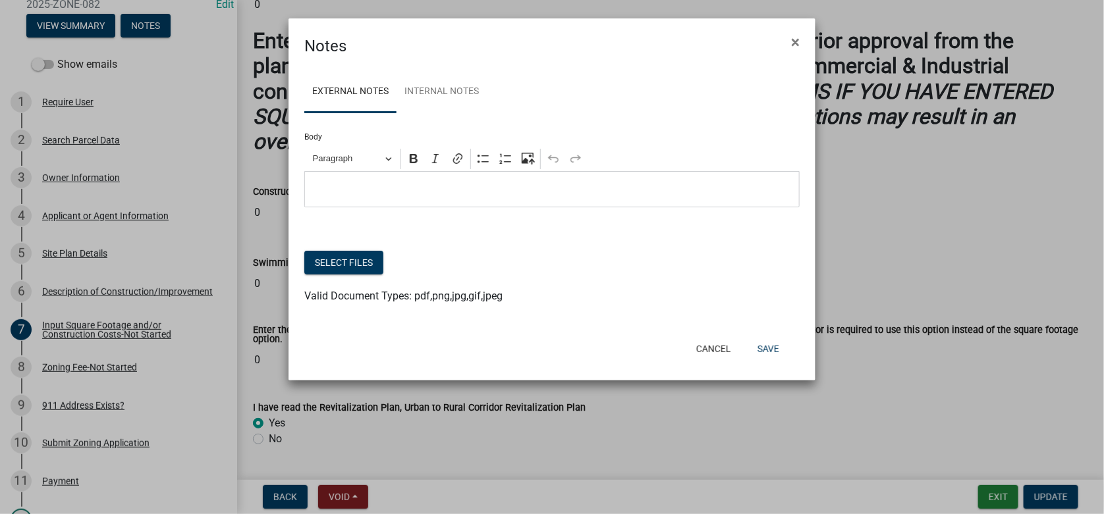
click at [345, 190] on p "Editor editing area: main. Press Alt+0 for help." at bounding box center [551, 190] width 481 height 16
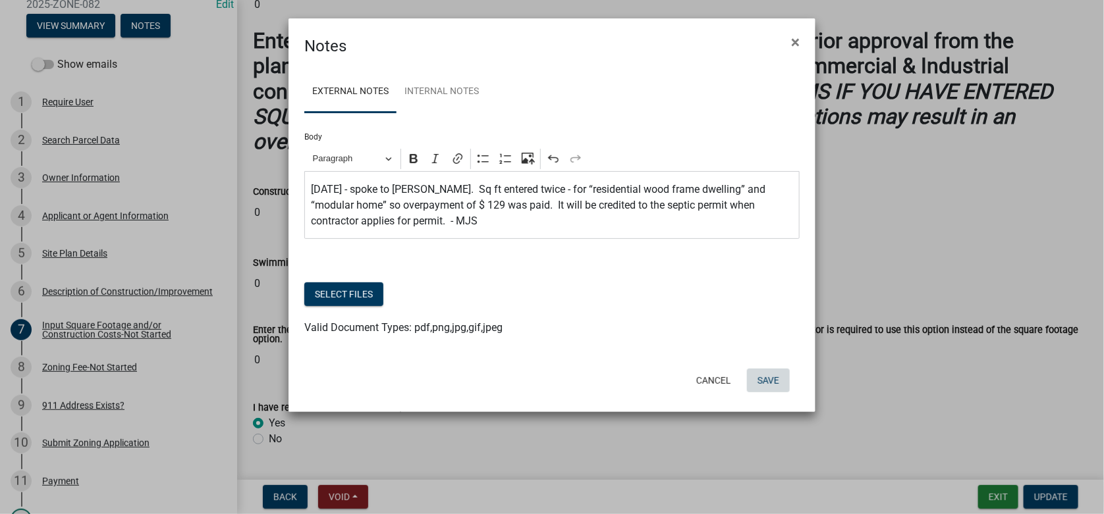
click at [768, 379] on button "Save" at bounding box center [768, 381] width 43 height 24
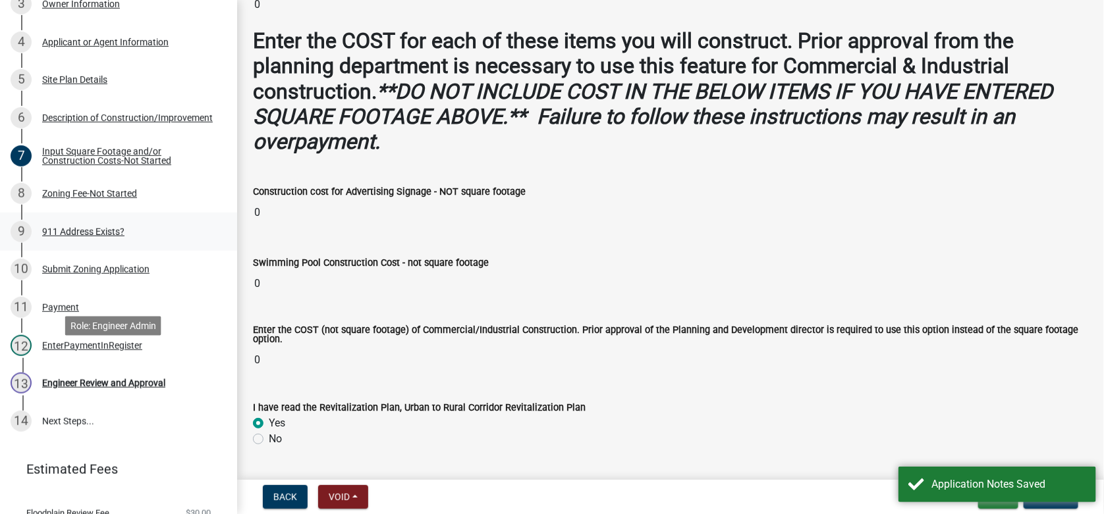
scroll to position [291, 0]
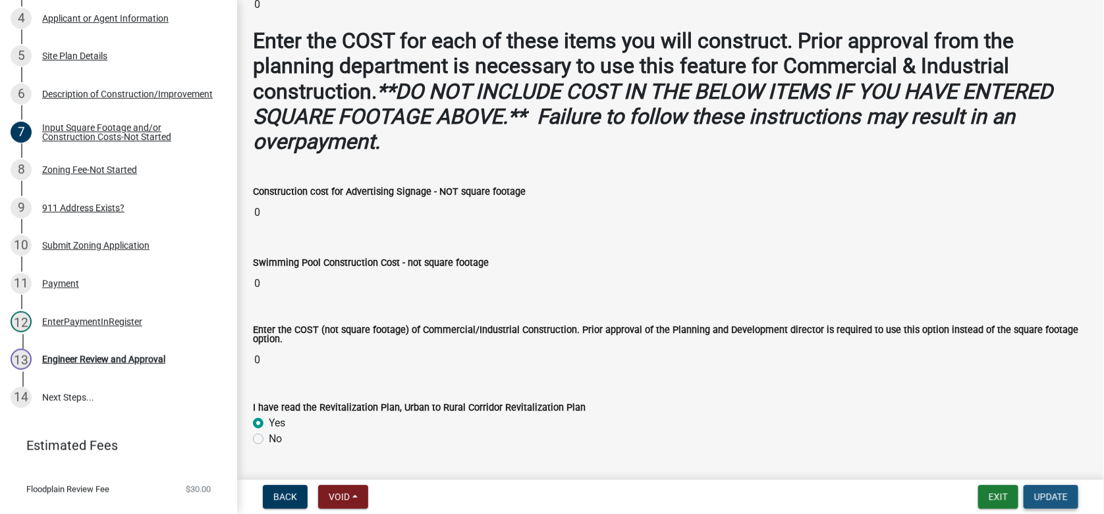
click at [1063, 498] on span "Update" at bounding box center [1051, 497] width 34 height 11
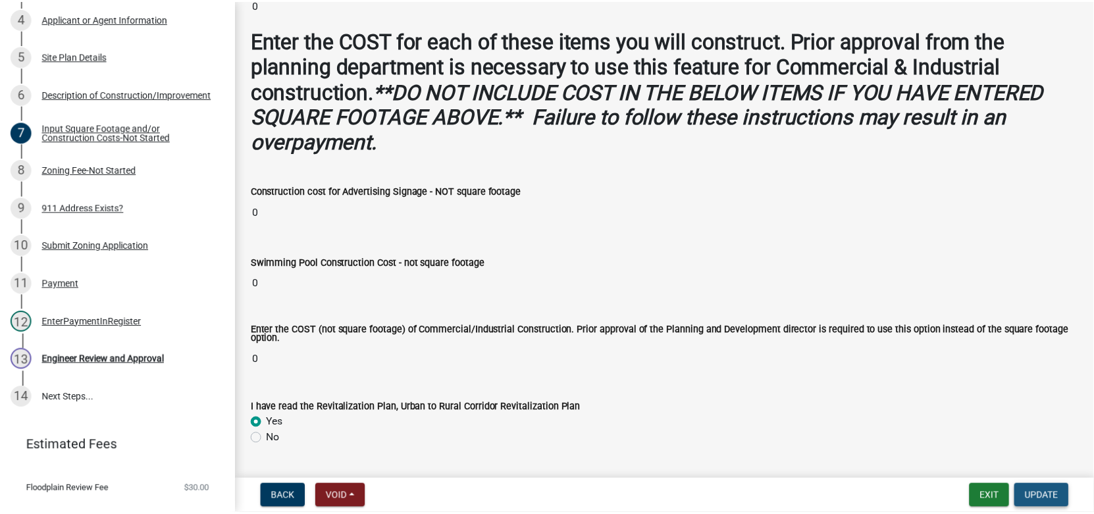
scroll to position [0, 0]
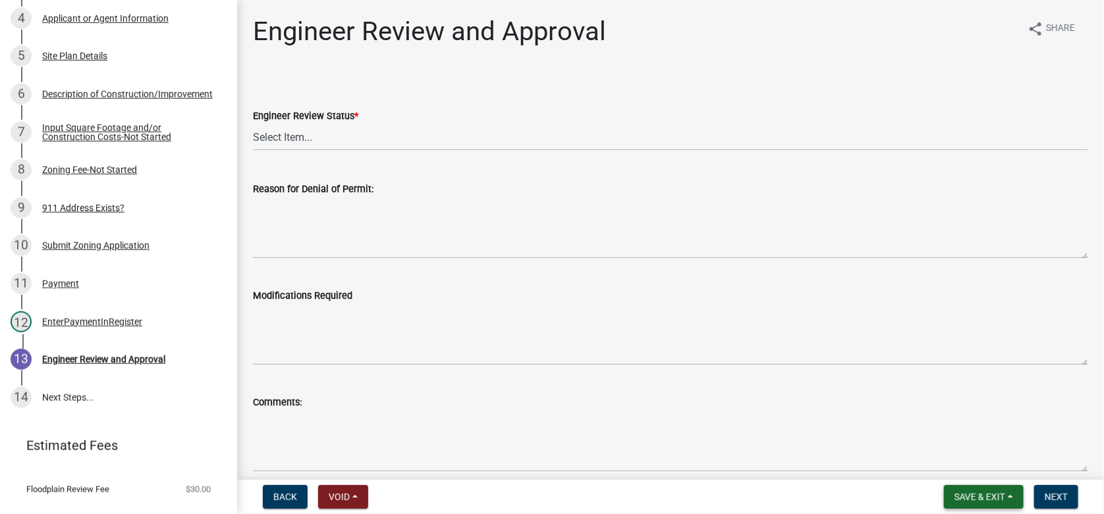
click at [984, 494] on span "Save & Exit" at bounding box center [979, 497] width 51 height 11
click at [971, 466] on button "Save & Exit" at bounding box center [970, 463] width 105 height 32
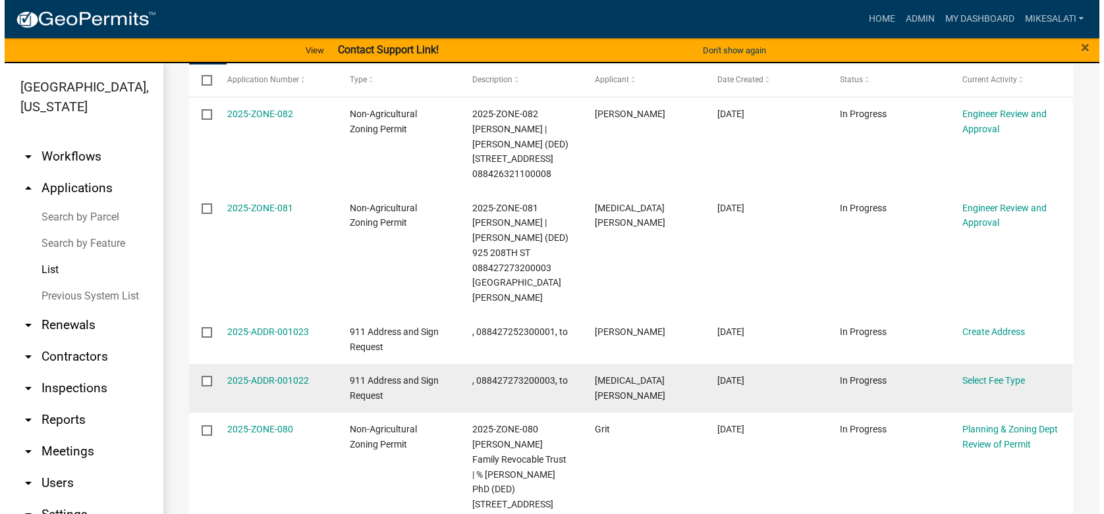
scroll to position [198, 0]
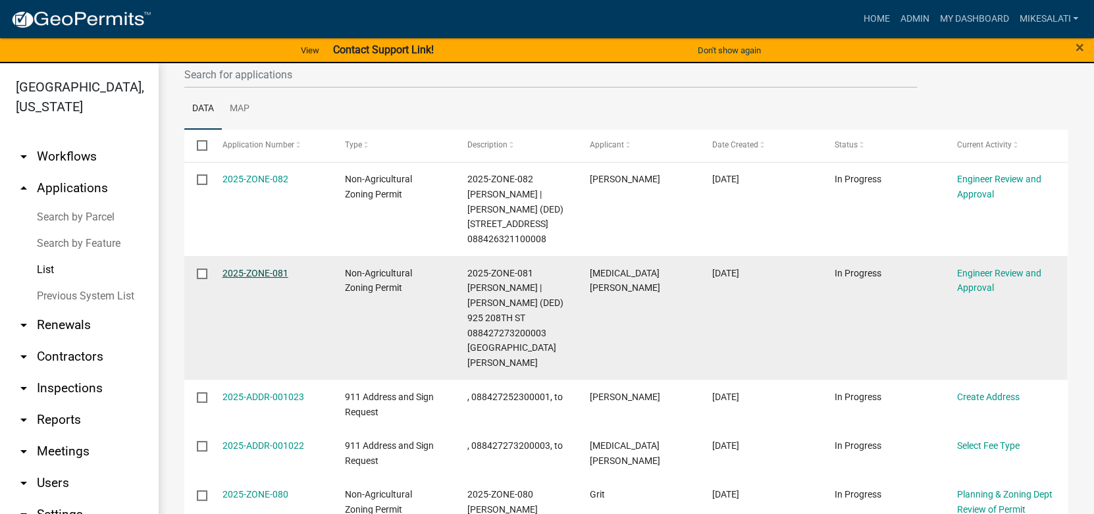
click at [247, 272] on link "2025-ZONE-081" at bounding box center [256, 273] width 66 height 11
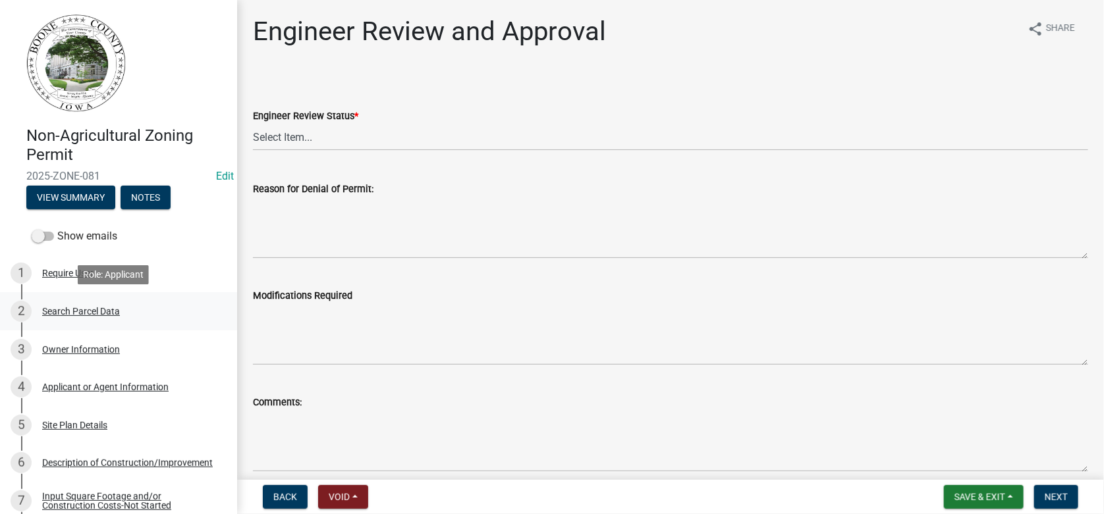
click at [92, 324] on link "2 Search Parcel Data" at bounding box center [118, 311] width 237 height 38
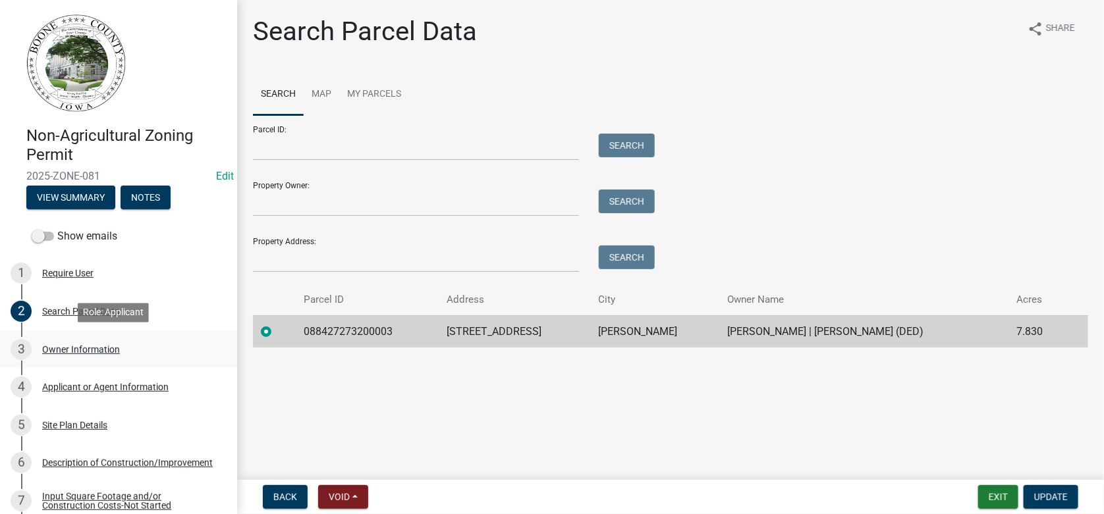
click at [55, 351] on div "Owner Information" at bounding box center [81, 349] width 78 height 9
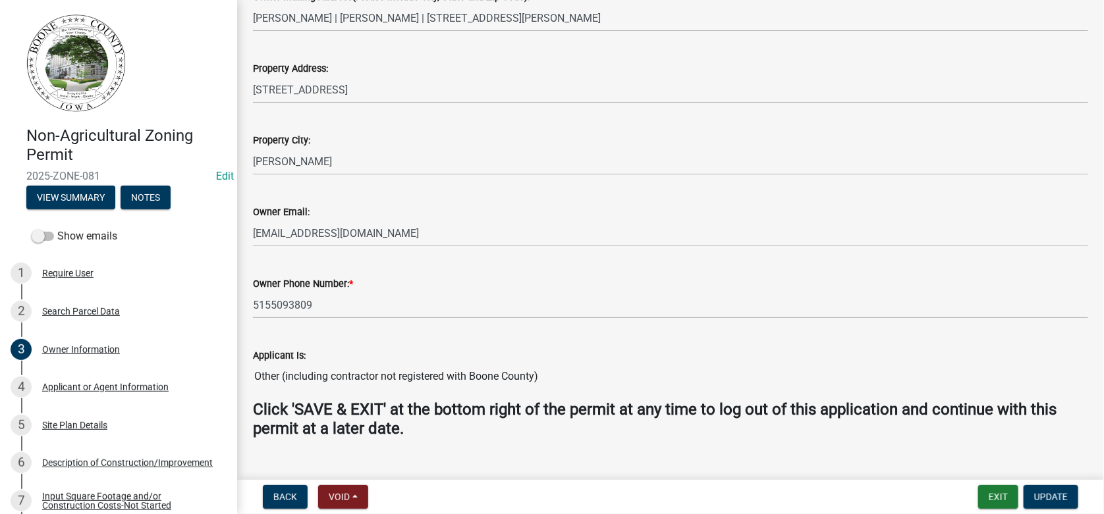
scroll to position [314, 0]
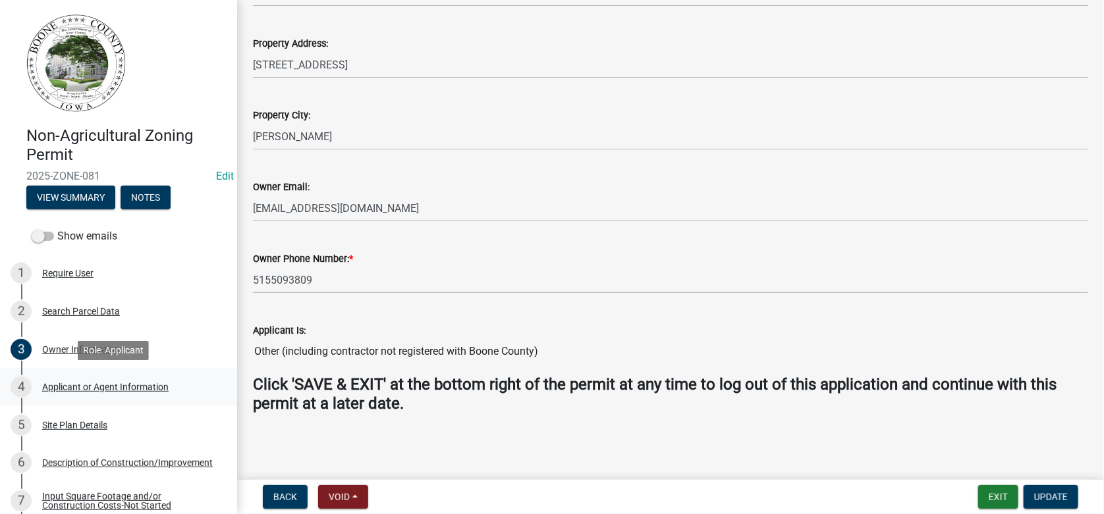
click at [131, 380] on div "4 Applicant or Agent Information" at bounding box center [113, 387] width 205 height 21
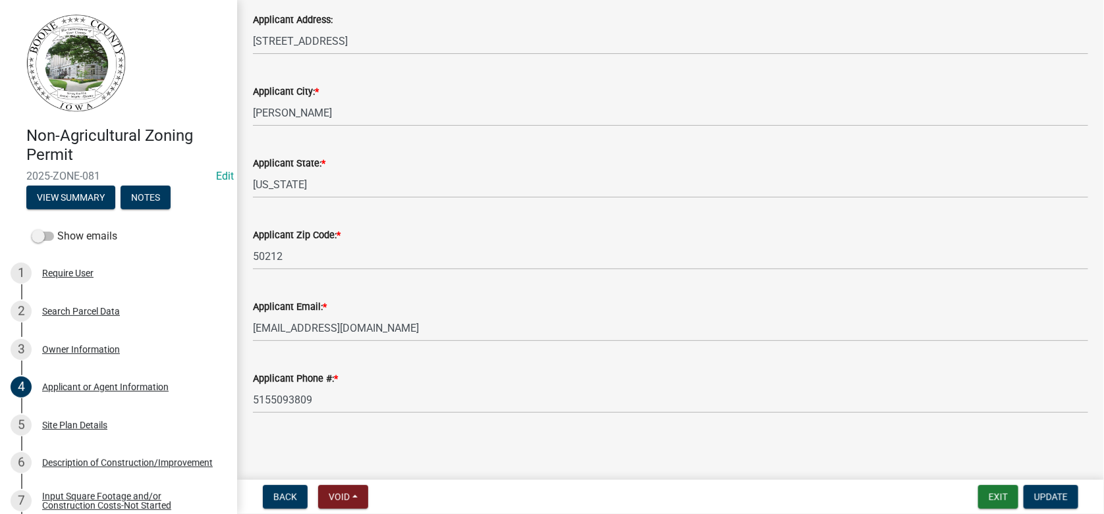
scroll to position [107, 0]
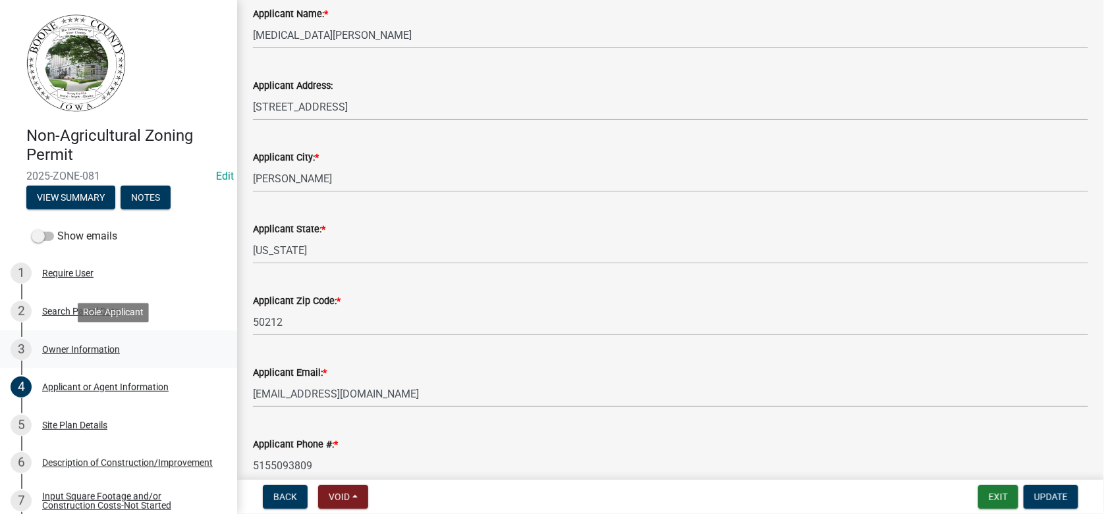
click at [49, 348] on div "Owner Information" at bounding box center [81, 349] width 78 height 9
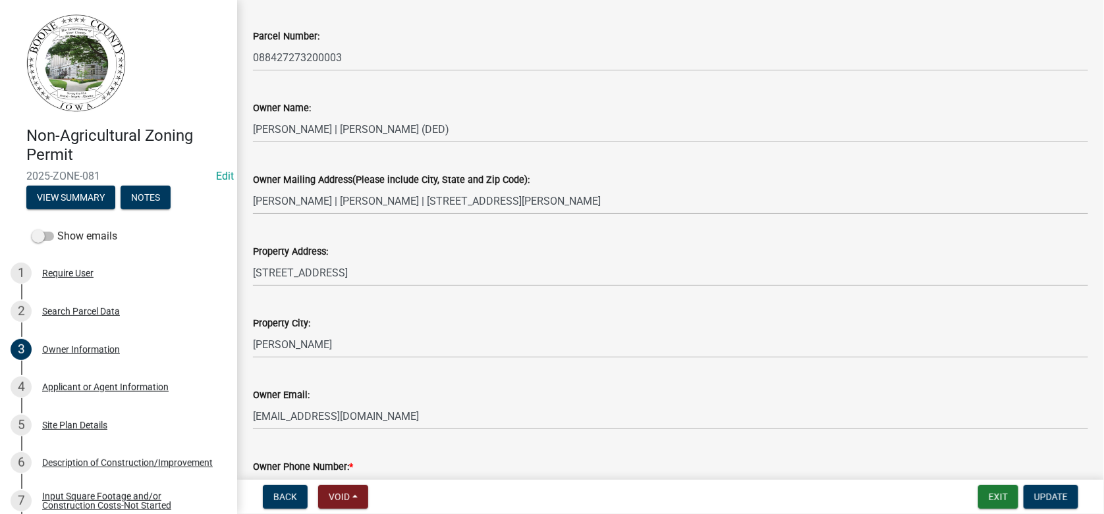
scroll to position [0, 0]
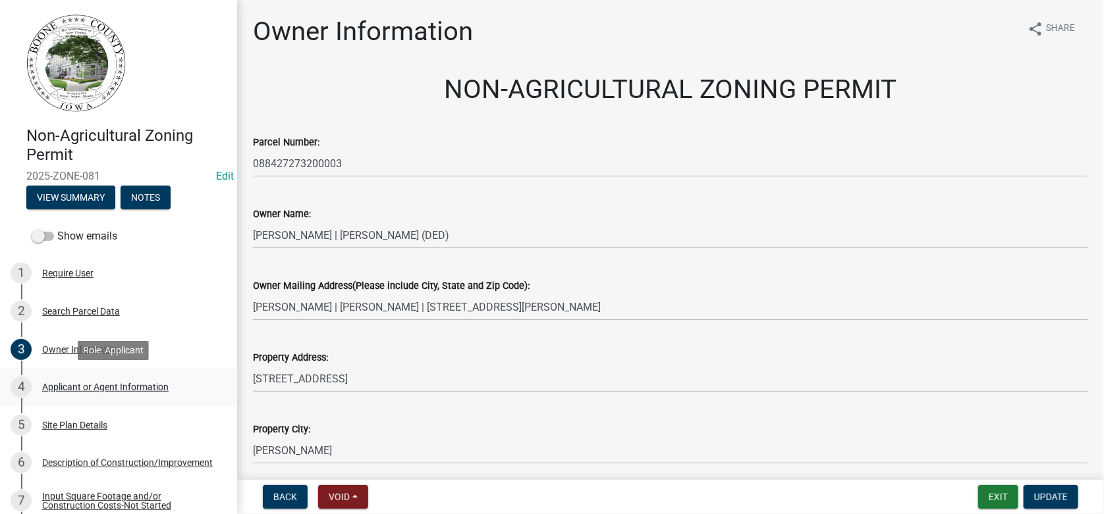
click at [113, 387] on div "Applicant or Agent Information" at bounding box center [105, 387] width 126 height 9
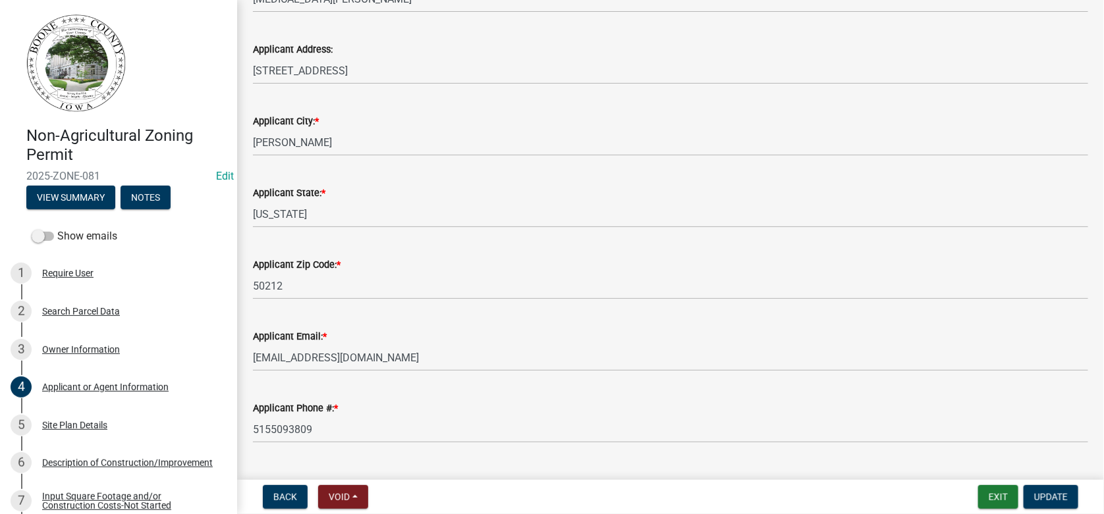
scroll to position [173, 0]
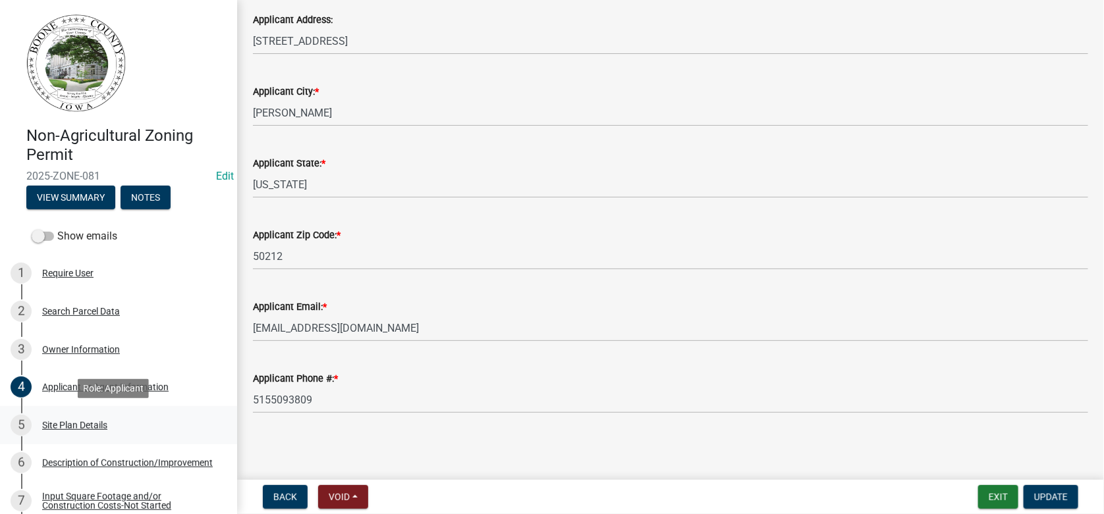
click at [76, 427] on div "Site Plan Details" at bounding box center [74, 425] width 65 height 9
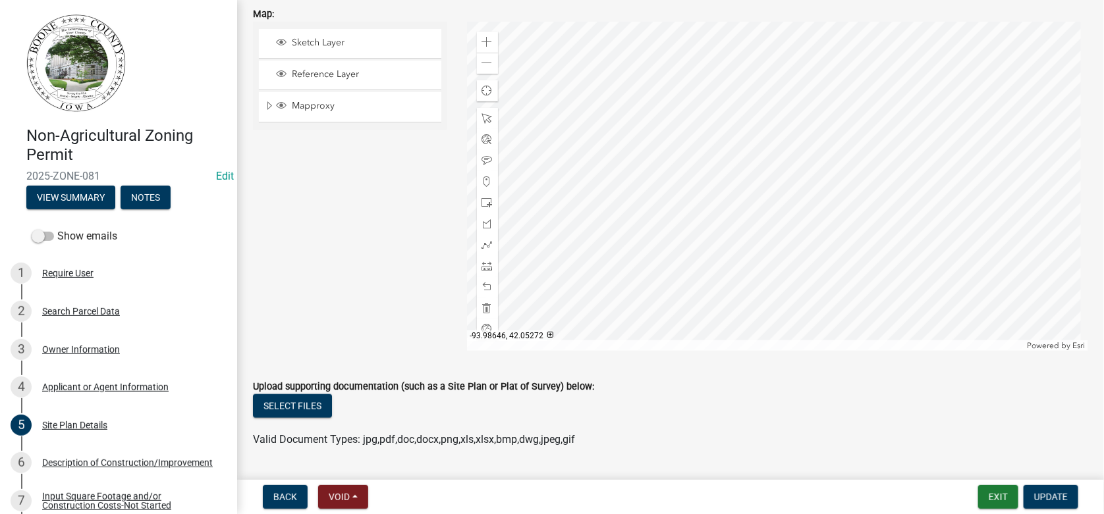
scroll to position [592, 0]
click at [818, 212] on div at bounding box center [778, 184] width 622 height 329
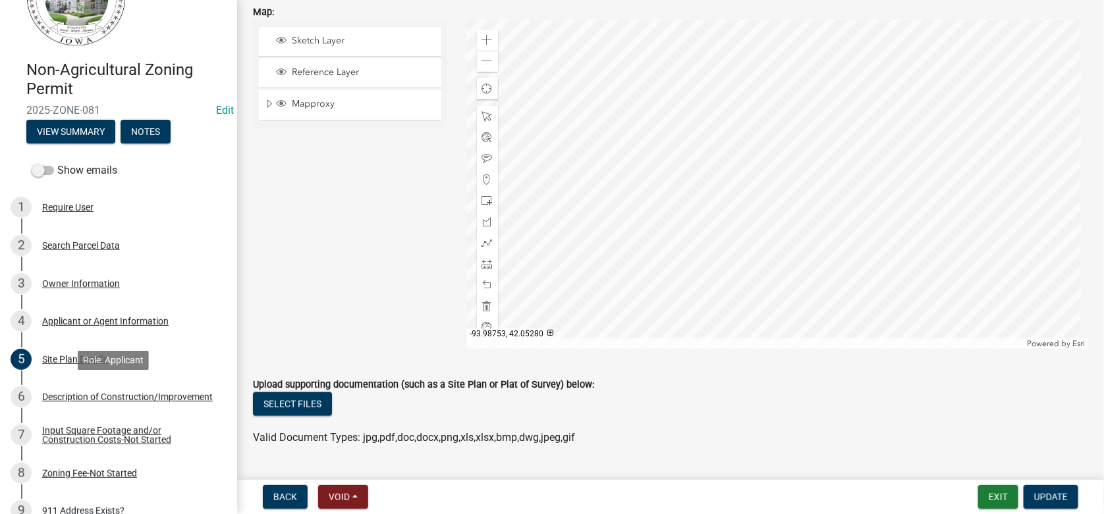
click at [93, 402] on div "Description of Construction/Improvement" at bounding box center [127, 396] width 171 height 9
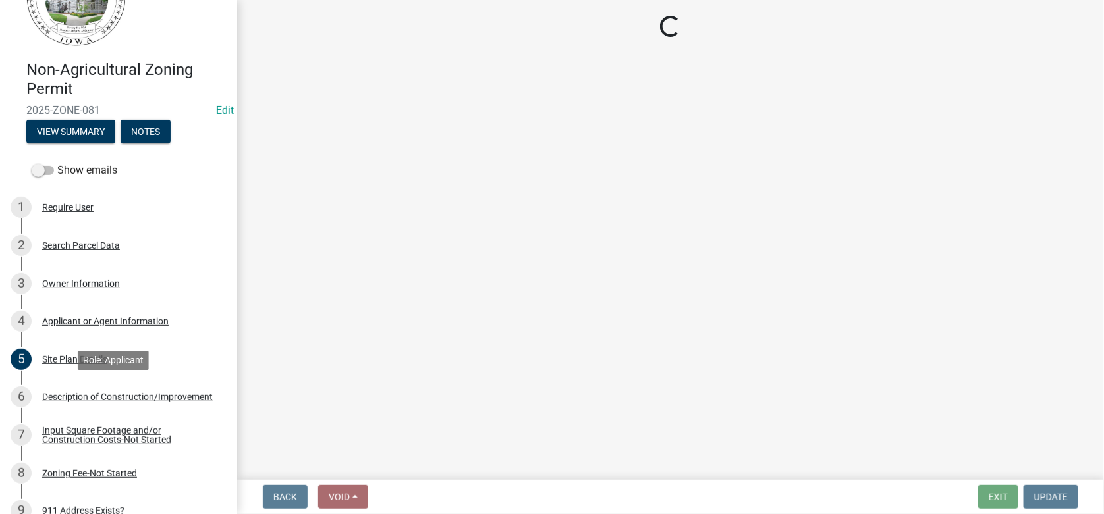
scroll to position [0, 0]
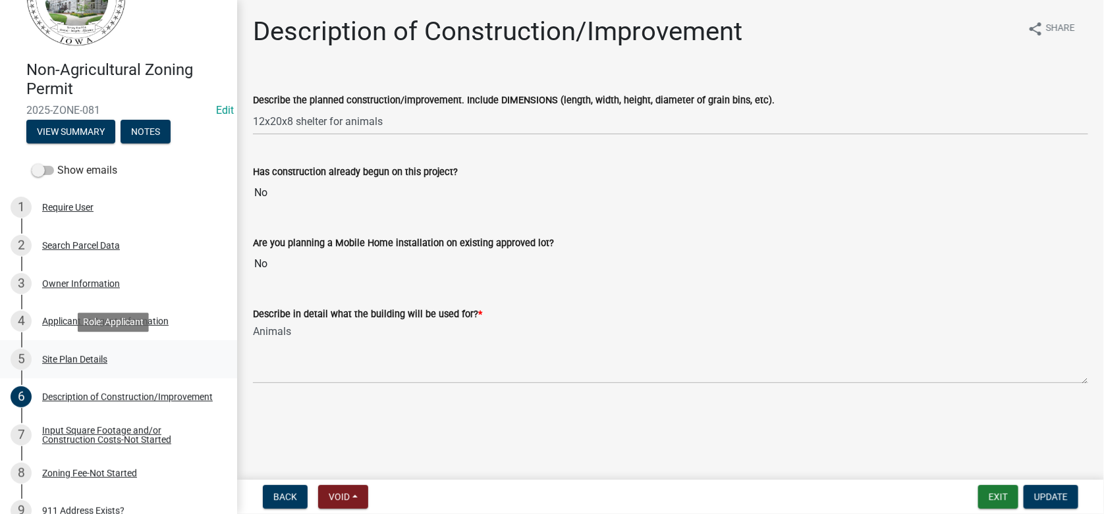
click at [89, 362] on div "Site Plan Details" at bounding box center [74, 359] width 65 height 9
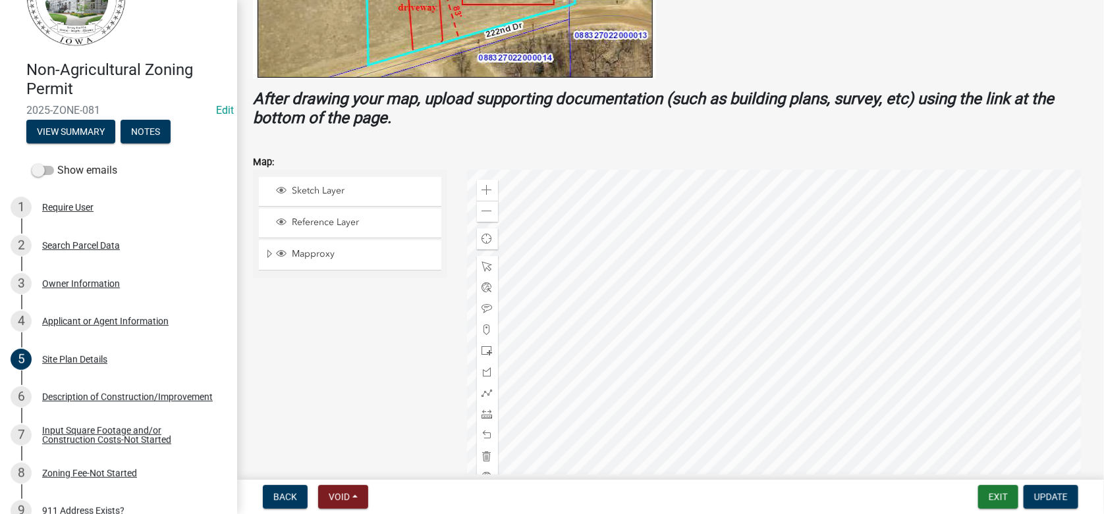
scroll to position [460, 0]
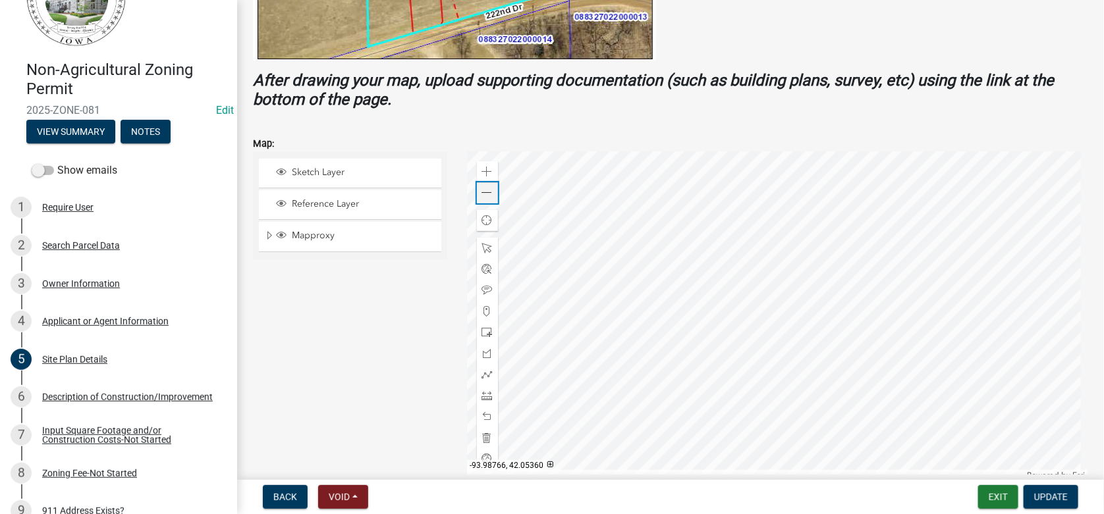
click at [482, 189] on span at bounding box center [487, 193] width 11 height 11
click at [111, 430] on div "Input Square Footage and/or Construction Costs-Not Started" at bounding box center [129, 435] width 174 height 18
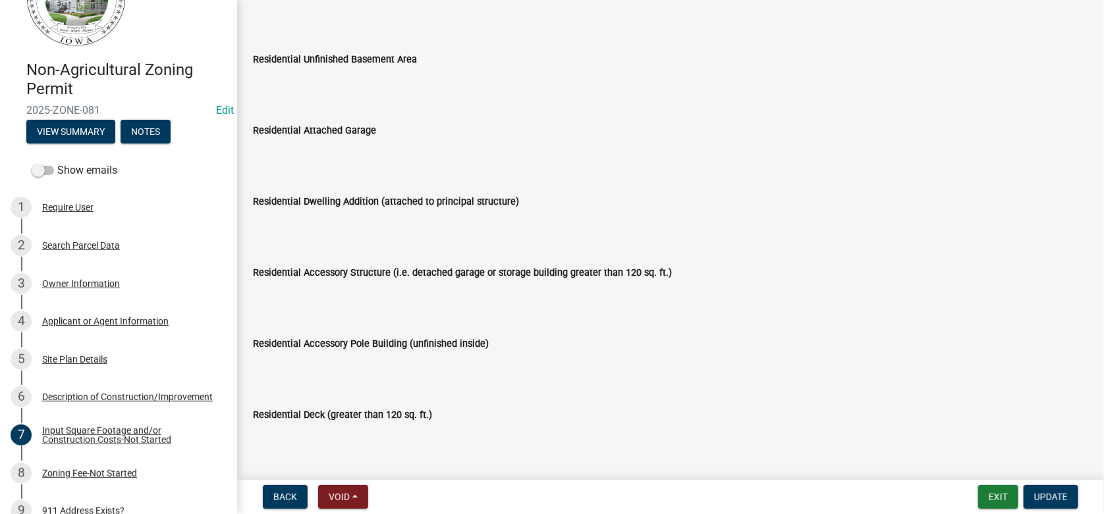
scroll to position [76, 0]
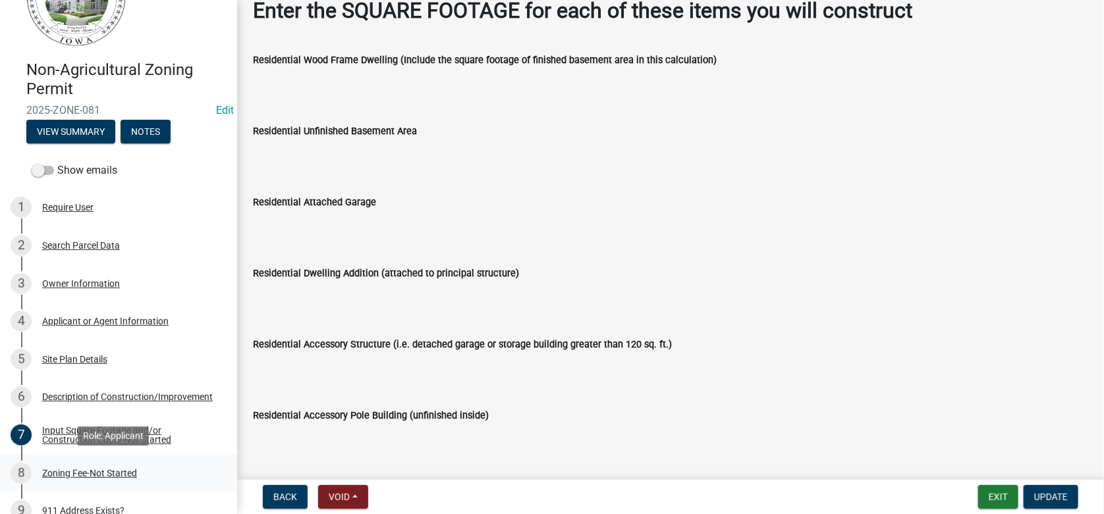
click at [93, 470] on div "Zoning Fee-Not Started" at bounding box center [89, 473] width 95 height 9
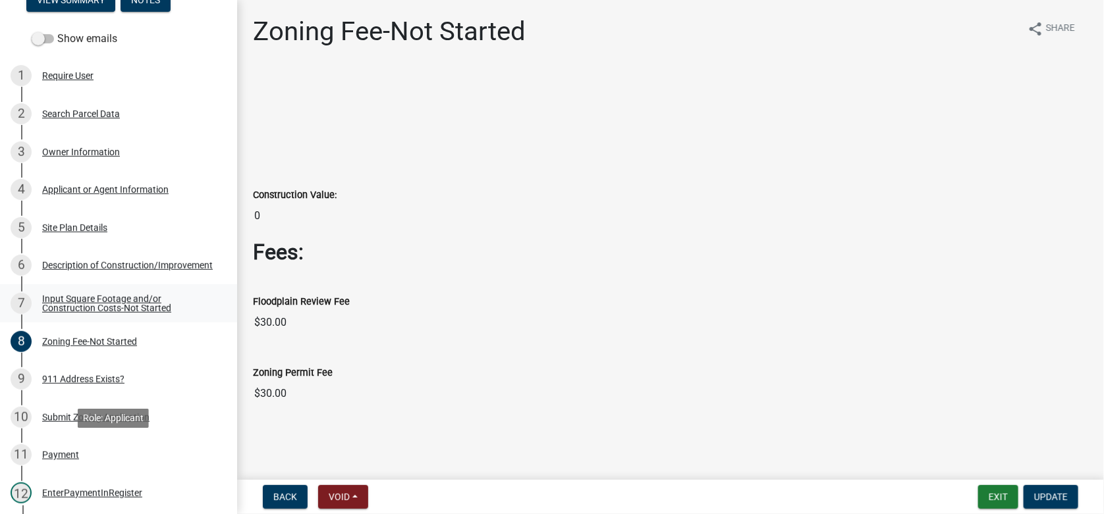
scroll to position [263, 0]
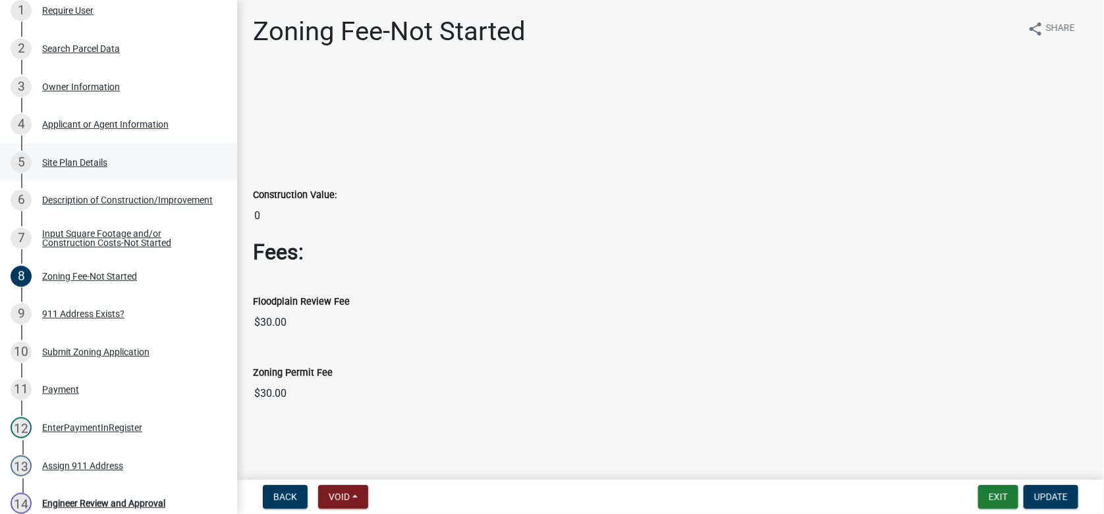
click at [57, 159] on div "Site Plan Details" at bounding box center [74, 162] width 65 height 9
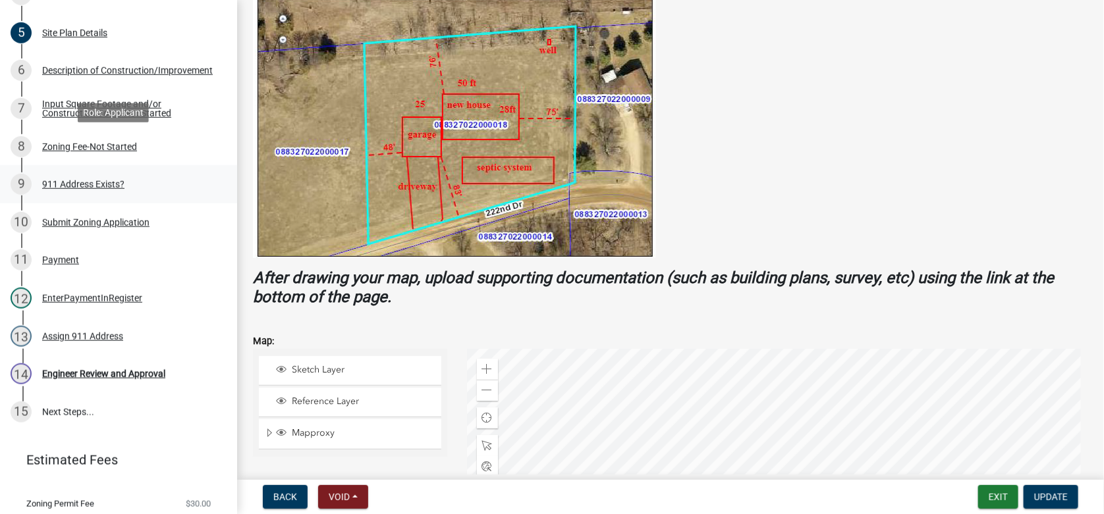
scroll to position [227, 0]
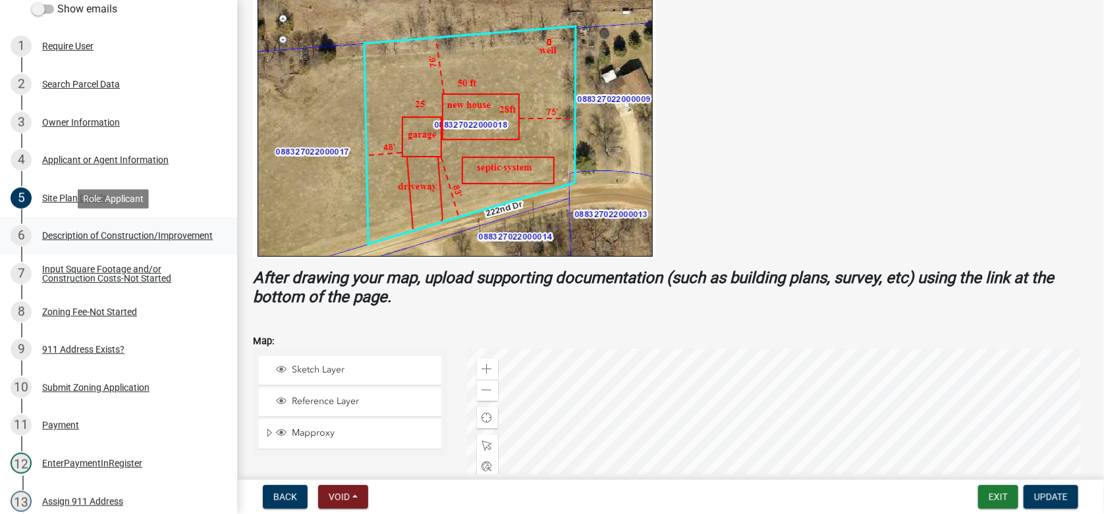
click at [67, 236] on div "Description of Construction/Improvement" at bounding box center [127, 235] width 171 height 9
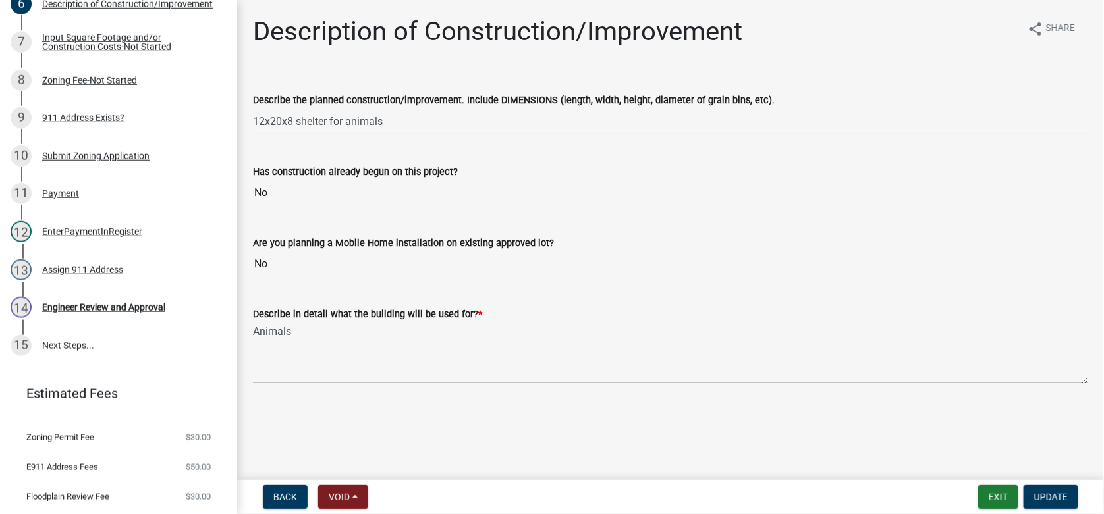
scroll to position [491, 0]
